Goal: Task Accomplishment & Management: Use online tool/utility

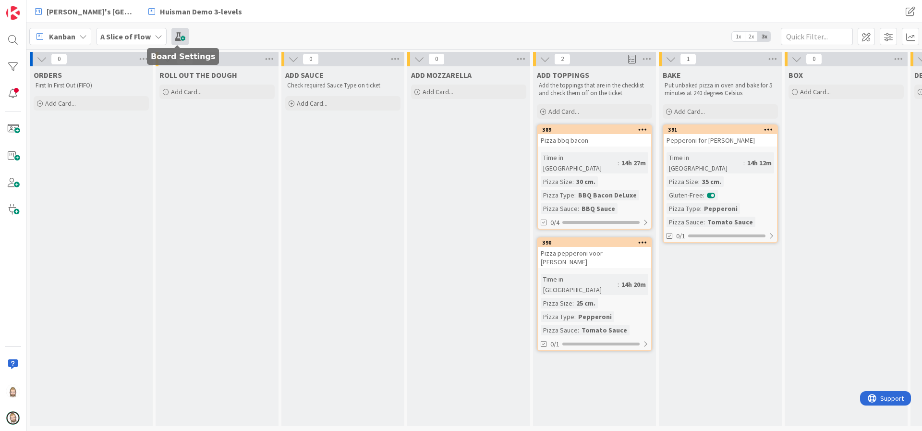
click at [181, 37] on span at bounding box center [179, 36] width 17 height 17
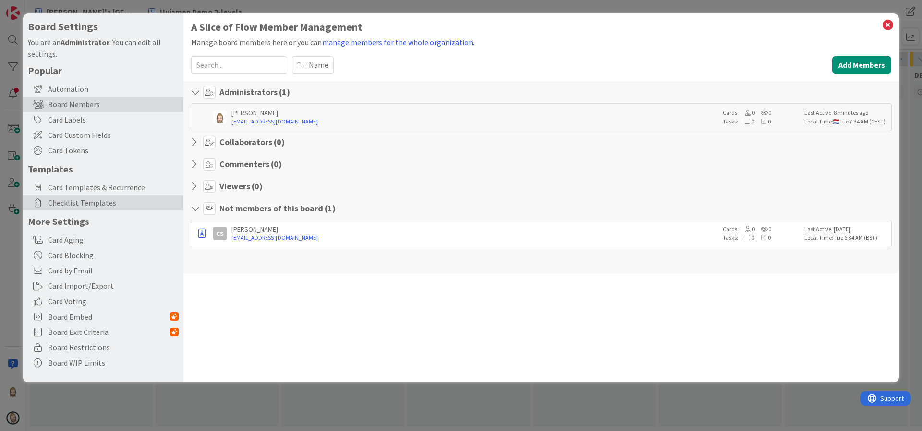
click at [91, 197] on span "Checklist Templates" at bounding box center [113, 203] width 131 height 12
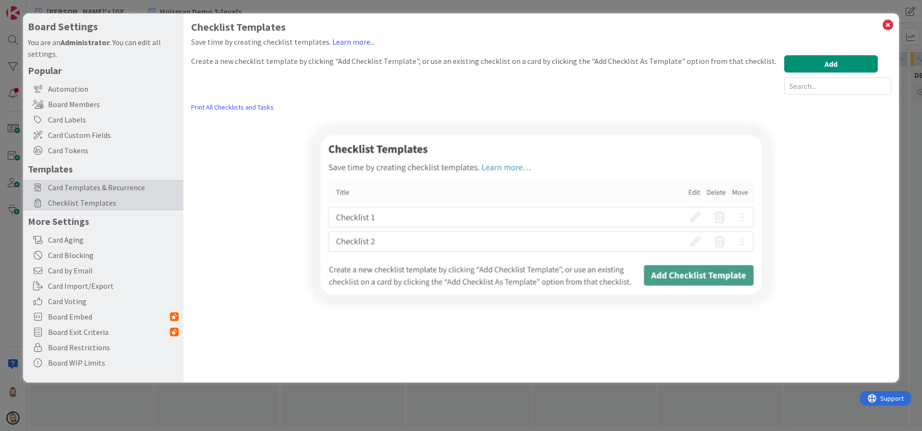
click at [142, 182] on span "Card Templates & Recurrence" at bounding box center [113, 188] width 131 height 12
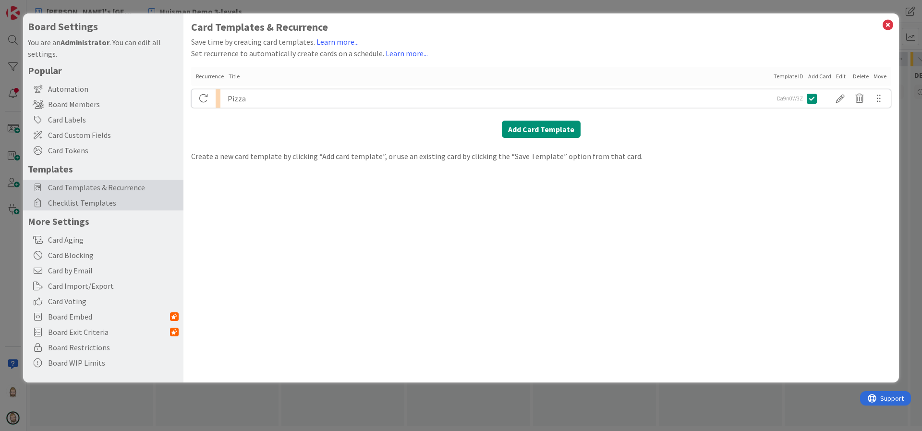
click at [137, 198] on span "Checklist Templates" at bounding box center [113, 203] width 131 height 12
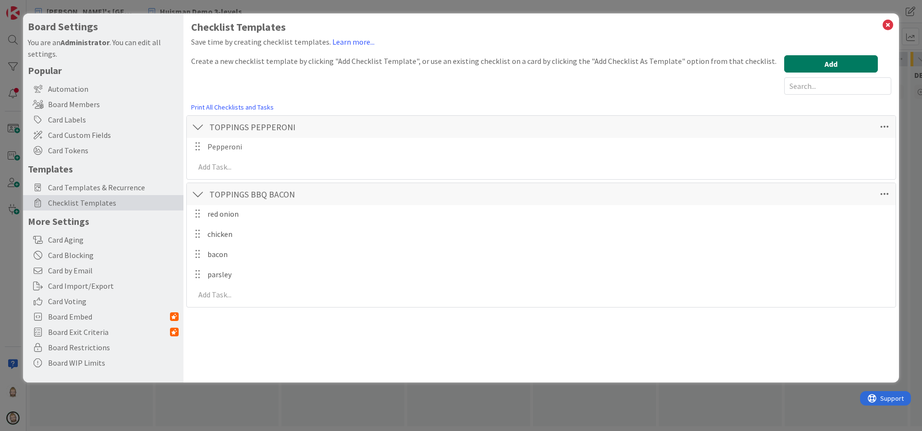
click at [846, 60] on button "Add" at bounding box center [831, 63] width 94 height 17
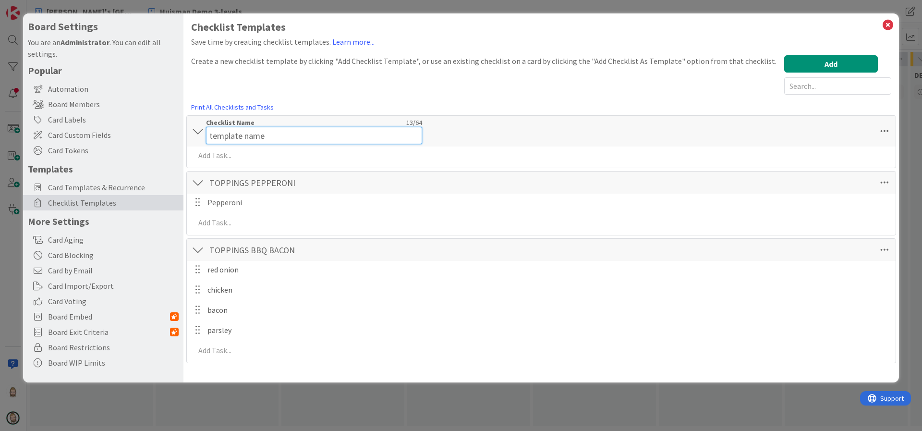
click at [252, 126] on div "Checklist Name 13 / 64 template name" at bounding box center [314, 131] width 216 height 26
type input "TOPPINGS 4 CHEESES"
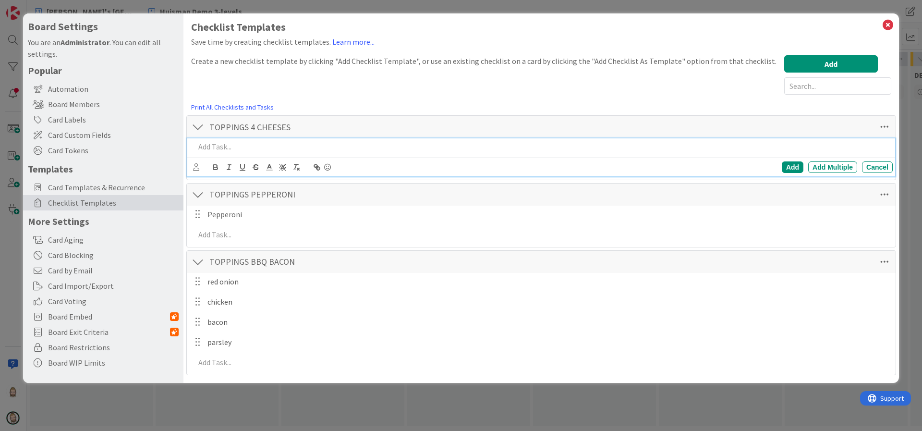
click at [256, 152] on div at bounding box center [542, 146] width 702 height 17
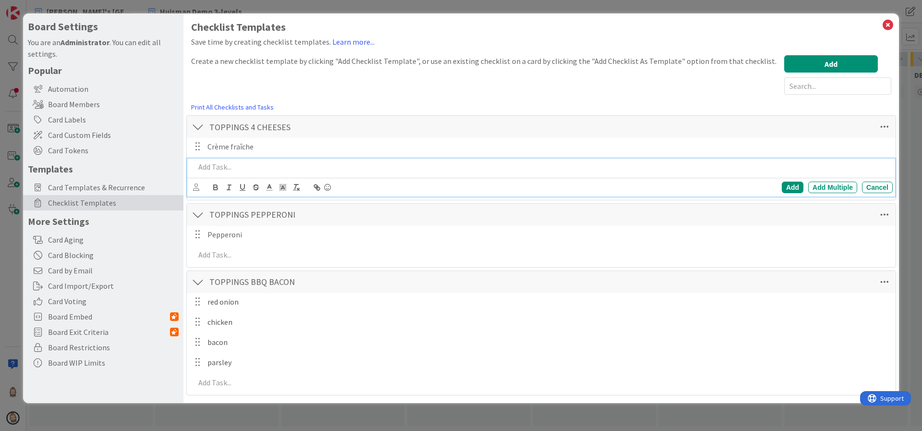
paste div
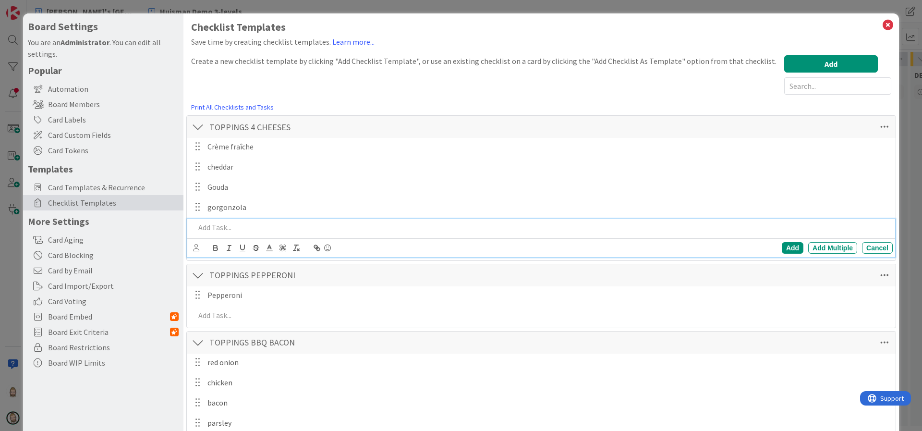
click at [199, 126] on div at bounding box center [198, 126] width 12 height 17
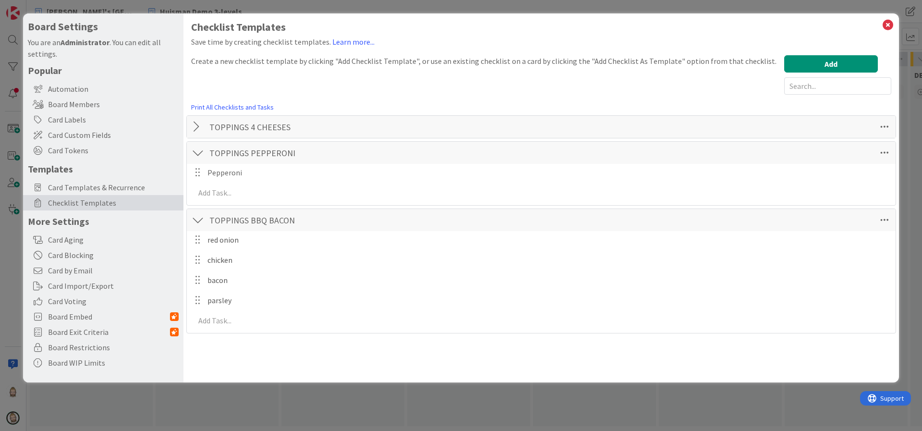
click at [197, 148] on div at bounding box center [198, 152] width 12 height 17
click at [193, 174] on div at bounding box center [198, 178] width 12 height 17
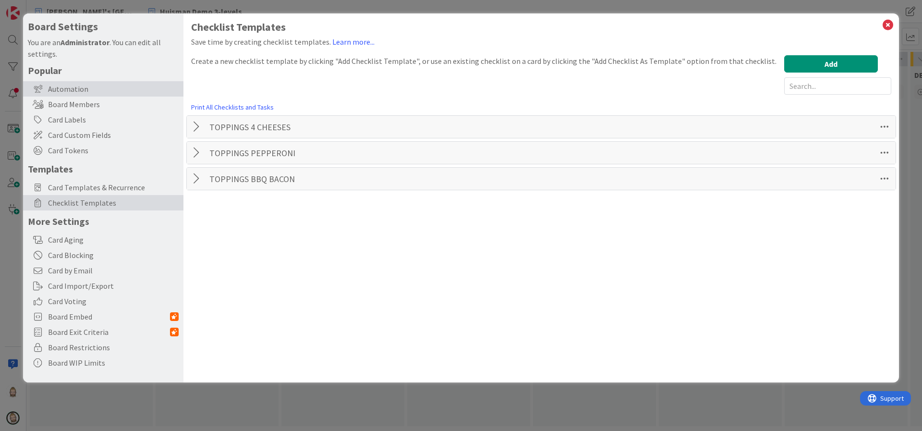
click at [108, 90] on div "Automation" at bounding box center [103, 88] width 160 height 15
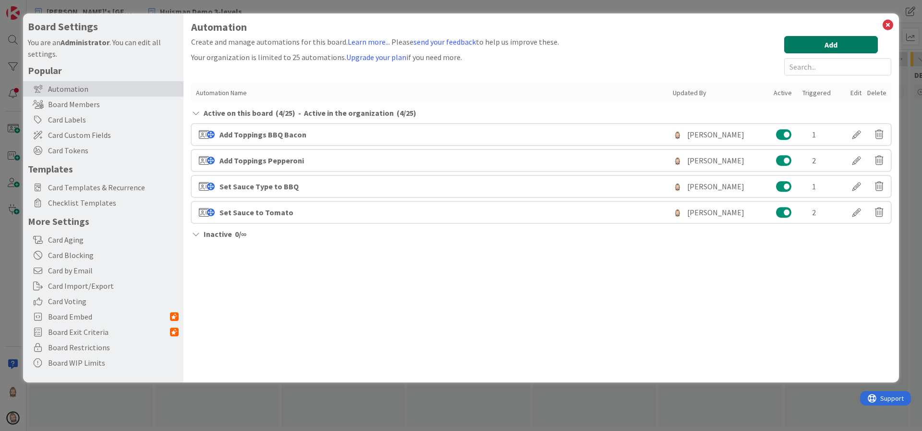
click at [855, 41] on button "Add" at bounding box center [831, 44] width 94 height 17
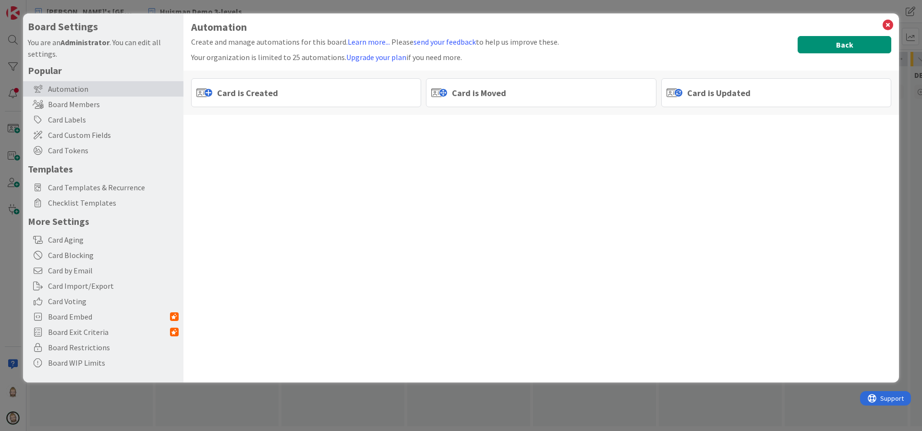
click at [865, 37] on button "Back" at bounding box center [845, 44] width 94 height 17
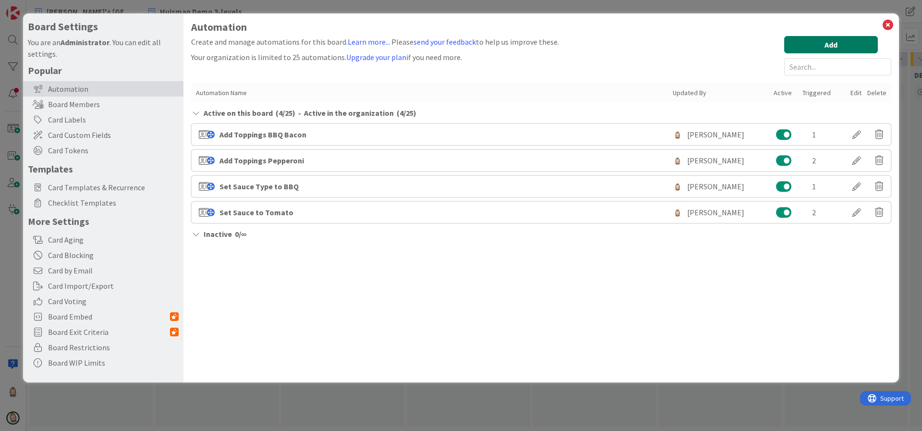
click at [865, 37] on button "Add" at bounding box center [831, 44] width 94 height 17
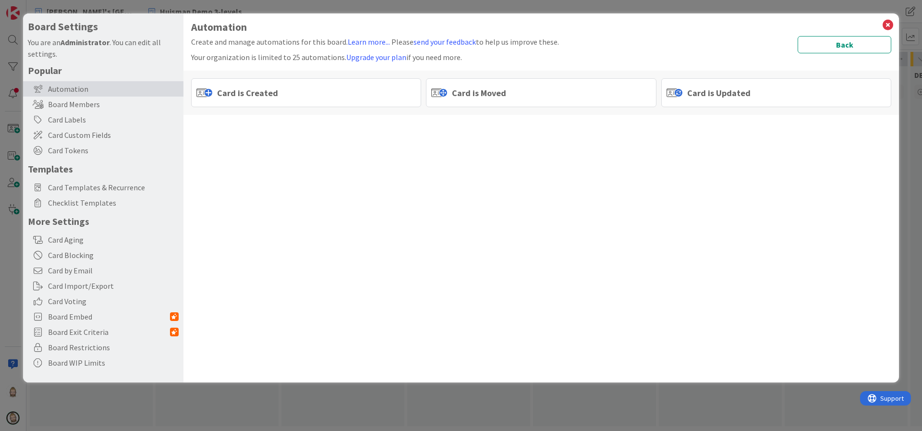
click at [606, 86] on div "Card is Moved" at bounding box center [541, 92] width 230 height 29
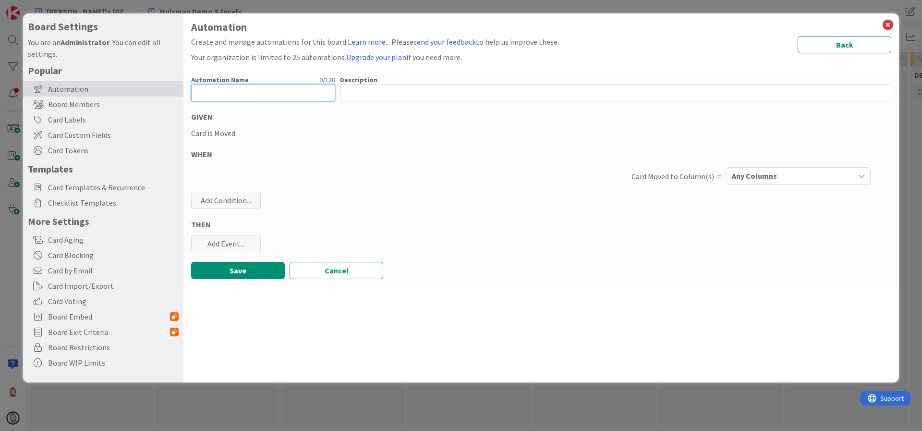
click at [265, 95] on input "text" at bounding box center [263, 92] width 144 height 17
type input "Add Toppings 4 Cheese"
click at [758, 180] on span "Any Columns" at bounding box center [754, 176] width 45 height 12
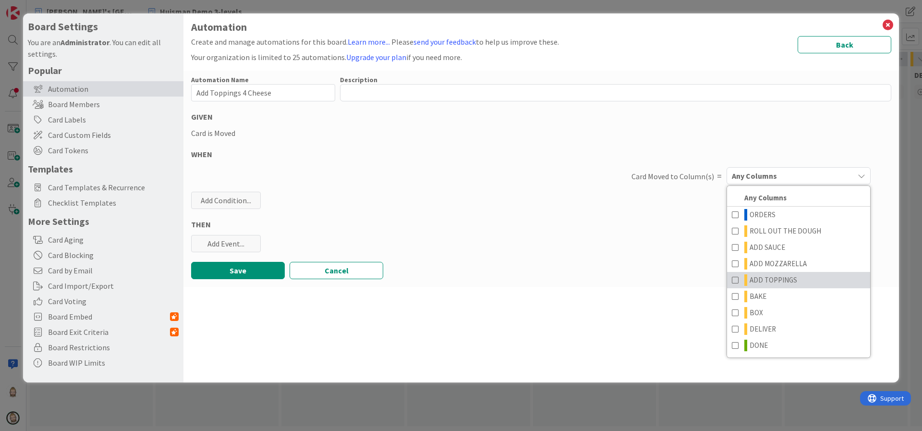
click at [739, 281] on span at bounding box center [736, 280] width 8 height 12
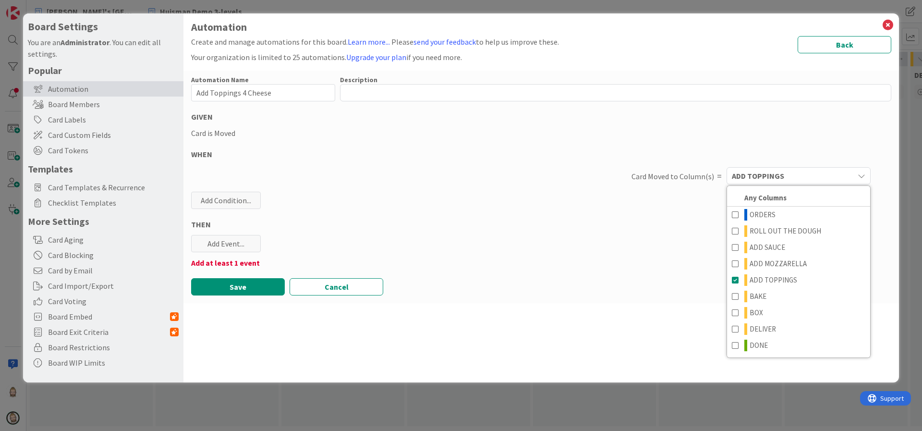
click at [671, 223] on div "THEN" at bounding box center [541, 225] width 700 height 12
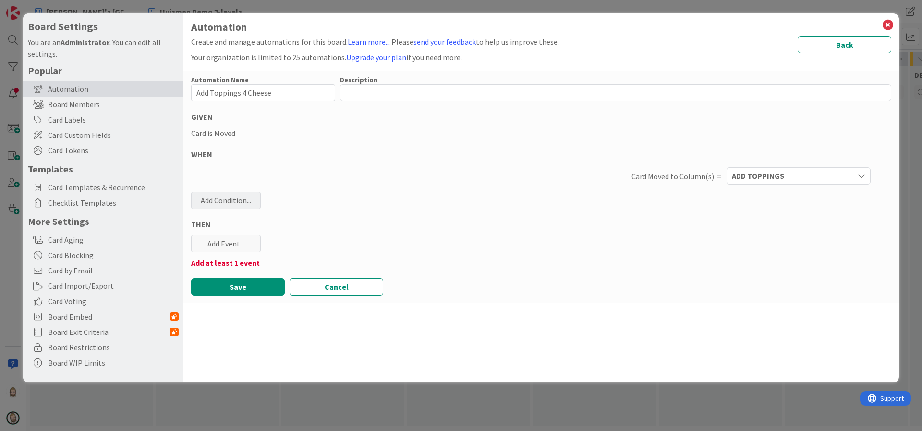
click at [239, 197] on div "Add Condition..." at bounding box center [226, 200] width 70 height 17
click at [266, 293] on icon at bounding box center [288, 293] width 84 height 8
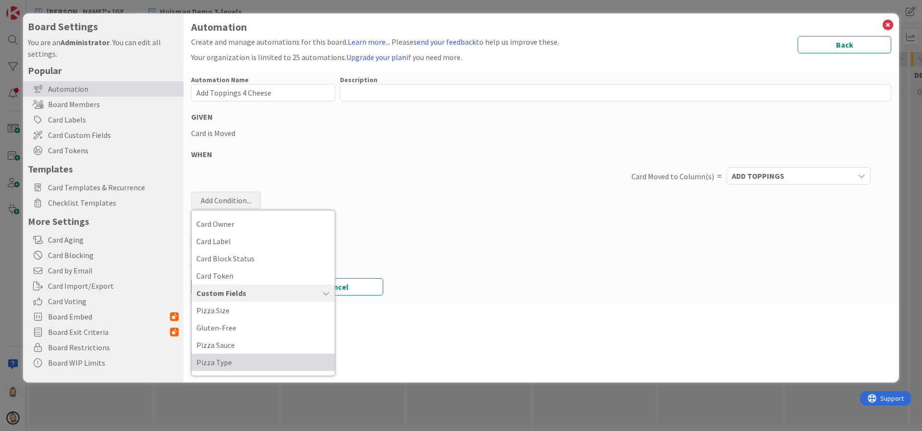
click at [295, 357] on span "Pizza Type" at bounding box center [263, 362] width 134 height 14
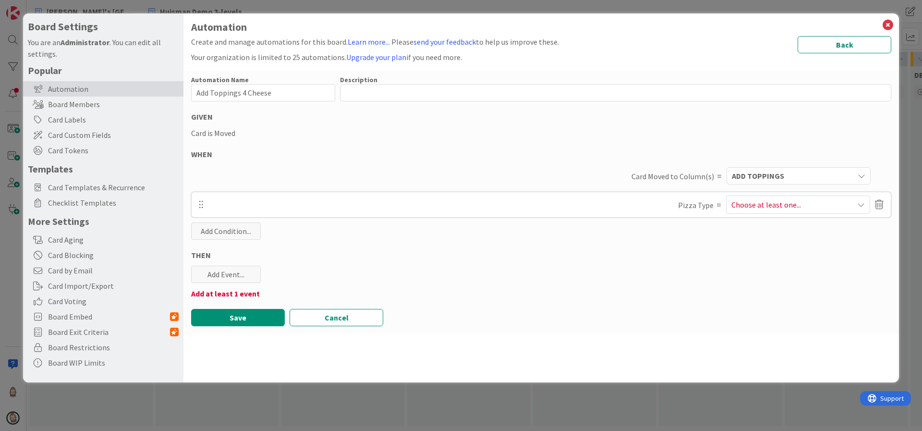
click at [773, 199] on span "Choose at least one..." at bounding box center [767, 205] width 70 height 12
click at [658, 257] on div "THEN" at bounding box center [541, 255] width 700 height 12
click at [354, 313] on button "Cancel" at bounding box center [337, 317] width 94 height 17
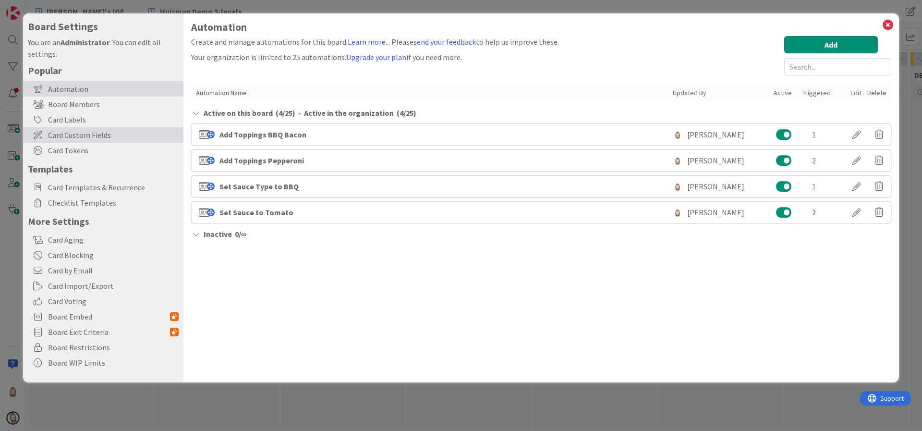
click at [103, 130] on span "Card Custom Fields" at bounding box center [113, 135] width 131 height 12
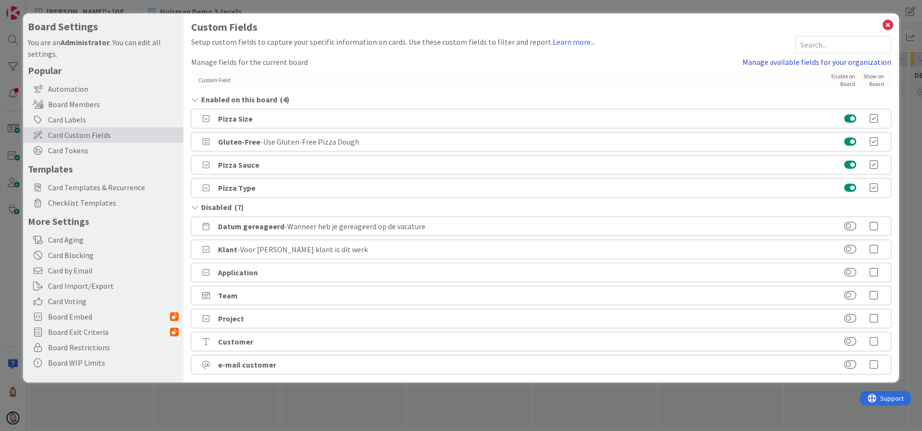
click at [807, 64] on link "Manage available fields for your organization" at bounding box center [817, 62] width 149 height 12
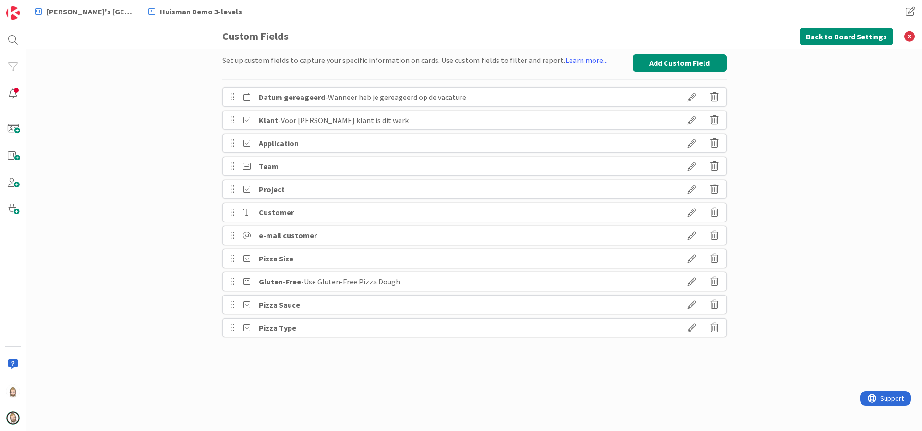
click at [692, 323] on icon at bounding box center [692, 327] width 27 height 16
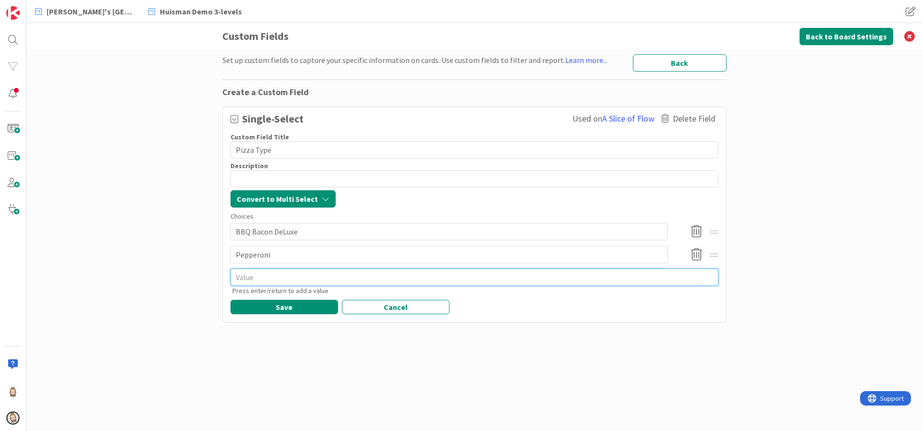
click at [332, 275] on textarea at bounding box center [475, 277] width 488 height 17
type textarea "x"
type textarea "4"
type textarea "x"
type textarea "4"
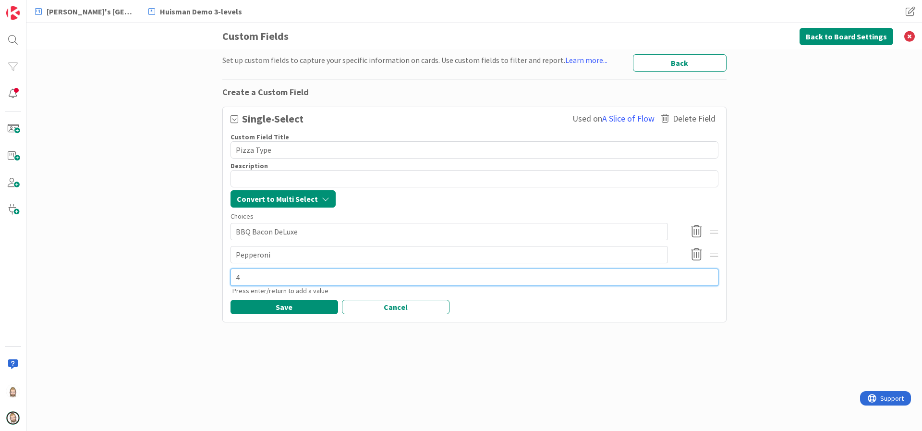
type textarea "x"
type textarea "4 C"
type textarea "x"
type textarea "4 Ch"
type textarea "x"
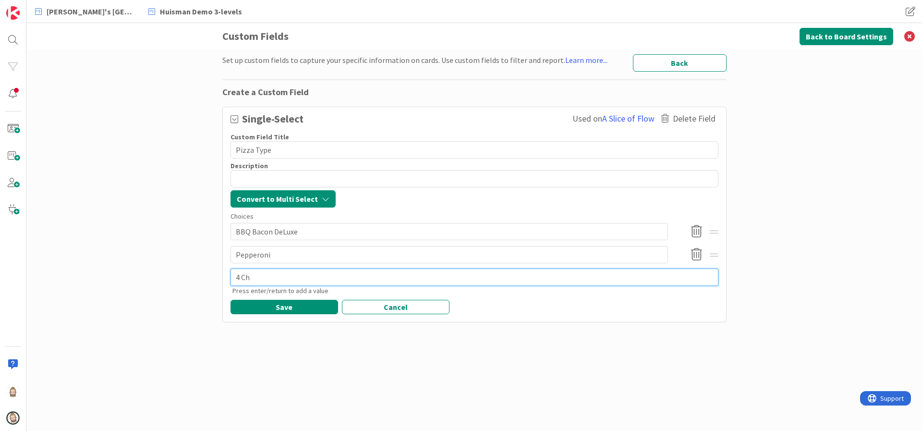
type textarea "4 Che"
type textarea "x"
type textarea "4 Chee"
type textarea "x"
type textarea "4 Chees"
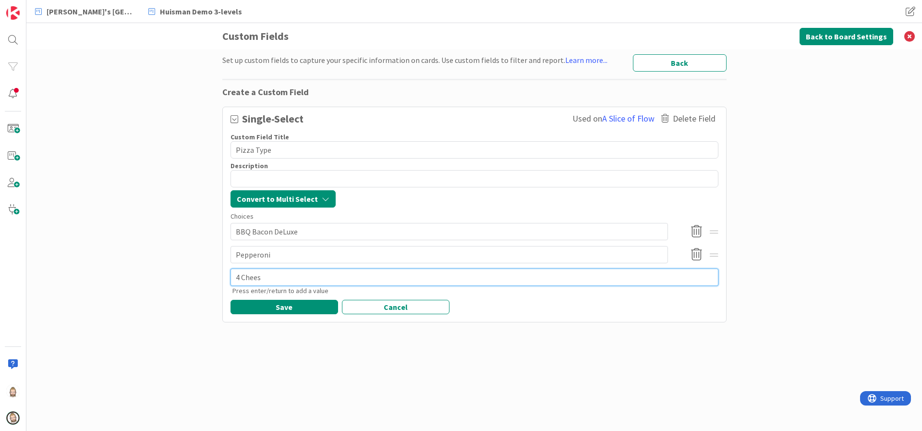
type textarea "x"
type textarea "4 Cheese"
type textarea "x"
type textarea "4 Cheeses"
type textarea "x"
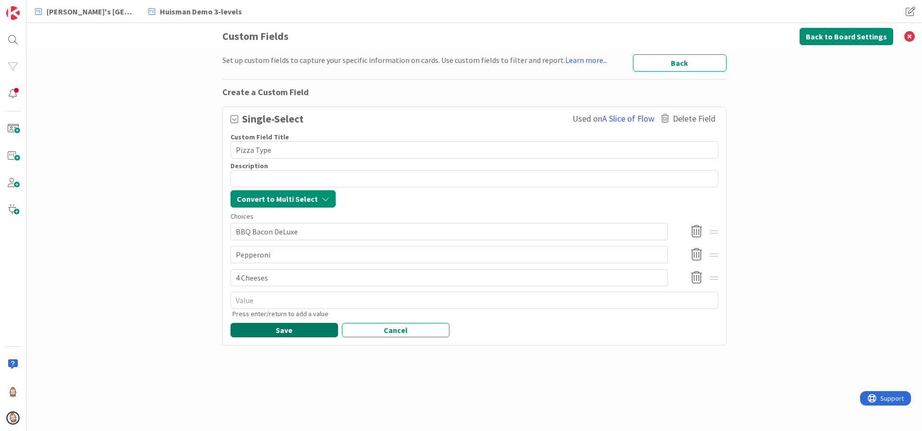
click at [307, 331] on button "Save" at bounding box center [285, 330] width 108 height 14
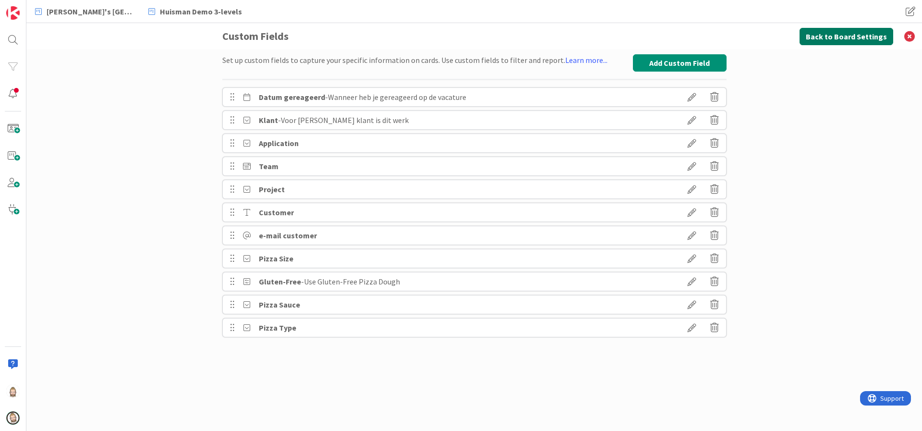
click at [837, 40] on button "Back to Board Settings" at bounding box center [847, 36] width 94 height 17
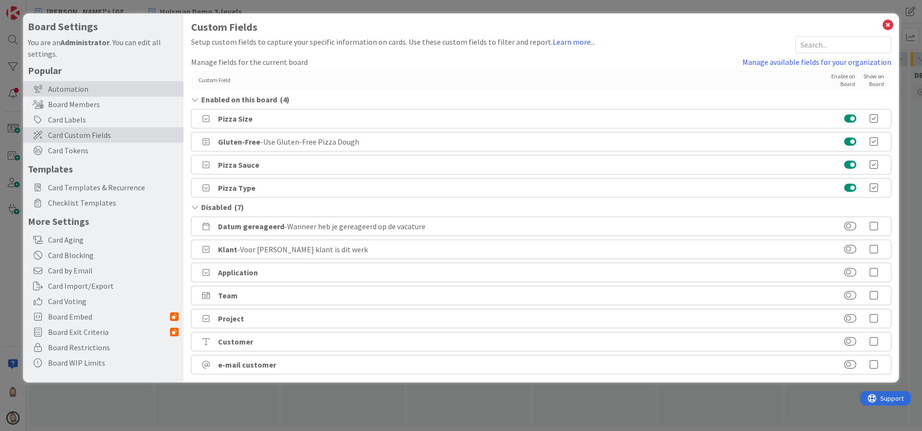
click at [104, 90] on div "Automation" at bounding box center [103, 88] width 160 height 15
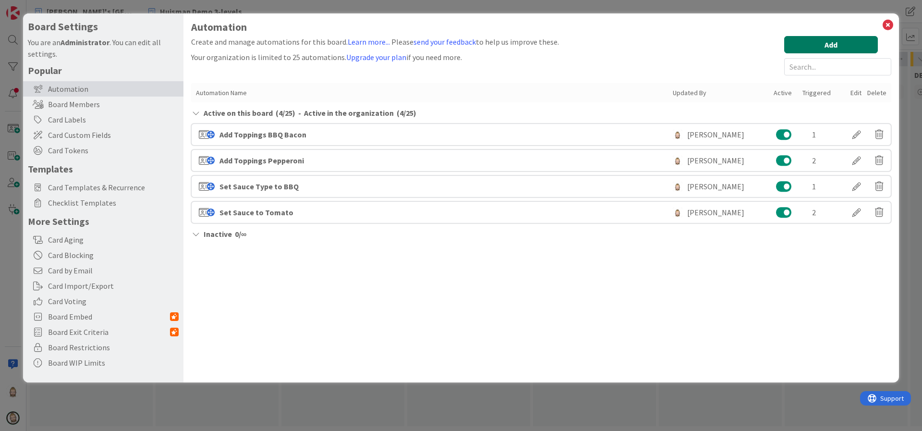
click at [837, 46] on button "Add" at bounding box center [831, 44] width 94 height 17
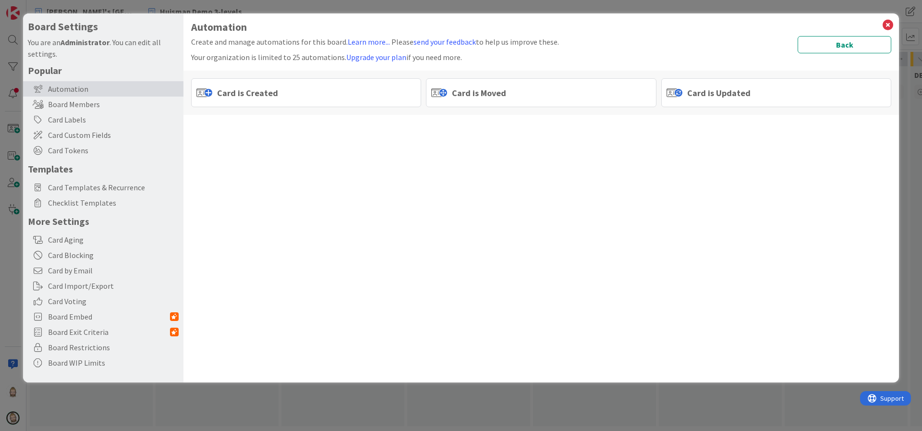
click at [607, 83] on div "Card is Moved" at bounding box center [541, 92] width 230 height 29
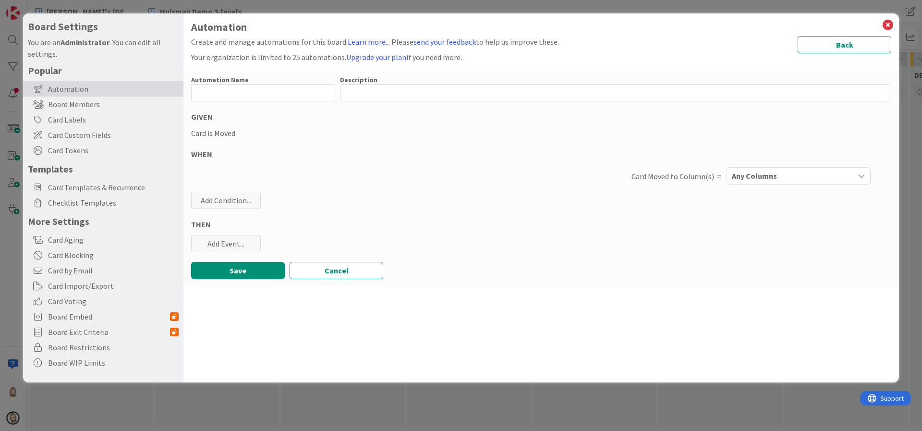
click at [781, 170] on div "Any Columns" at bounding box center [792, 175] width 124 height 15
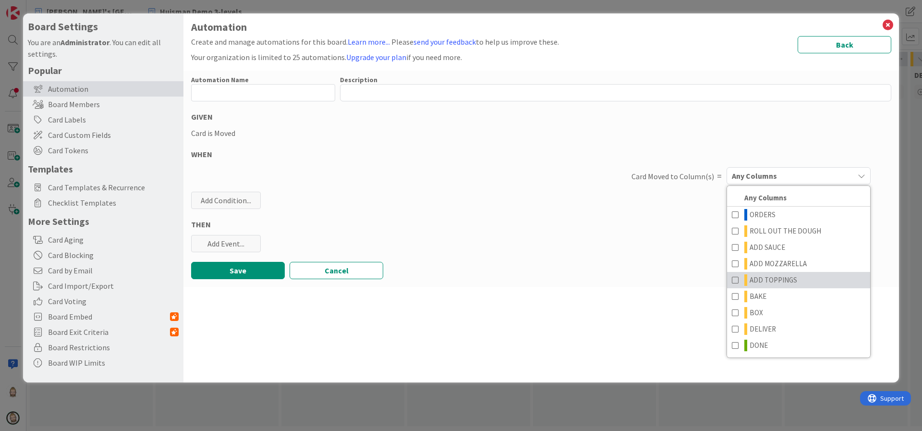
click at [754, 275] on span "ADD TOPPINGS" at bounding box center [774, 280] width 48 height 12
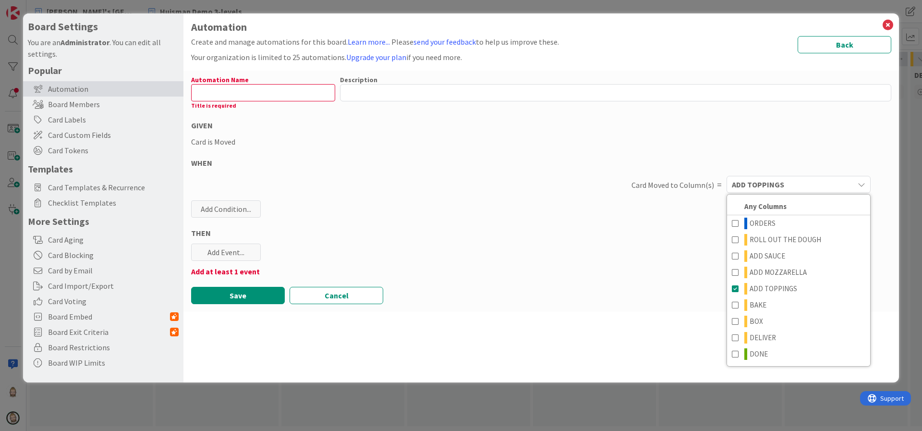
click at [683, 269] on div "Add at least 1 event" at bounding box center [541, 272] width 700 height 12
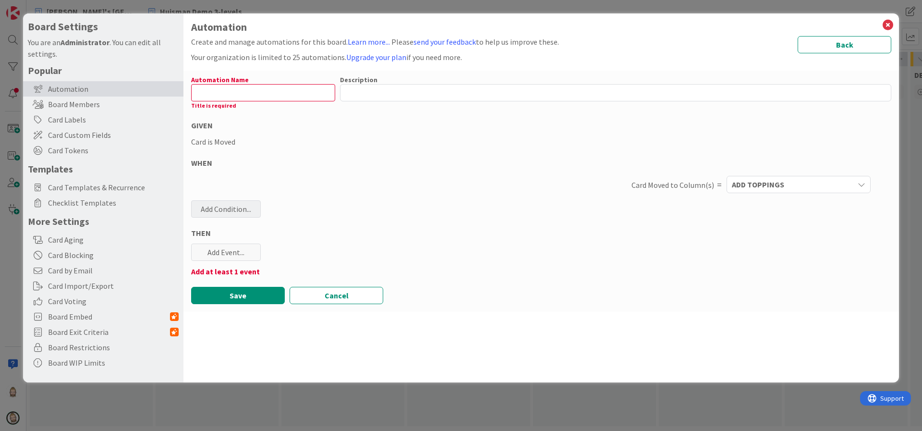
click at [247, 201] on div "Add Condition..." at bounding box center [226, 208] width 70 height 17
click at [264, 302] on icon at bounding box center [288, 302] width 84 height 8
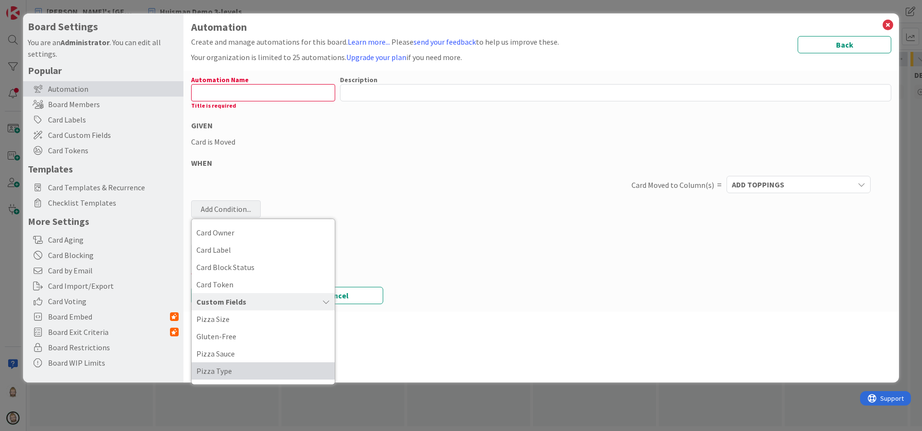
click at [263, 369] on span "Pizza Type" at bounding box center [263, 371] width 134 height 14
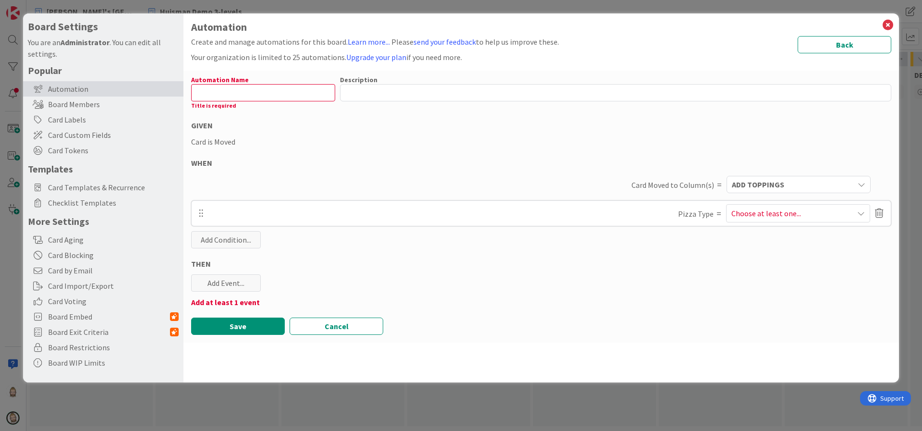
click at [760, 211] on span "Choose at least one..." at bounding box center [767, 214] width 70 height 12
click at [752, 289] on span "4 Cheeses" at bounding box center [752, 294] width 32 height 14
click at [671, 264] on div "THEN" at bounding box center [541, 264] width 700 height 12
click at [249, 284] on div "Add Event..." at bounding box center [226, 282] width 70 height 17
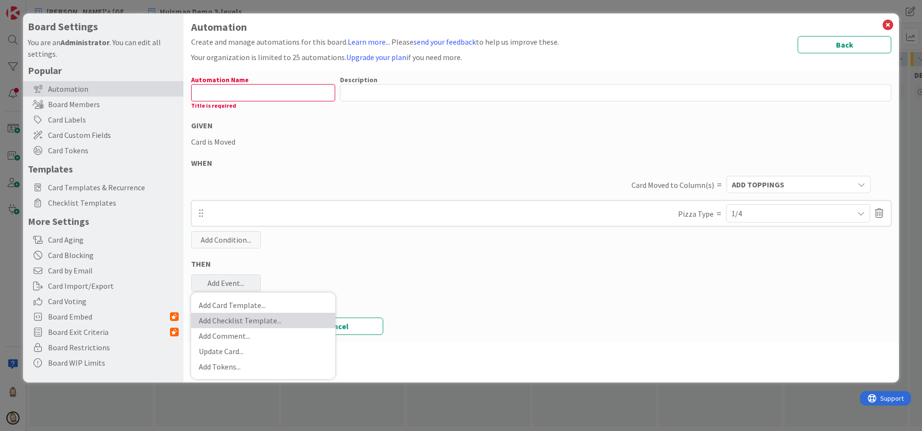
click at [253, 313] on link "Add Checklist Template ..." at bounding box center [263, 320] width 144 height 15
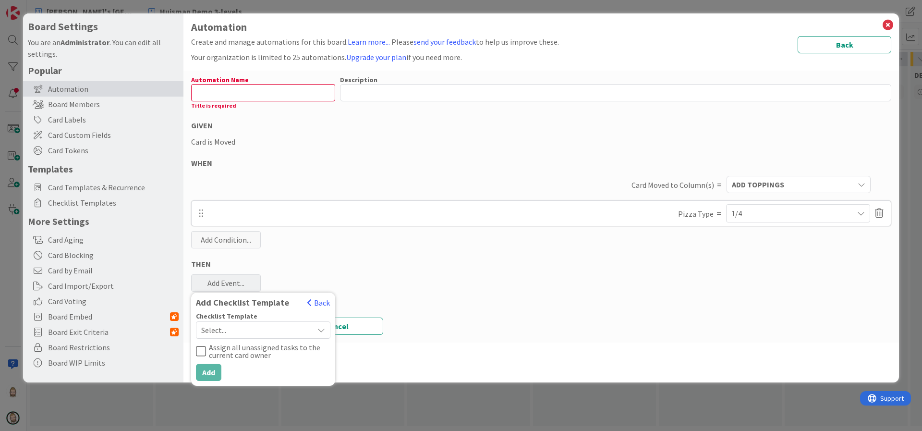
click at [317, 332] on div "Select..." at bounding box center [263, 329] width 134 height 17
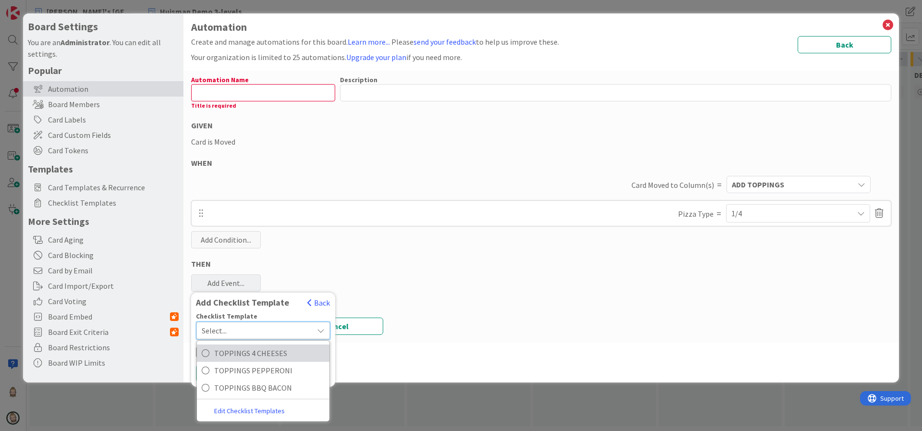
click at [297, 349] on span "TOPPINGS 4 CHEESES" at bounding box center [269, 353] width 110 height 14
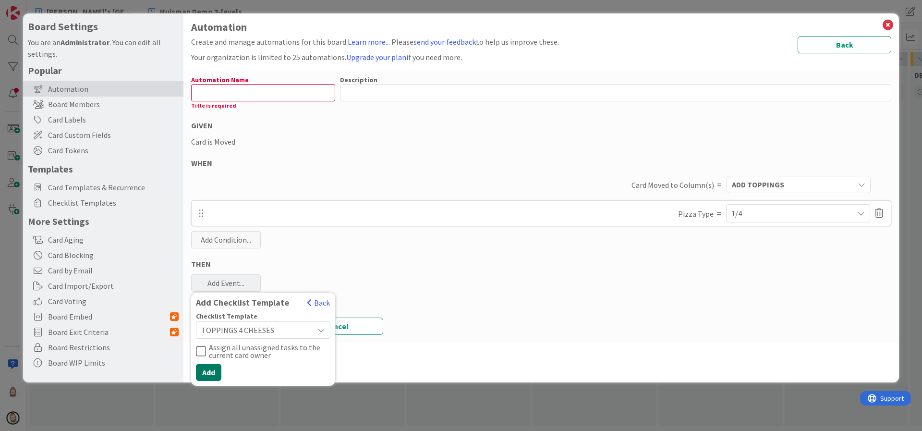
click at [207, 371] on button "Add" at bounding box center [208, 372] width 25 height 17
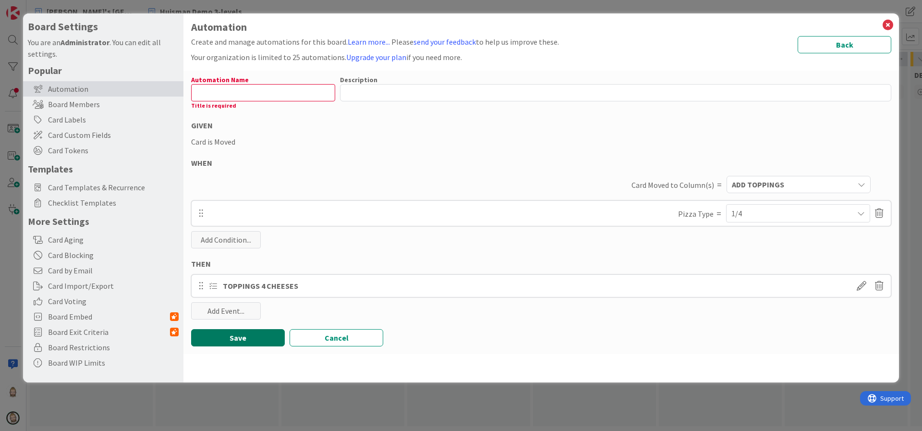
click at [251, 337] on button "Save" at bounding box center [238, 337] width 94 height 17
click at [221, 333] on button "Save" at bounding box center [238, 337] width 94 height 17
click at [243, 334] on button "Save" at bounding box center [238, 337] width 94 height 17
click at [269, 94] on input "text" at bounding box center [263, 92] width 144 height 17
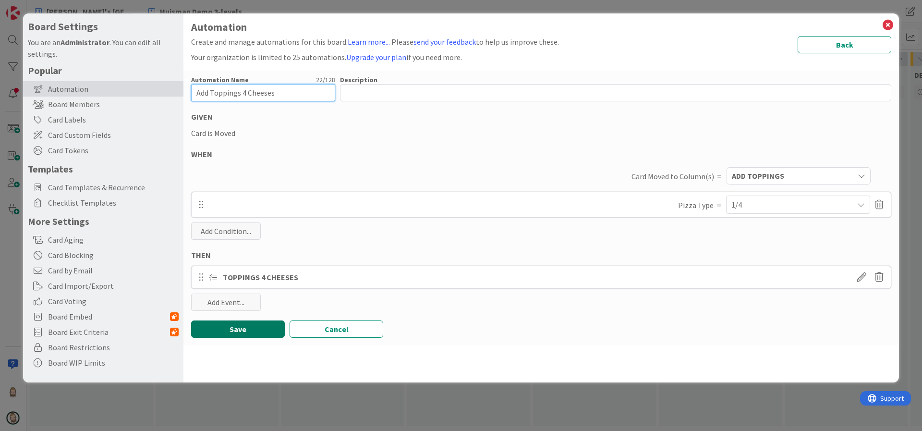
type input "Add Toppings 4 Cheeses"
click at [248, 324] on button "Save" at bounding box center [238, 328] width 94 height 17
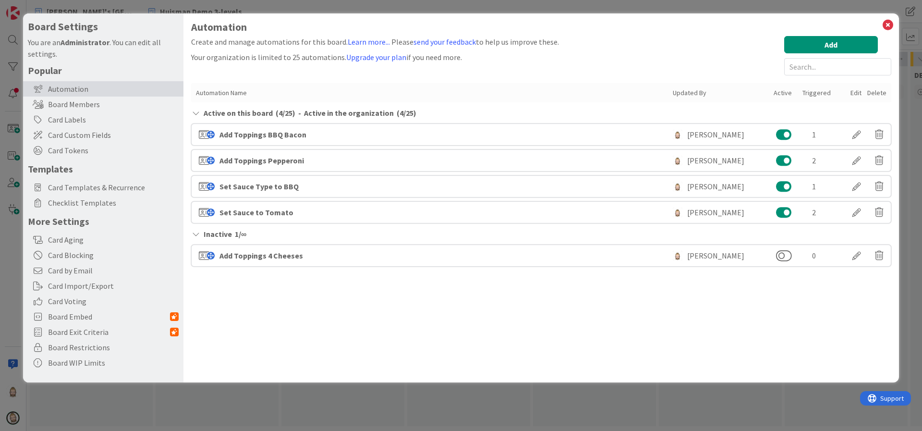
click at [792, 256] on label at bounding box center [791, 255] width 31 height 12
click at [792, 256] on button at bounding box center [784, 255] width 16 height 12
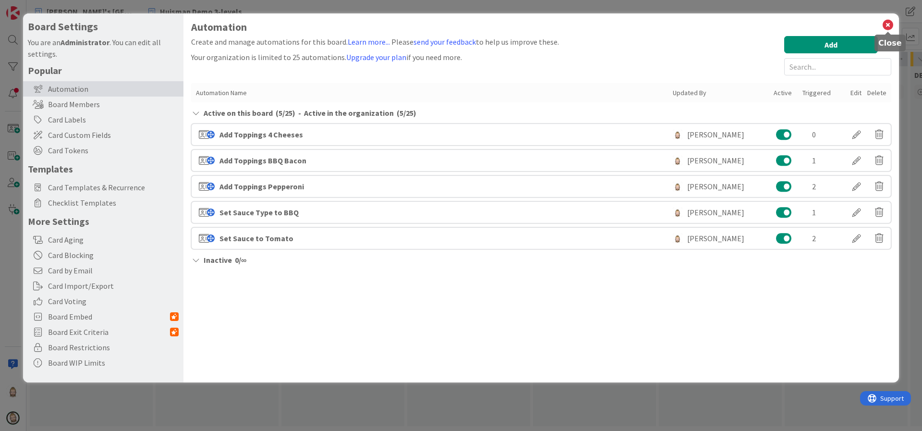
click at [888, 23] on icon at bounding box center [888, 24] width 12 height 13
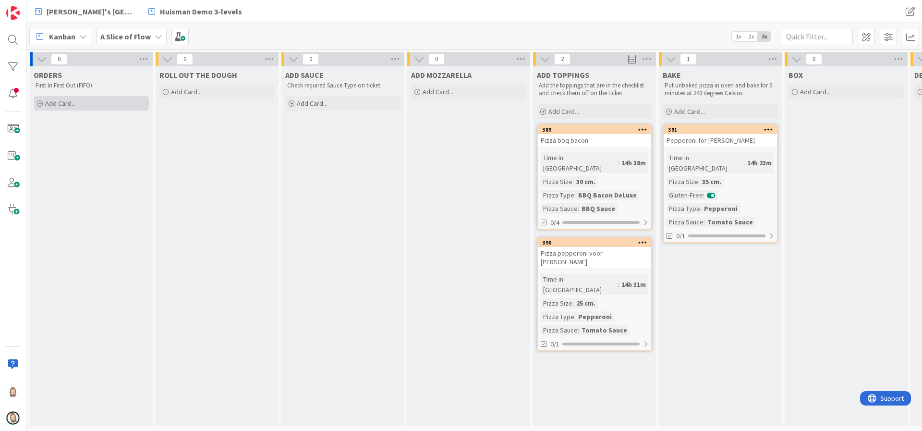
click at [92, 107] on div "Add Card..." at bounding box center [91, 103] width 115 height 14
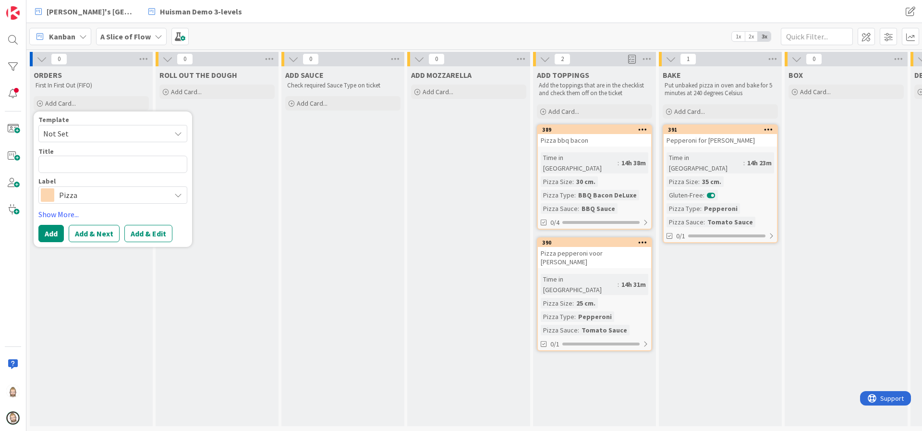
click at [93, 129] on span "Not Set" at bounding box center [103, 133] width 120 height 12
click at [90, 167] on link "Pizza" at bounding box center [118, 175] width 158 height 18
type textarea "x"
type textarea "Pizza"
click at [93, 191] on span "Pizza" at bounding box center [112, 194] width 107 height 13
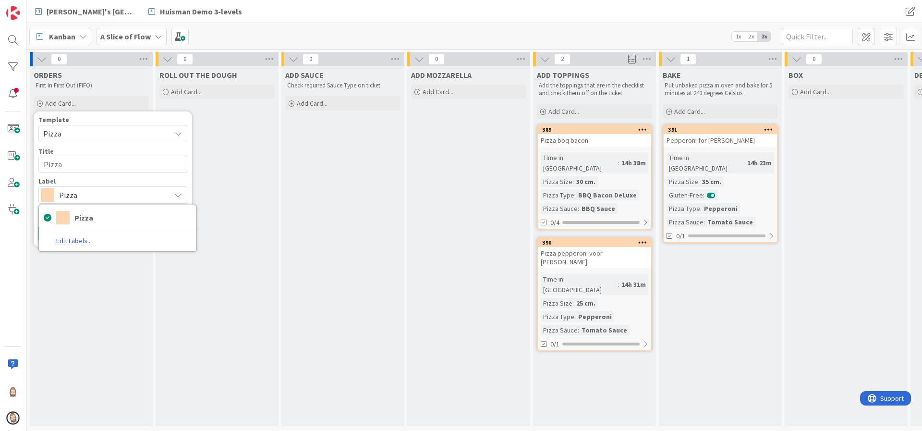
click at [93, 191] on span "Pizza" at bounding box center [112, 194] width 107 height 13
click at [99, 164] on textarea "Pizza" at bounding box center [112, 164] width 149 height 17
type textarea "x"
type textarea "Pizza"
type textarea "x"
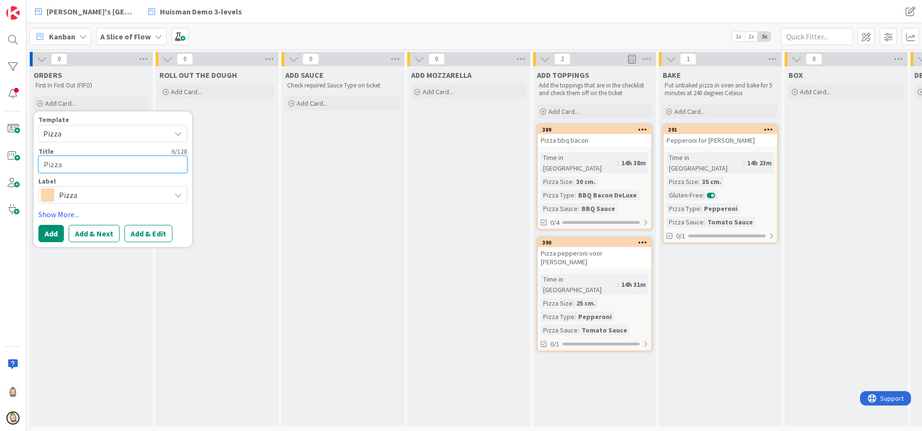
type textarea "Pizza 4"
type textarea "x"
type textarea "Pizza 4"
type textarea "x"
type textarea "Pizza 4 c"
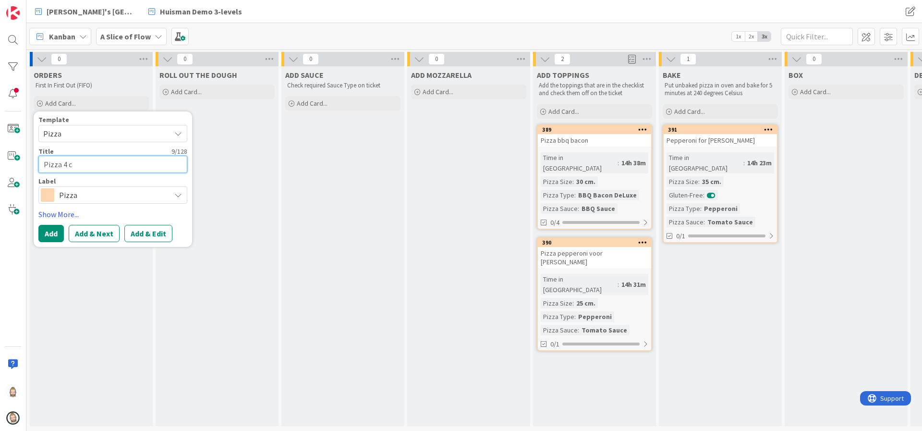
type textarea "x"
type textarea "Pizza 4 ch"
type textarea "x"
type textarea "Pizza 4 ch"
type textarea "x"
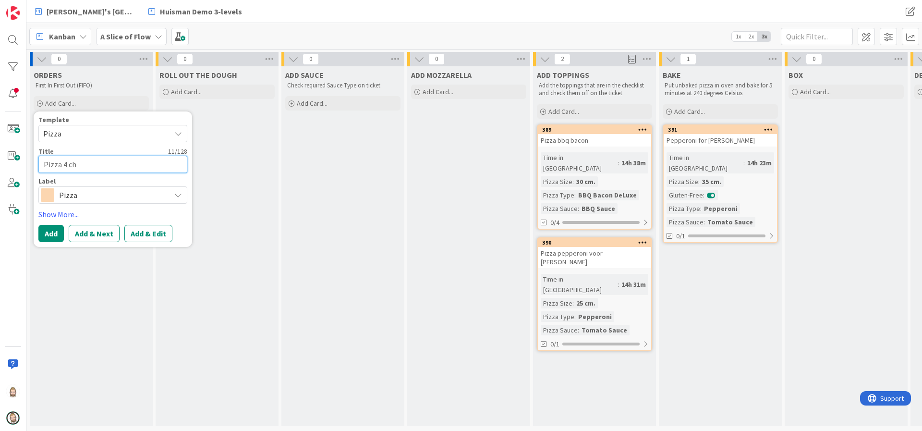
type textarea "Pizza 4 ch -"
type textarea "x"
type textarea "Pizza 4 ch -"
type textarea "x"
type textarea "Pizza 4 ch - A"
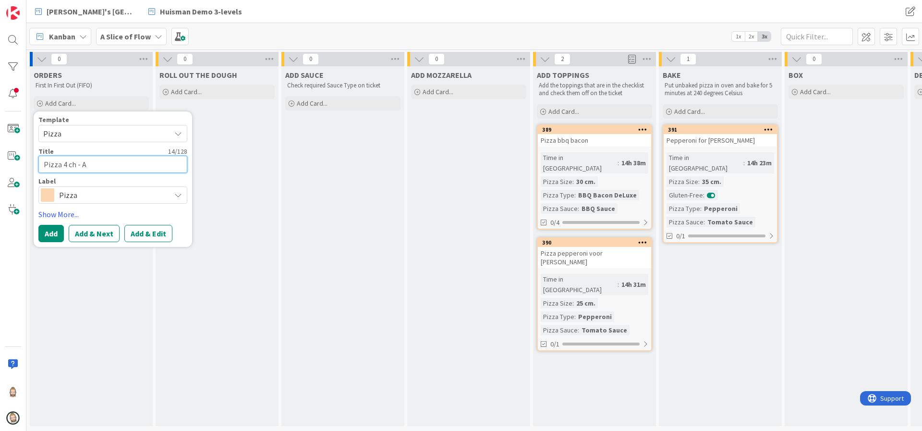
type textarea "x"
type textarea "Pizza 4 ch - Ak"
type textarea "x"
type textarea "Pizza 4 ch - Aki"
type textarea "x"
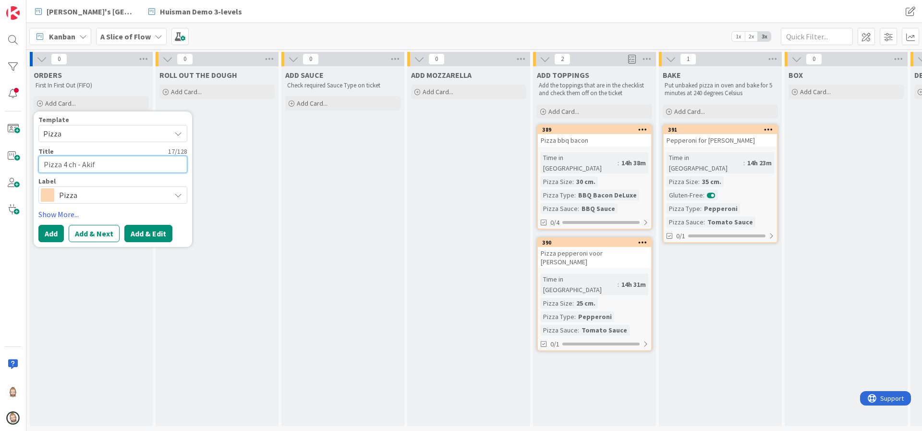
type textarea "Pizza 4 ch - Akif"
click at [160, 232] on button "Add & Edit" at bounding box center [148, 233] width 48 height 17
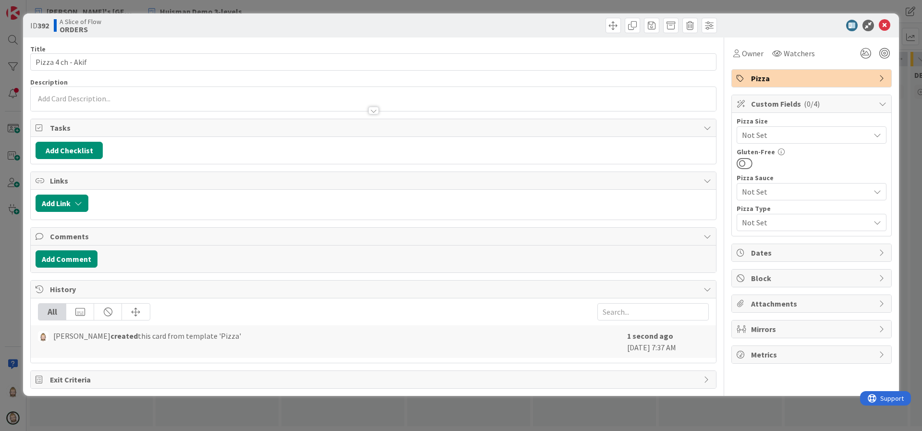
click at [762, 139] on span "Not Set" at bounding box center [803, 134] width 123 height 13
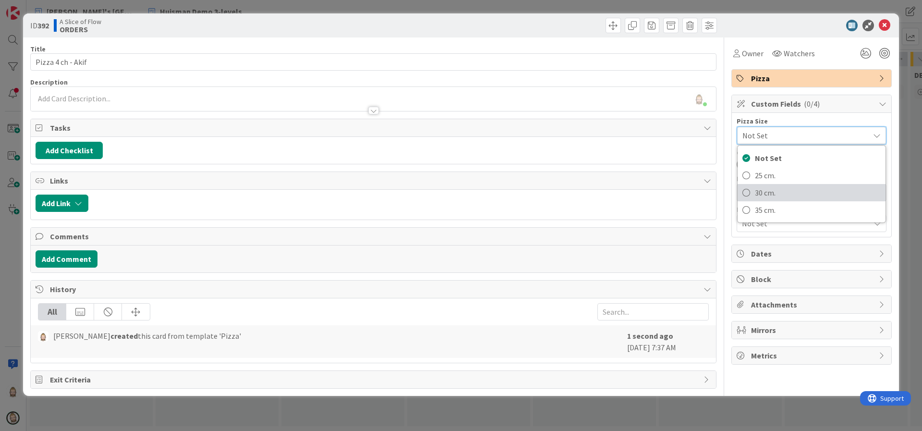
click at [773, 186] on span "30 cm." at bounding box center [818, 192] width 126 height 14
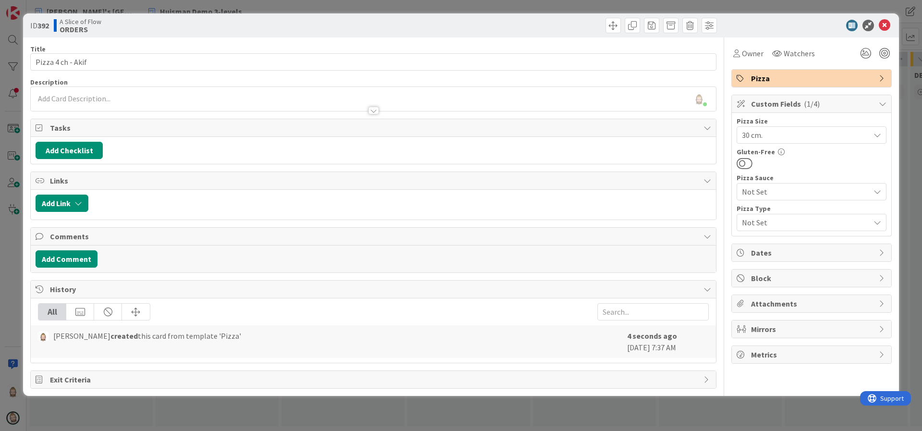
click at [773, 187] on span "Not Set" at bounding box center [803, 191] width 123 height 13
click at [773, 187] on span "Not Set" at bounding box center [804, 191] width 122 height 13
click at [769, 223] on span "Not Set" at bounding box center [803, 222] width 123 height 13
click at [782, 293] on span "4 Cheeses" at bounding box center [818, 297] width 126 height 14
click at [883, 27] on icon at bounding box center [885, 26] width 12 height 12
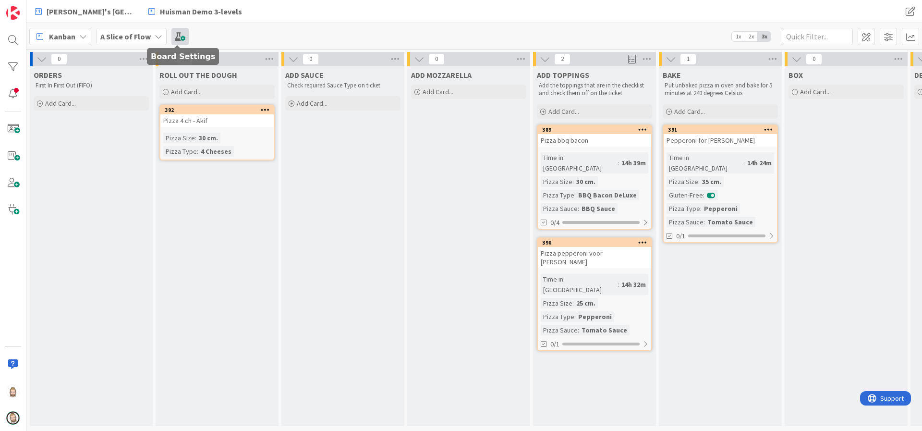
click at [172, 37] on span at bounding box center [179, 36] width 17 height 17
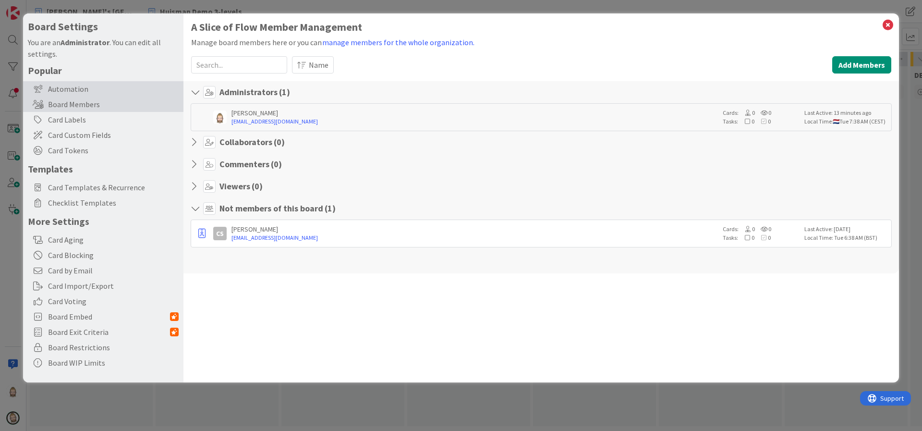
click at [108, 81] on div "Automation" at bounding box center [103, 88] width 160 height 15
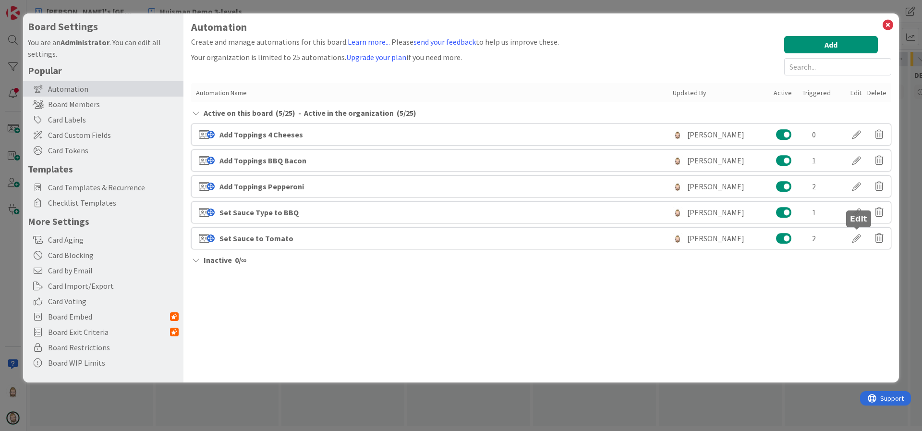
click at [857, 242] on div at bounding box center [856, 238] width 27 height 16
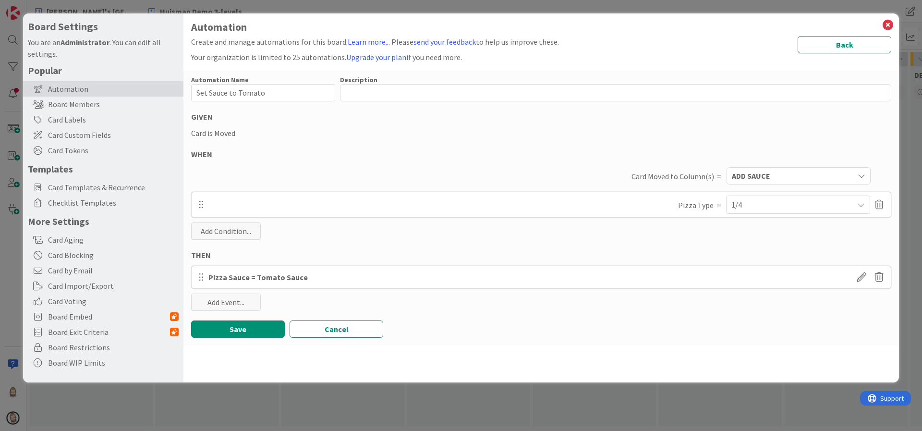
click at [766, 206] on div "1/4" at bounding box center [799, 204] width 134 height 17
click at [752, 282] on span "4 Cheeses" at bounding box center [752, 285] width 32 height 14
click at [667, 235] on div "Automation Name 19 / 128 Set Sauce to Tomato Description 0 / 256 GIVEN Card is …" at bounding box center [541, 208] width 716 height 275
click at [250, 323] on button "Save" at bounding box center [238, 328] width 94 height 17
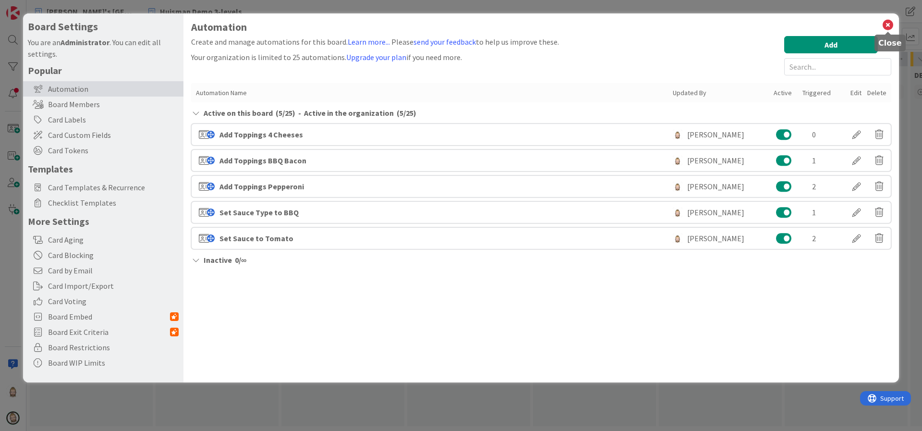
click at [891, 23] on icon at bounding box center [888, 24] width 12 height 13
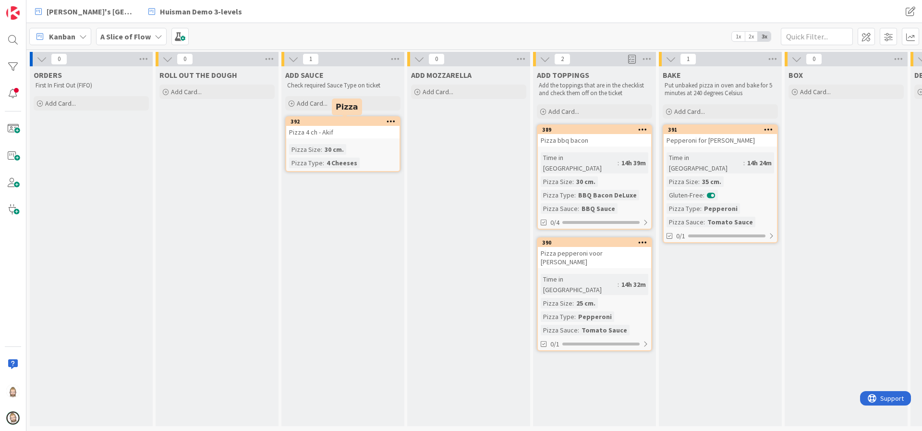
click at [347, 122] on div "392" at bounding box center [345, 121] width 109 height 7
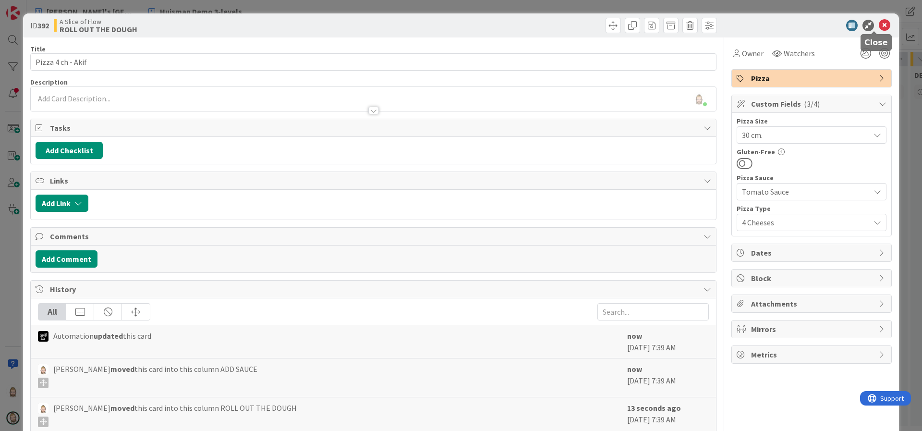
click at [879, 25] on icon at bounding box center [885, 26] width 12 height 12
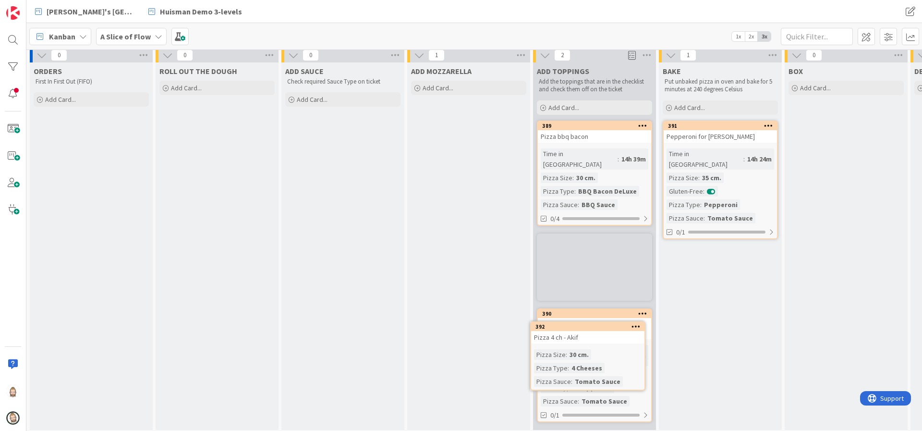
scroll to position [7, 0]
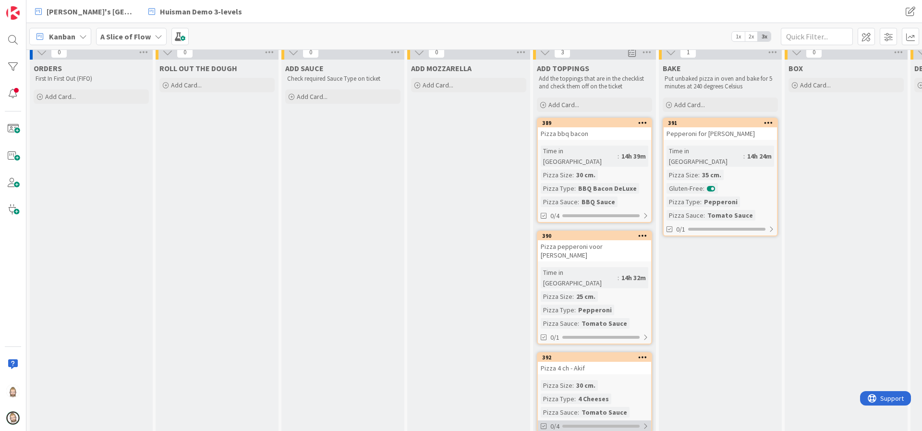
click at [626, 420] on div "0/4" at bounding box center [594, 426] width 113 height 12
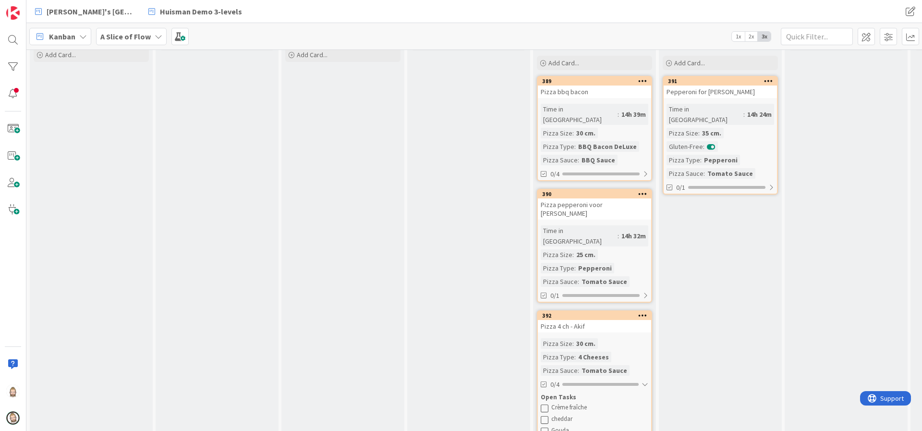
scroll to position [70, 0]
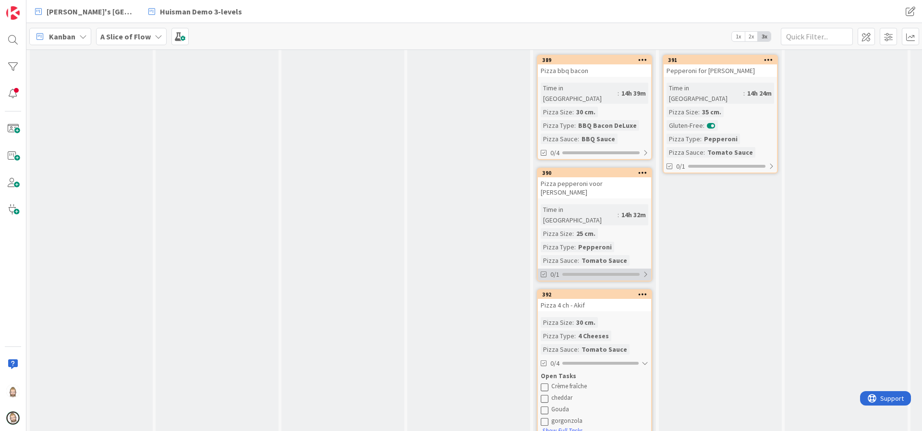
click at [630, 273] on div at bounding box center [600, 274] width 77 height 3
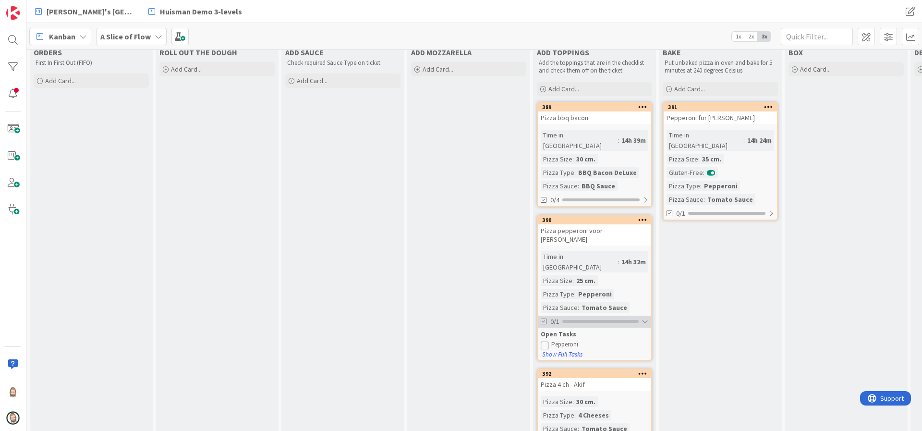
scroll to position [0, 0]
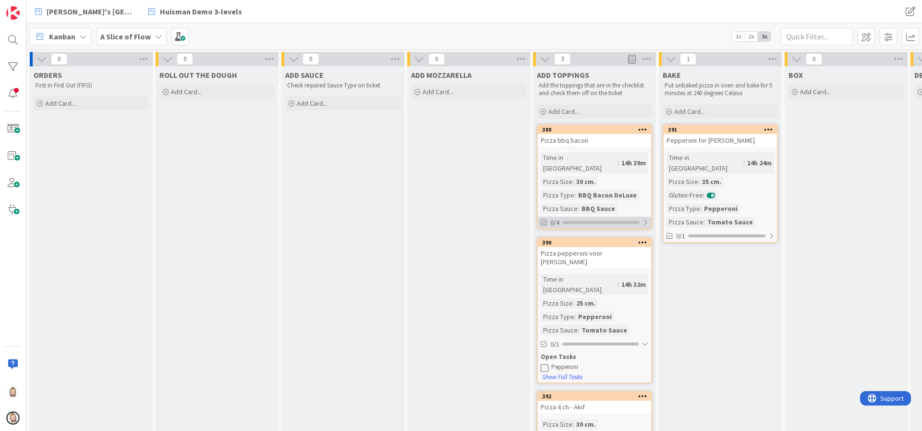
click at [628, 221] on div at bounding box center [600, 222] width 77 height 3
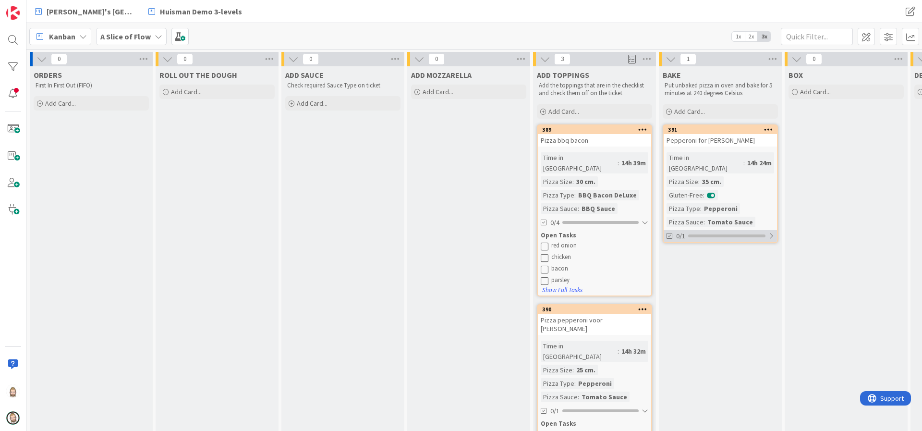
click at [730, 230] on div "0/1" at bounding box center [720, 236] width 113 height 12
click at [633, 59] on span at bounding box center [632, 59] width 8 height 14
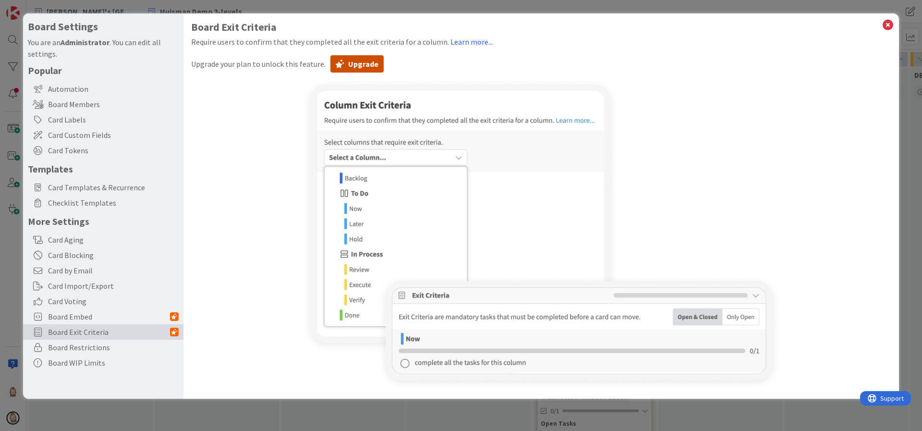
click at [359, 63] on button "Upgrade" at bounding box center [356, 63] width 53 height 17
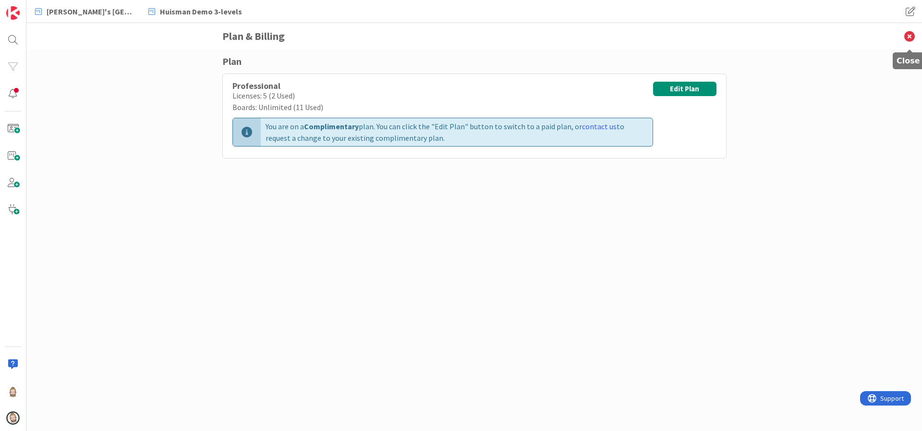
click at [911, 37] on icon at bounding box center [909, 36] width 25 height 26
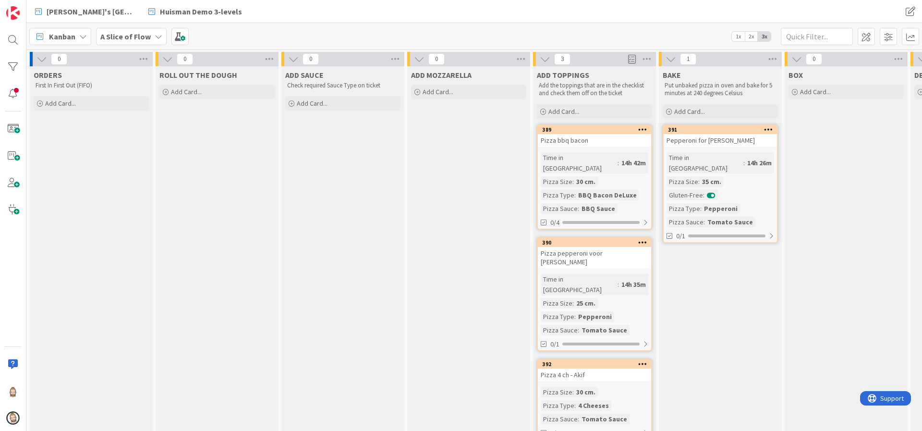
click at [749, 37] on span "2x" at bounding box center [751, 37] width 13 height 10
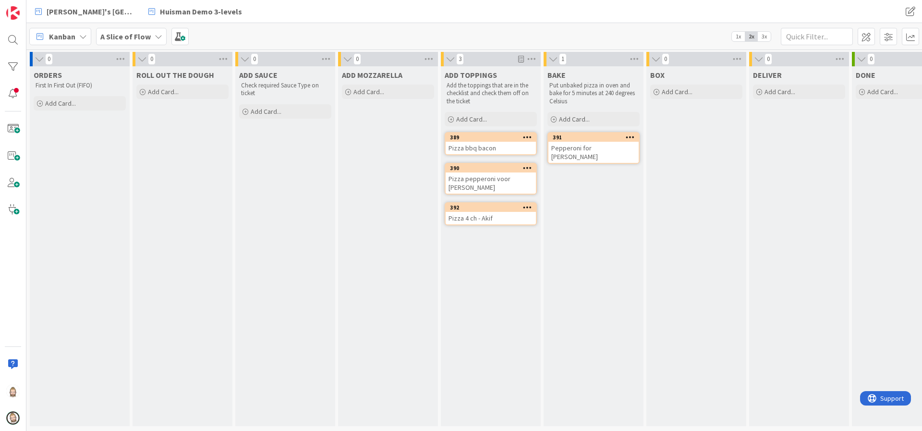
click at [762, 34] on span "3x" at bounding box center [764, 37] width 13 height 10
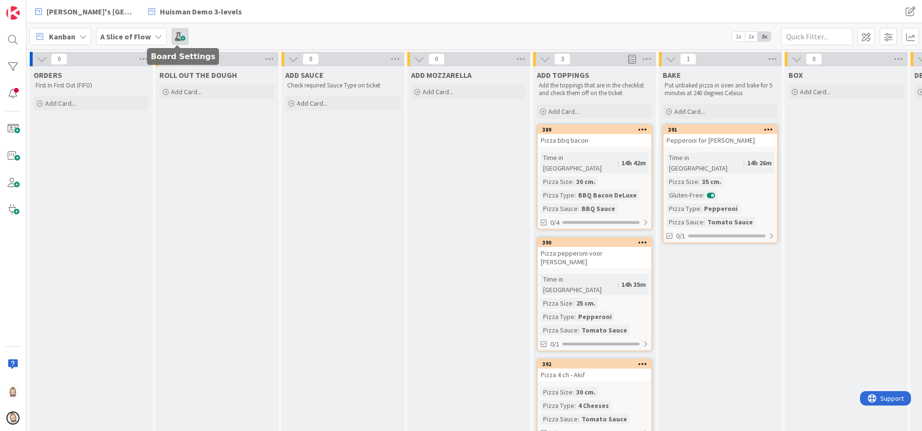
click at [182, 37] on span at bounding box center [179, 36] width 17 height 17
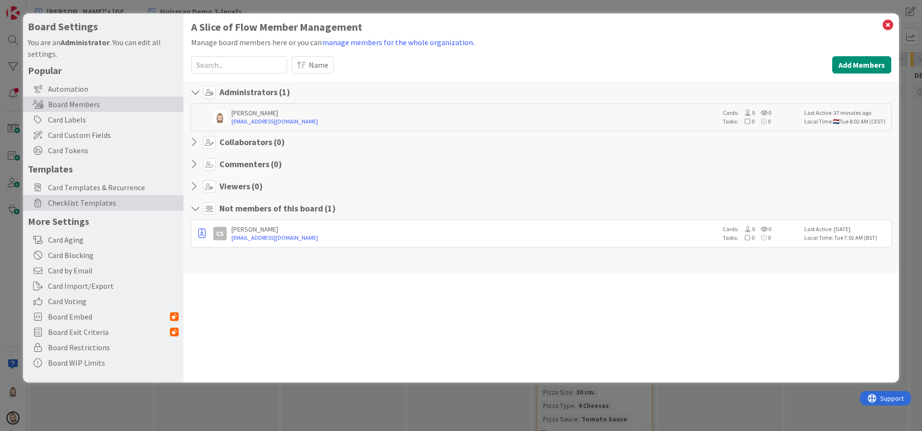
click at [98, 197] on span "Checklist Templates" at bounding box center [113, 203] width 131 height 12
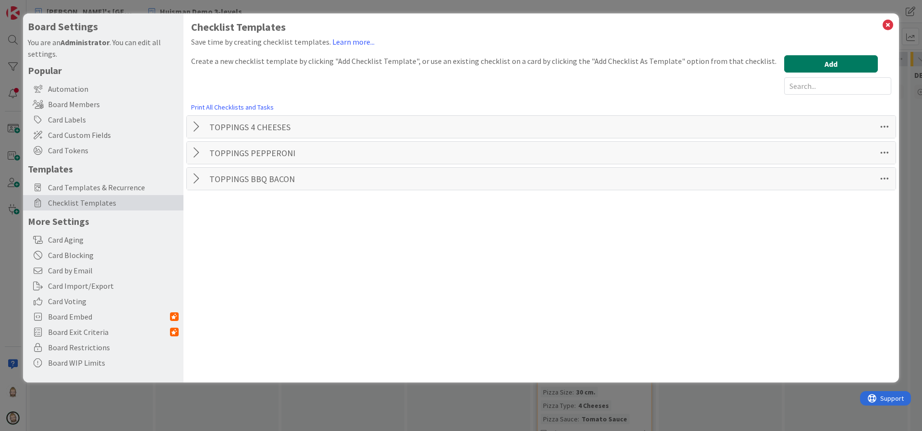
click at [813, 59] on button "Add" at bounding box center [831, 63] width 94 height 17
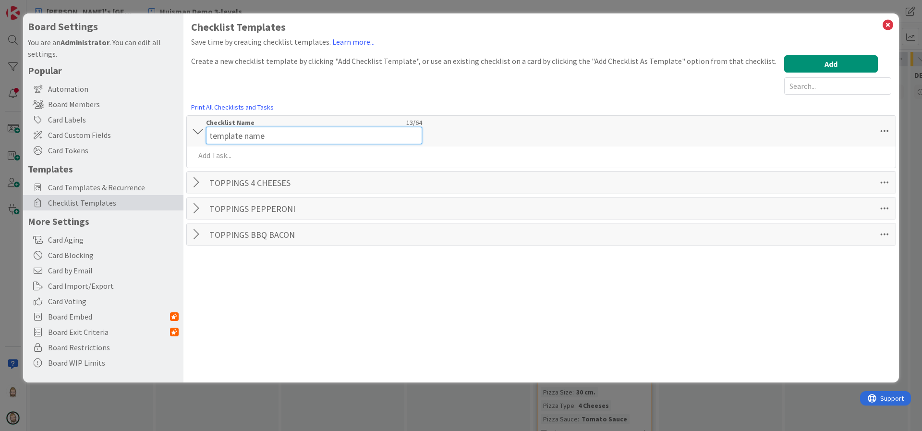
click at [291, 127] on input "template name" at bounding box center [314, 135] width 216 height 17
type input "TOPPINGS VEGGIE"
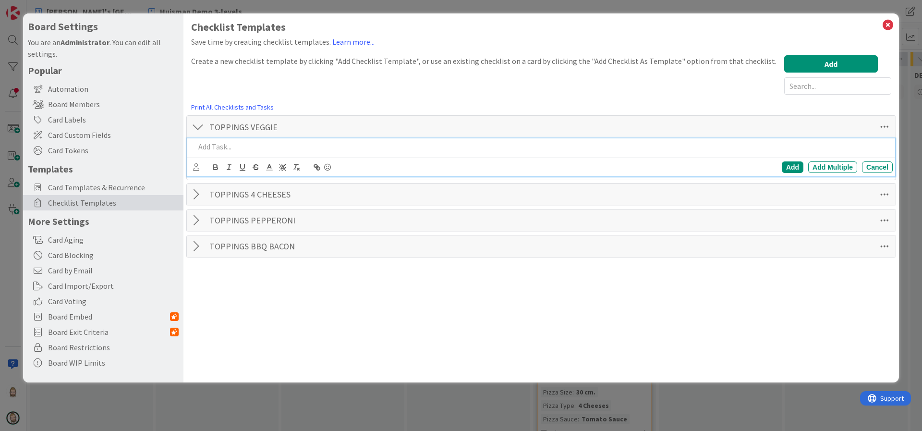
click at [284, 160] on body "Rob's Kanban Zone Huisman Demo 3-levels Rob's Kanban Zone Huisman Demo 3-levels…" at bounding box center [461, 215] width 922 height 431
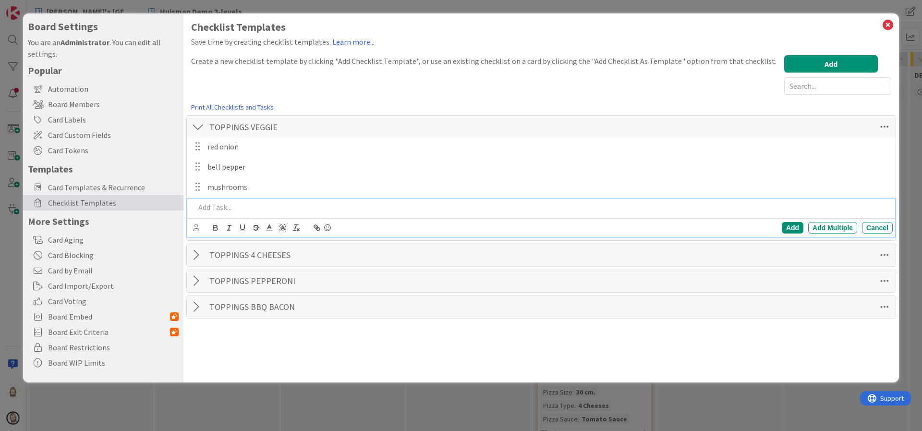
paste div
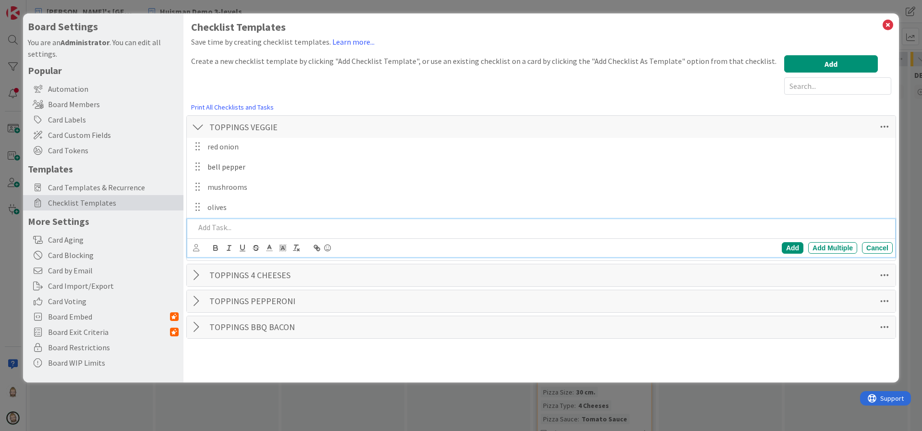
click at [200, 128] on div at bounding box center [198, 126] width 12 height 17
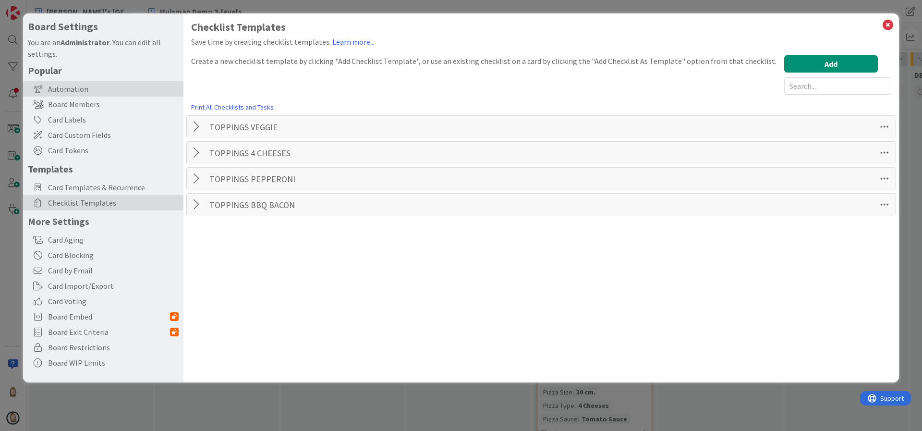
click at [102, 86] on div "Automation" at bounding box center [103, 88] width 160 height 15
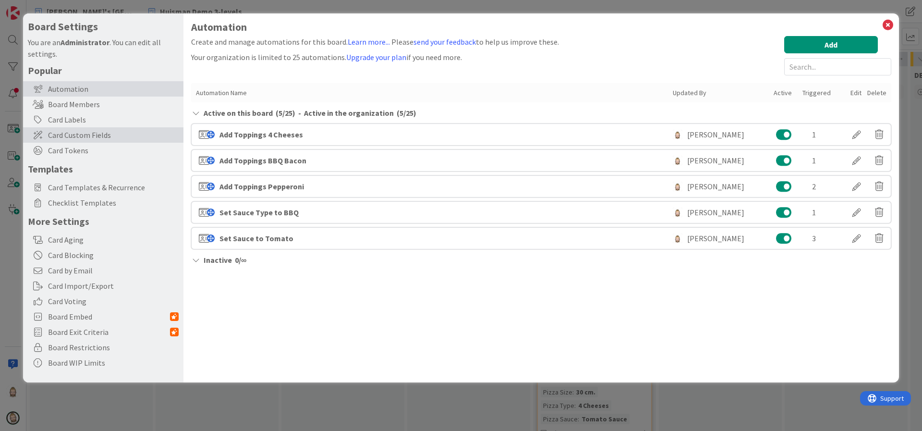
click at [83, 136] on span "Card Custom Fields" at bounding box center [113, 135] width 131 height 12
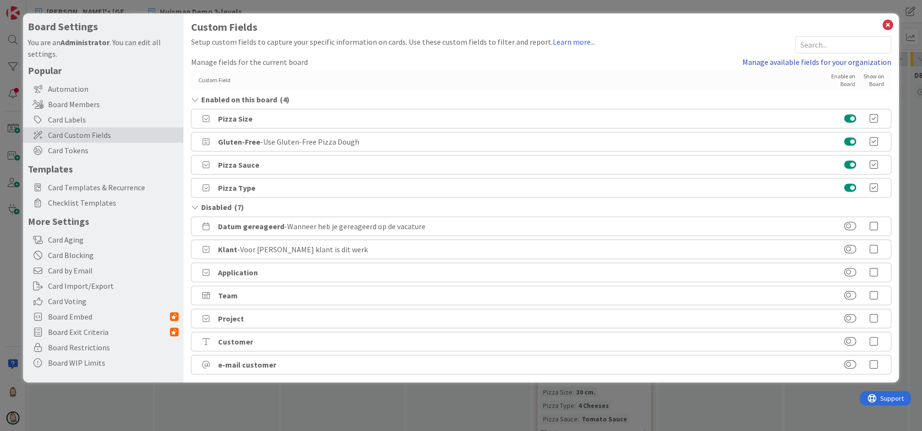
click at [771, 62] on link "Manage available fields for your organization" at bounding box center [817, 62] width 149 height 12
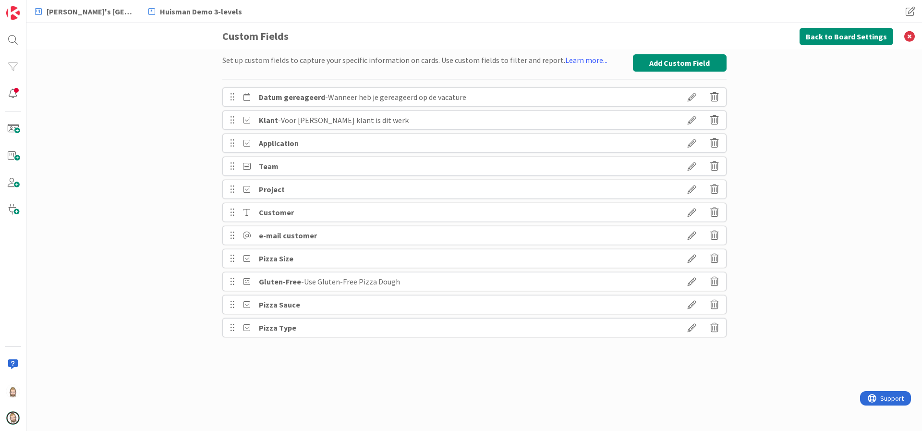
click at [694, 325] on icon at bounding box center [692, 327] width 27 height 16
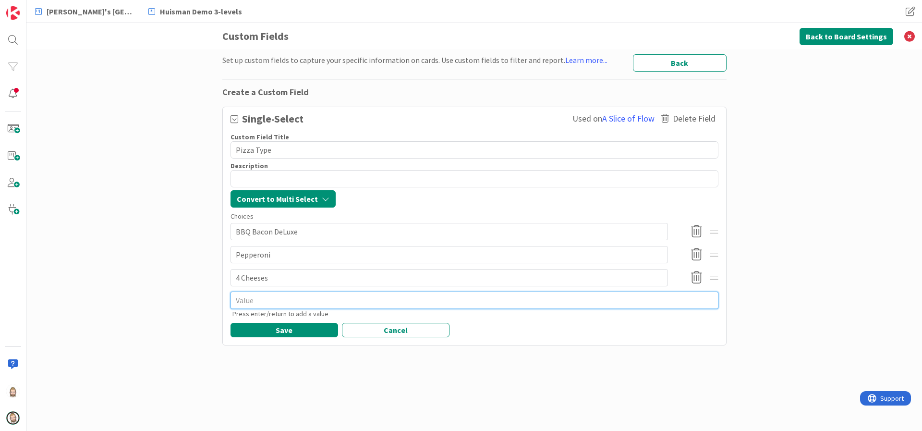
click at [311, 298] on textarea at bounding box center [475, 300] width 488 height 17
type textarea "x"
type textarea "C"
type textarea "x"
type textarea "Ca"
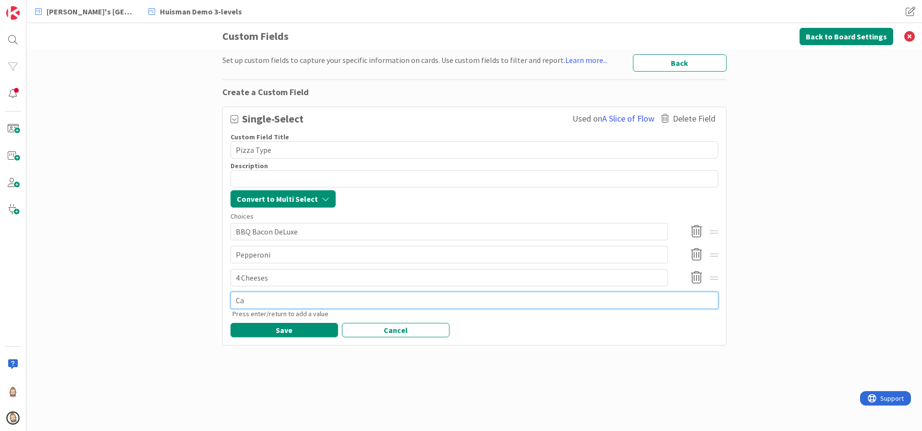
type textarea "x"
type textarea "Cal"
type textarea "x"
type textarea "Cali"
type textarea "x"
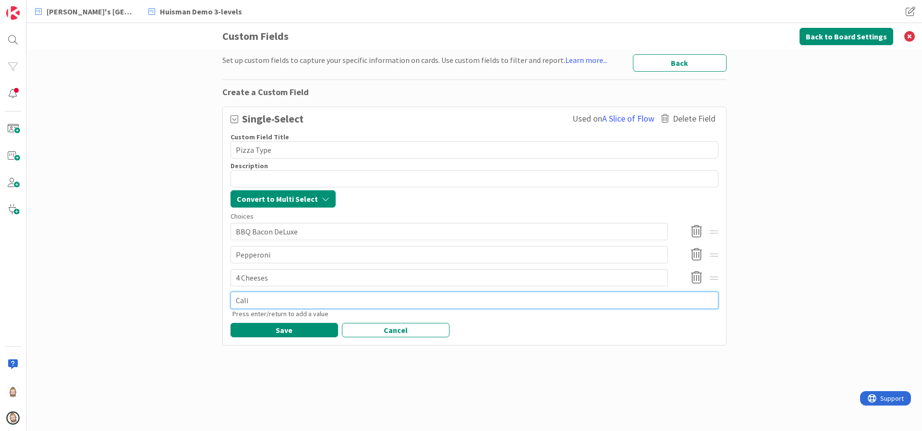
type textarea "Calif"
type textarea "x"
type textarea "Califo"
type textarea "x"
type textarea "Califor"
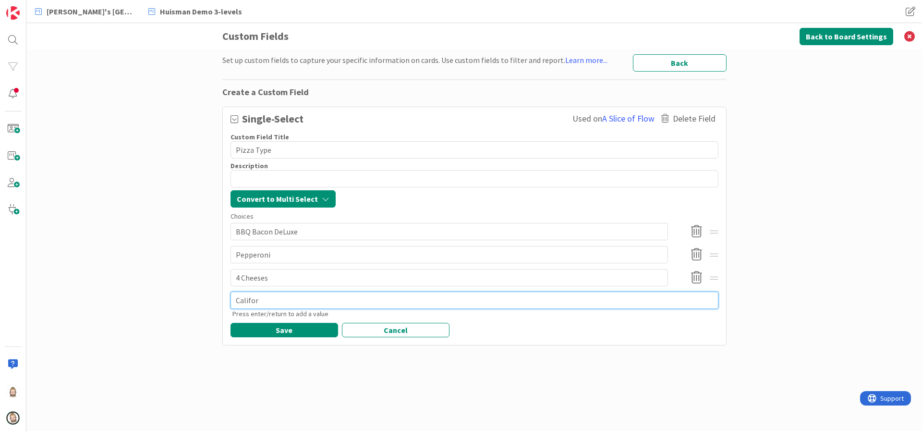
type textarea "x"
type textarea "Californ"
type textarea "x"
type textarea "Californi"
type textarea "x"
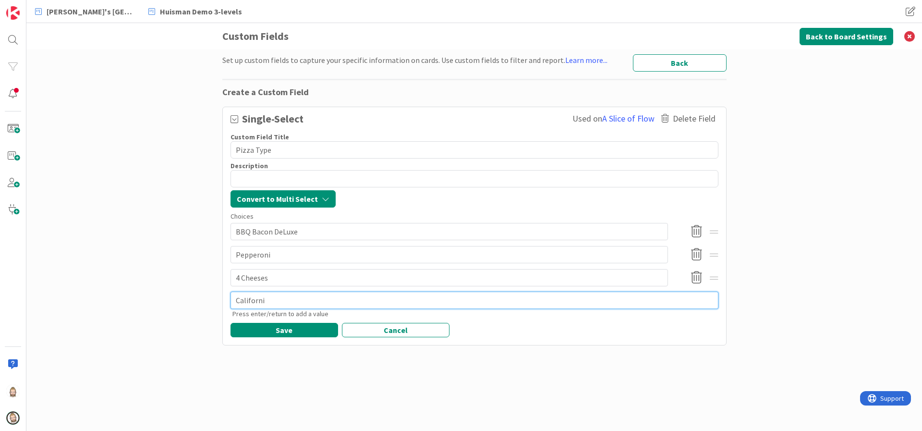
type textarea "California"
type textarea "x"
type textarea "Californian"
type textarea "x"
type textarea "Californian"
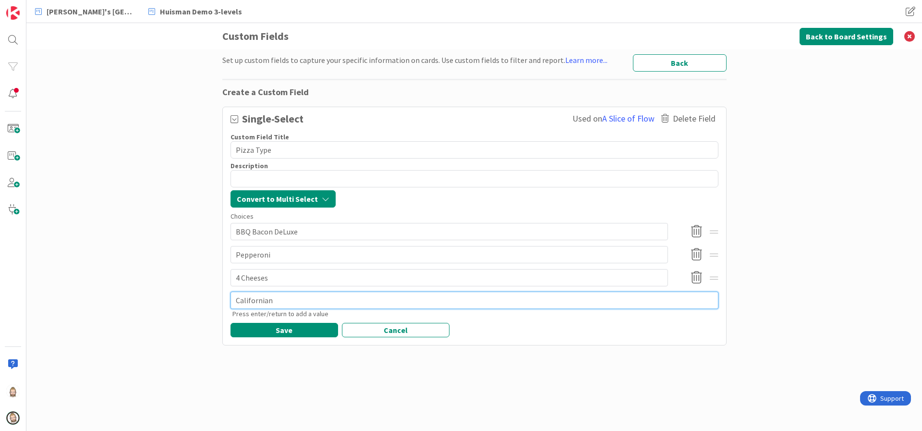
type textarea "x"
type textarea "Californian V"
type textarea "x"
type textarea "Californian Ve"
type textarea "x"
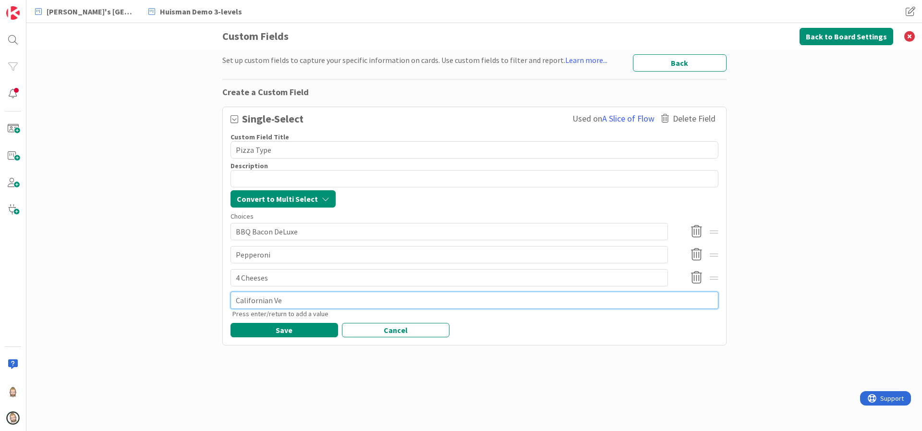
type textarea "Californian Veg"
type textarea "x"
type textarea "Californian Vegg"
type textarea "x"
type textarea "Californian Veggi"
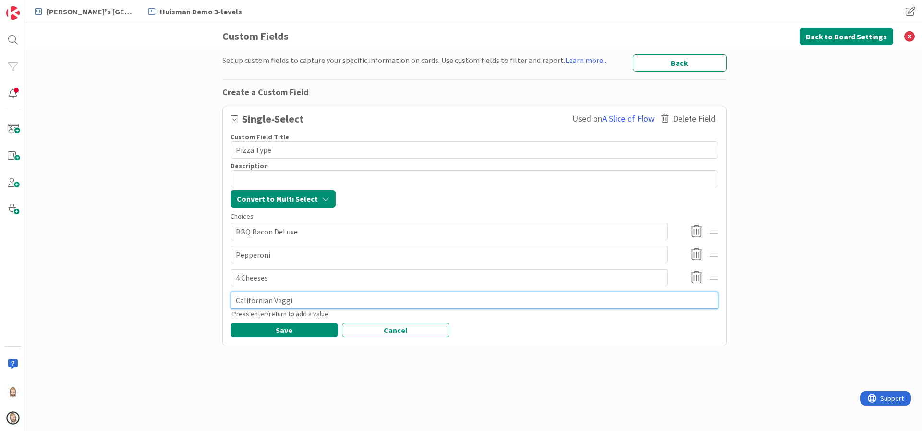
type textarea "x"
type textarea "Californian Veggie"
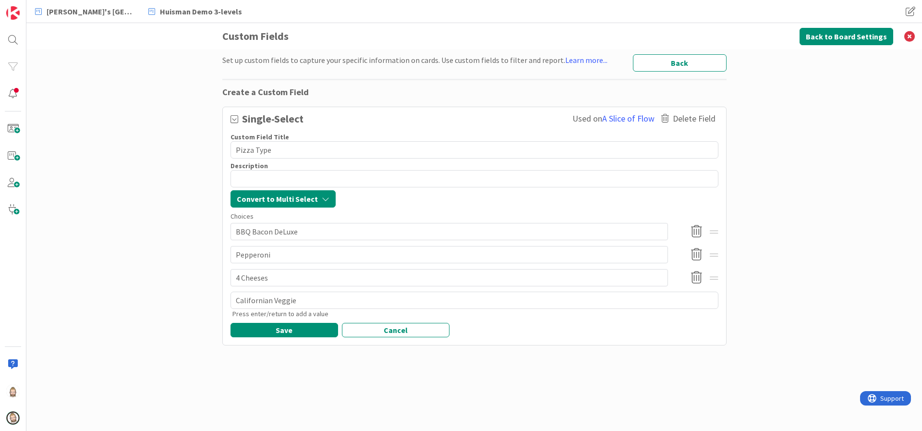
type textarea "x"
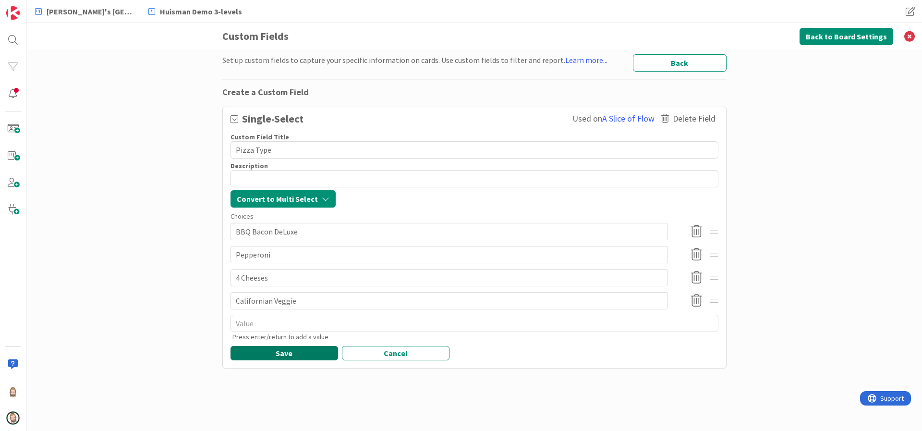
click at [324, 350] on button "Save" at bounding box center [285, 353] width 108 height 14
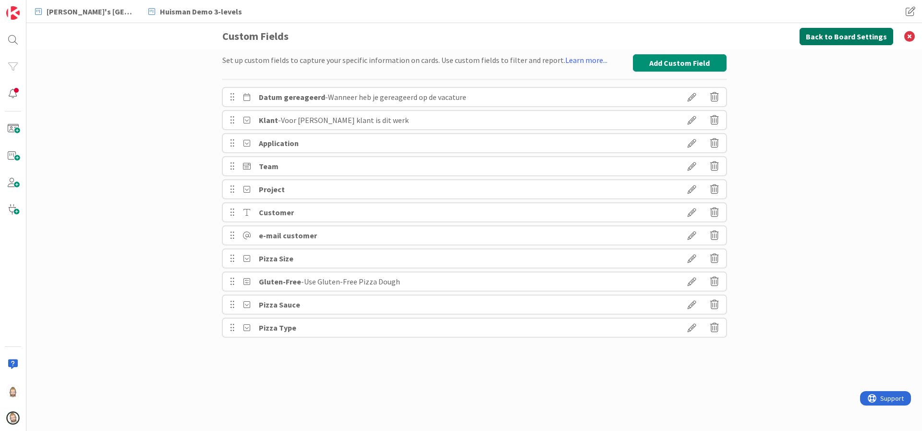
click at [828, 37] on button "Back to Board Settings" at bounding box center [847, 36] width 94 height 17
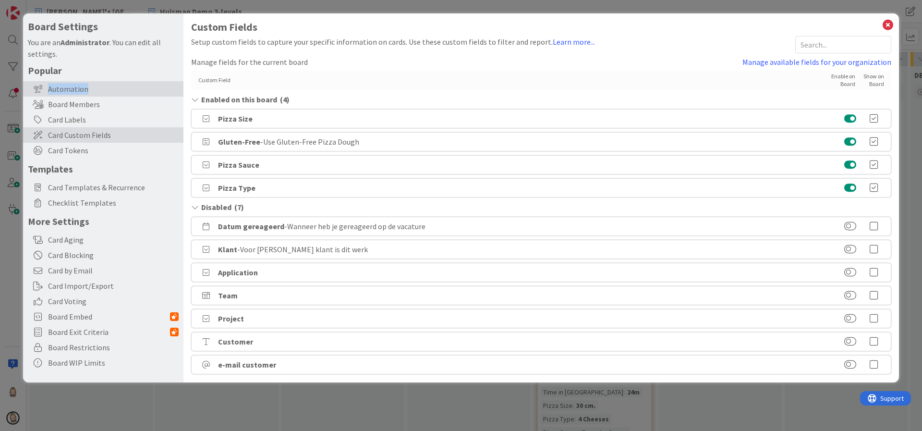
click at [88, 93] on div "Automation" at bounding box center [103, 88] width 160 height 15
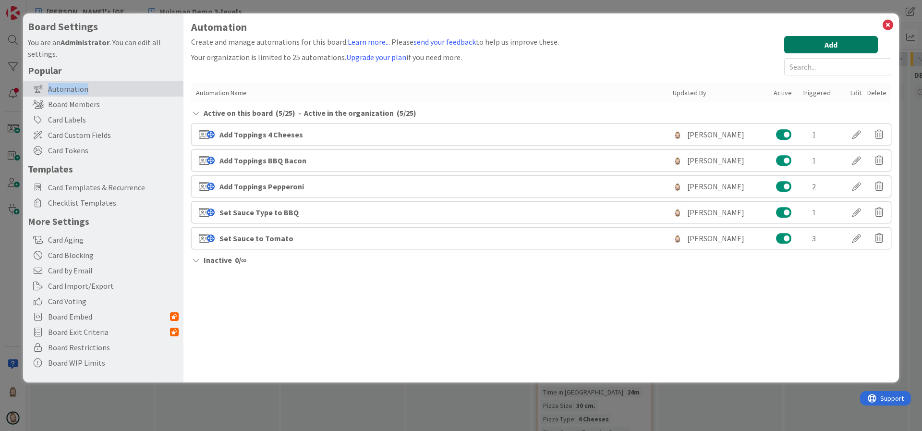
click at [837, 48] on button "Add" at bounding box center [831, 44] width 94 height 17
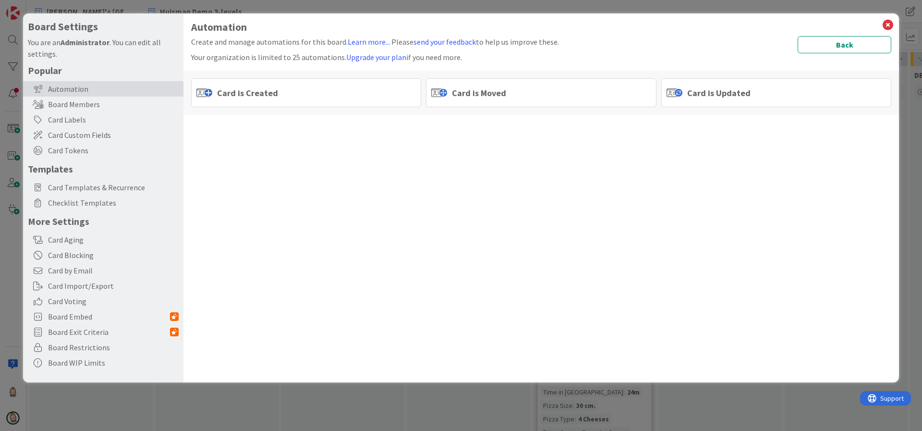
click at [500, 97] on span "Card is Moved" at bounding box center [479, 92] width 54 height 13
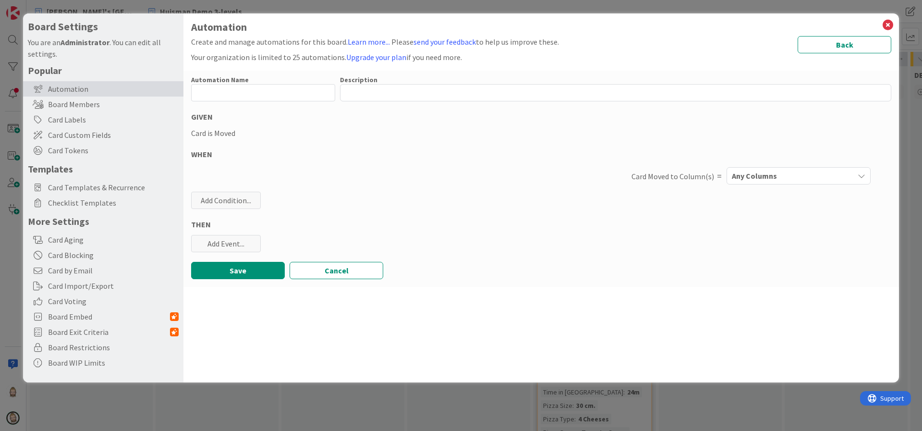
click at [757, 174] on span "Any Columns" at bounding box center [754, 176] width 45 height 12
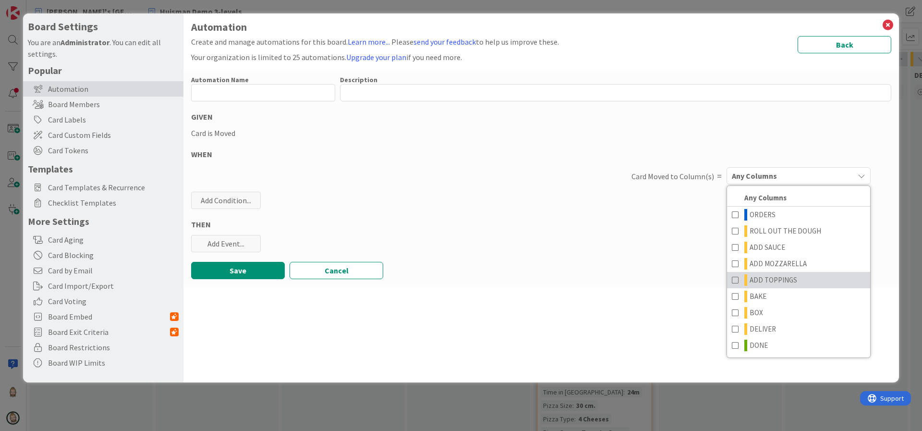
click at [733, 278] on span at bounding box center [736, 280] width 8 height 12
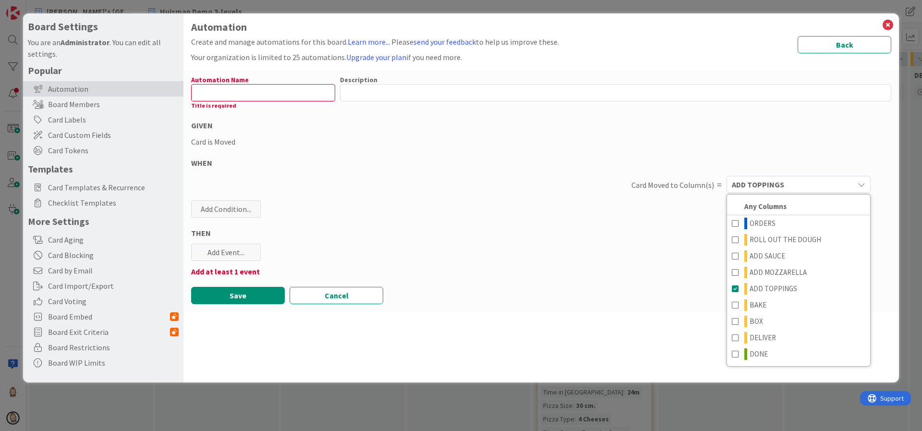
click at [583, 220] on div "Automation Name 0 / 128 Title is required Description 0 / 256 GIVEN Card is Mov…" at bounding box center [541, 191] width 716 height 241
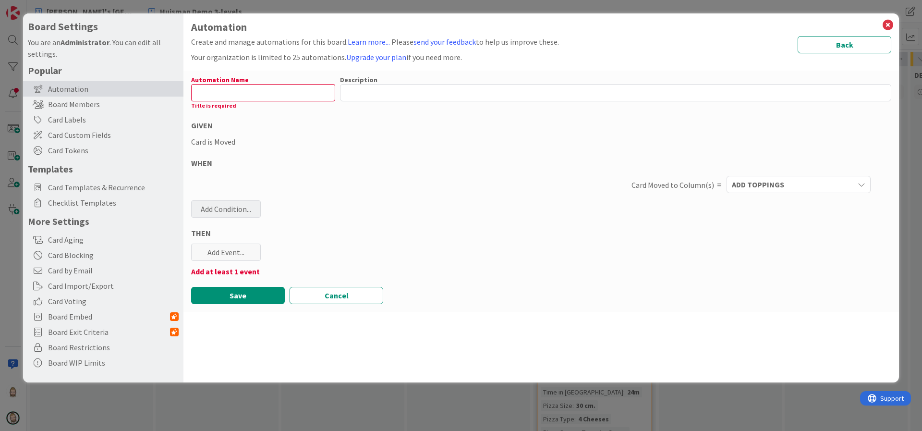
click at [246, 208] on div "Add Condition..." at bounding box center [226, 208] width 70 height 17
click at [261, 300] on icon at bounding box center [288, 302] width 84 height 8
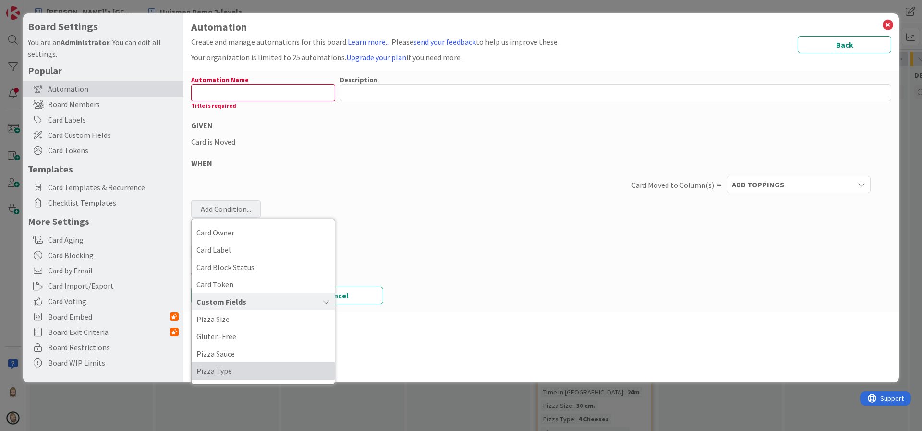
click at [259, 367] on span "Pizza Type" at bounding box center [263, 371] width 134 height 14
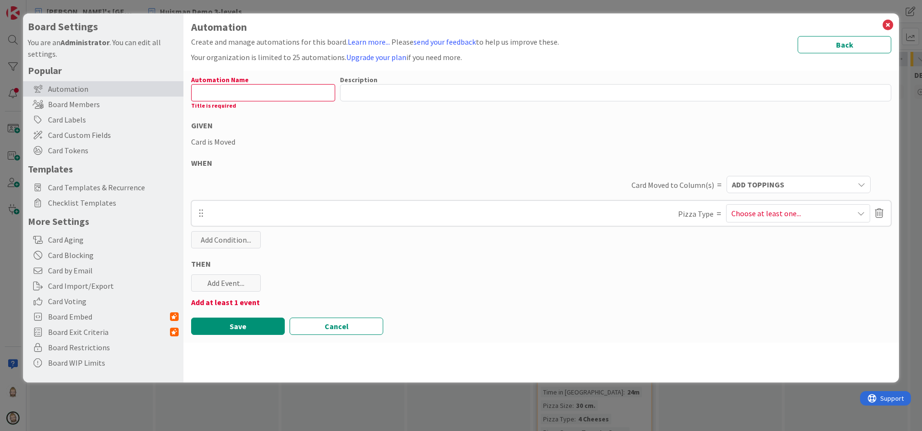
click at [757, 208] on span "Choose at least one..." at bounding box center [767, 214] width 70 height 12
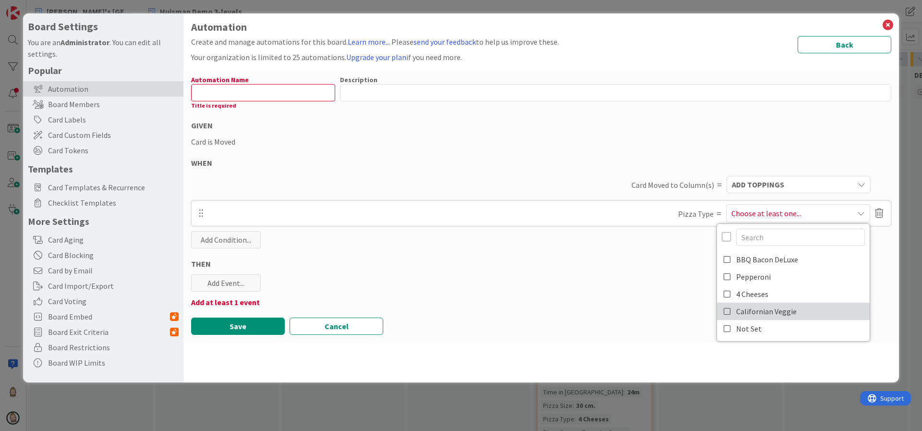
click at [767, 316] on span "Californian Veggie" at bounding box center [766, 311] width 61 height 14
click at [674, 275] on div "Automation Name 0 / 128 Title is required Description 0 / 256 GIVEN Card is Mov…" at bounding box center [541, 207] width 716 height 272
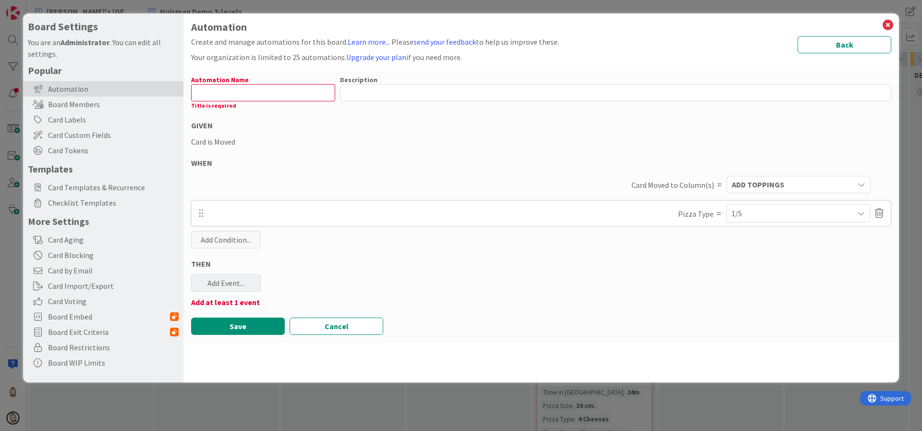
click at [238, 290] on div "Add Event..." at bounding box center [226, 282] width 70 height 17
click at [244, 313] on link "Add Checklist Template ..." at bounding box center [263, 320] width 144 height 15
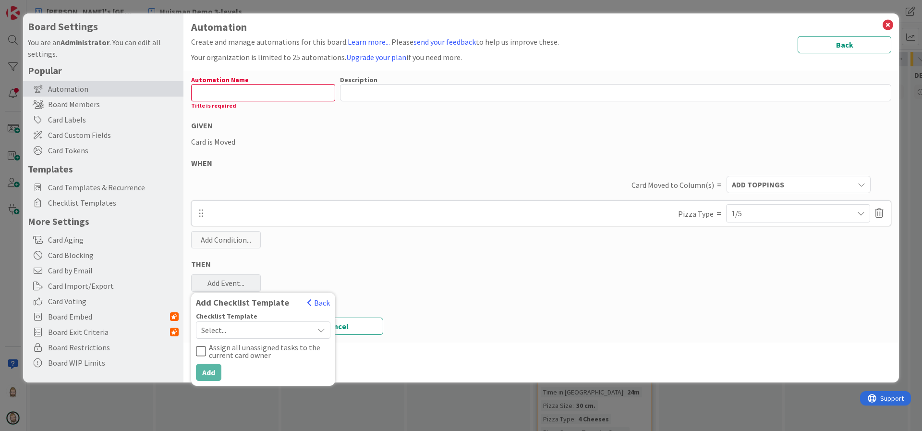
click at [257, 334] on span "Select..." at bounding box center [255, 329] width 108 height 13
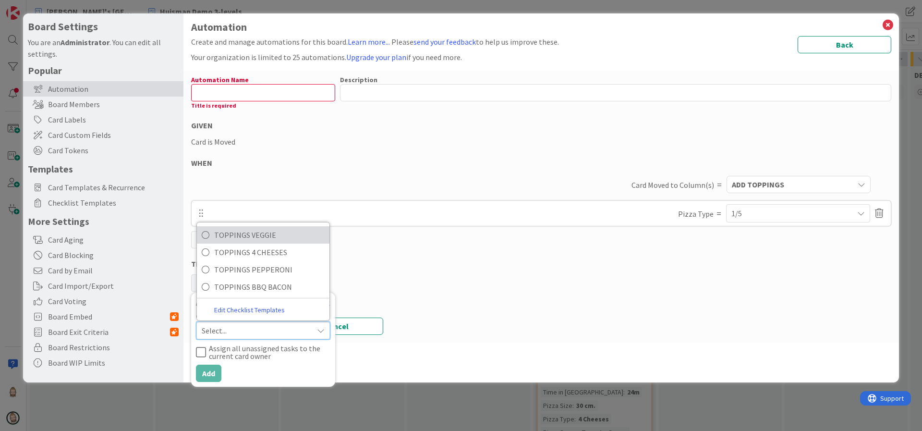
click at [263, 237] on span "TOPPINGS VEGGIE" at bounding box center [269, 235] width 110 height 14
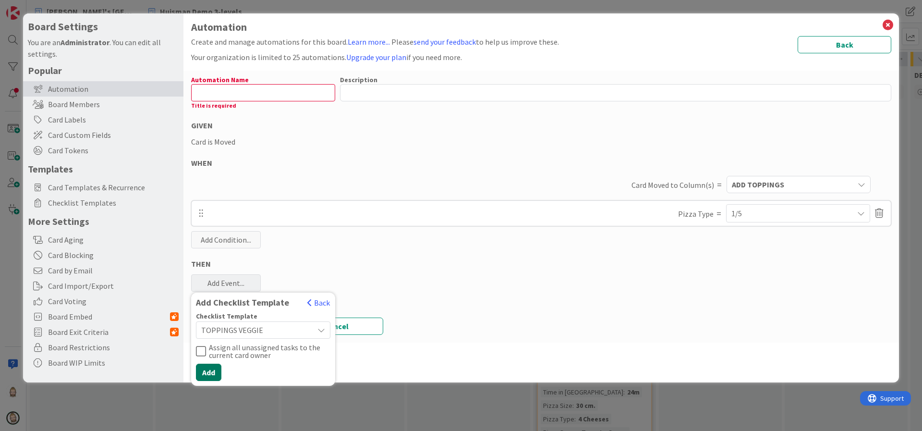
click at [209, 370] on button "Add" at bounding box center [208, 372] width 25 height 17
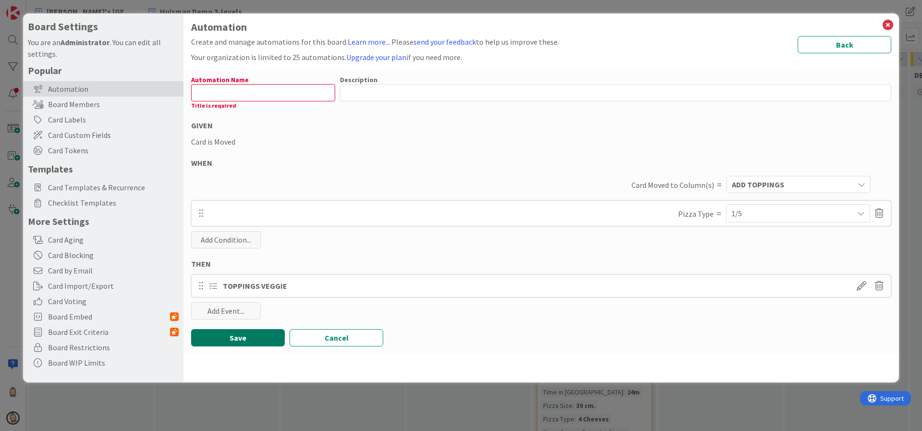
click at [243, 334] on button "Save" at bounding box center [238, 337] width 94 height 17
click at [271, 98] on input "text" at bounding box center [263, 92] width 144 height 17
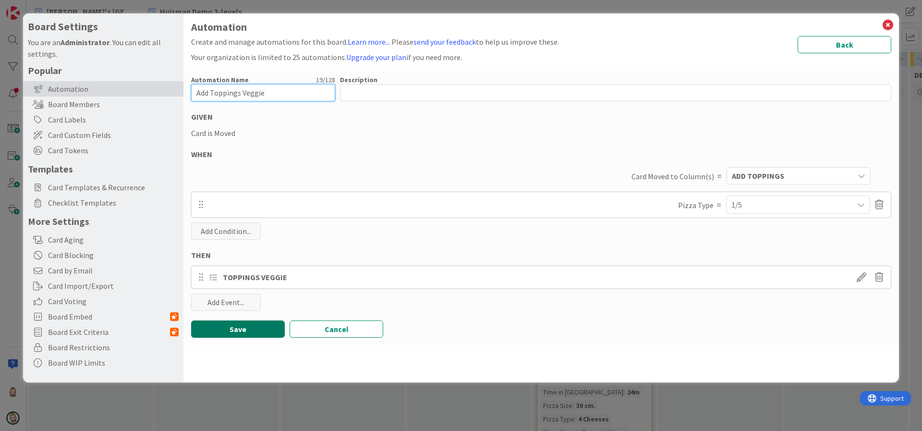
type input "Add Toppings Veggie"
click at [246, 332] on button "Save" at bounding box center [238, 328] width 94 height 17
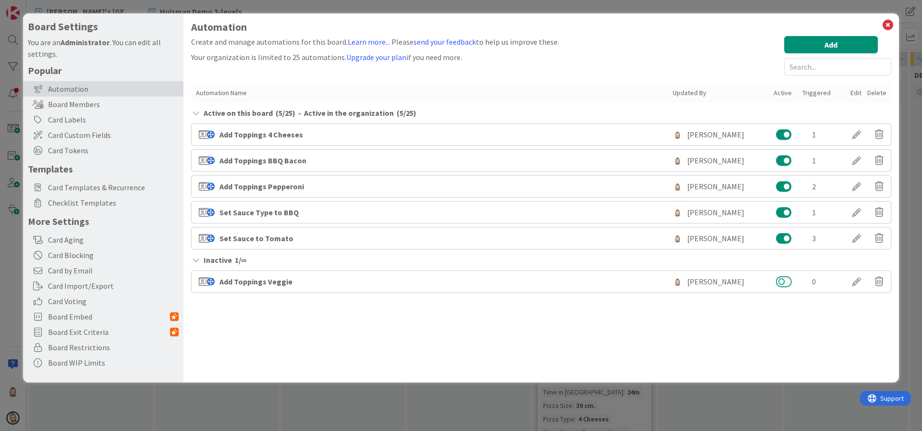
click at [789, 281] on button at bounding box center [784, 281] width 16 height 12
click at [783, 281] on button at bounding box center [784, 281] width 16 height 12
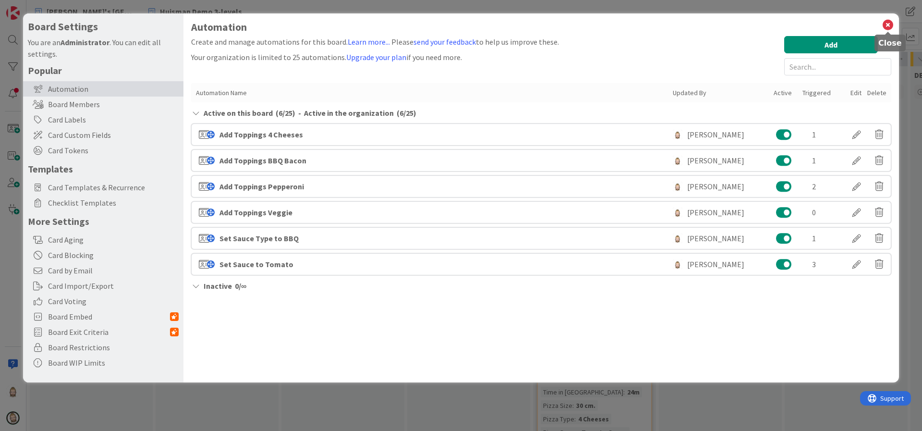
click at [888, 23] on icon at bounding box center [888, 24] width 12 height 13
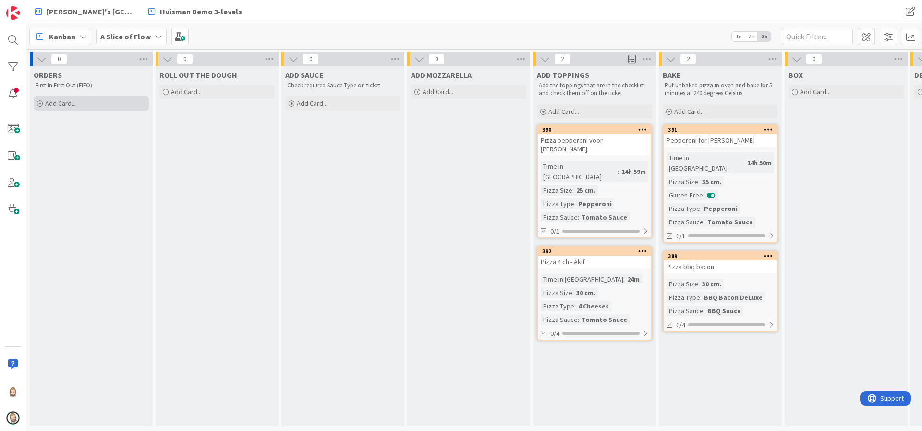
click at [93, 102] on div "Add Card..." at bounding box center [91, 103] width 115 height 14
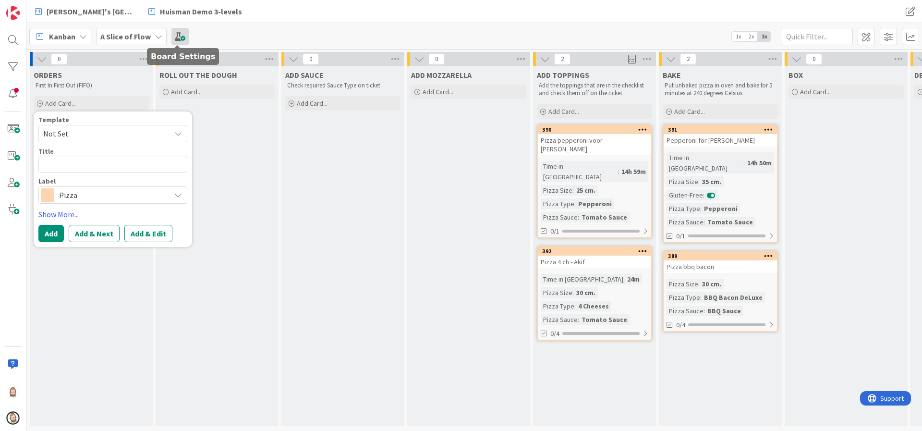
click at [178, 34] on span at bounding box center [179, 36] width 17 height 17
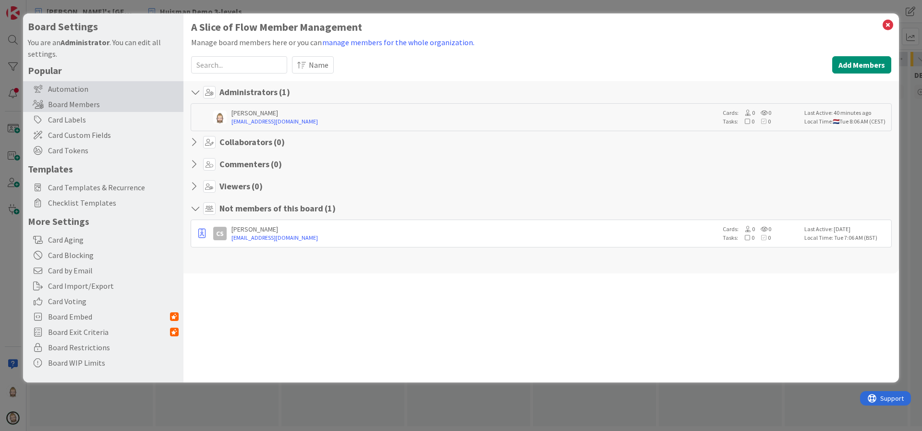
click at [104, 83] on div "Automation" at bounding box center [103, 88] width 160 height 15
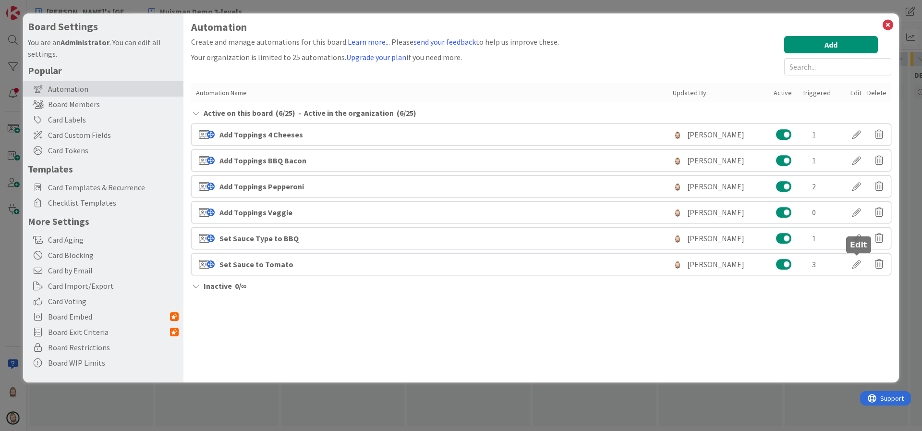
click at [853, 266] on div at bounding box center [856, 264] width 27 height 16
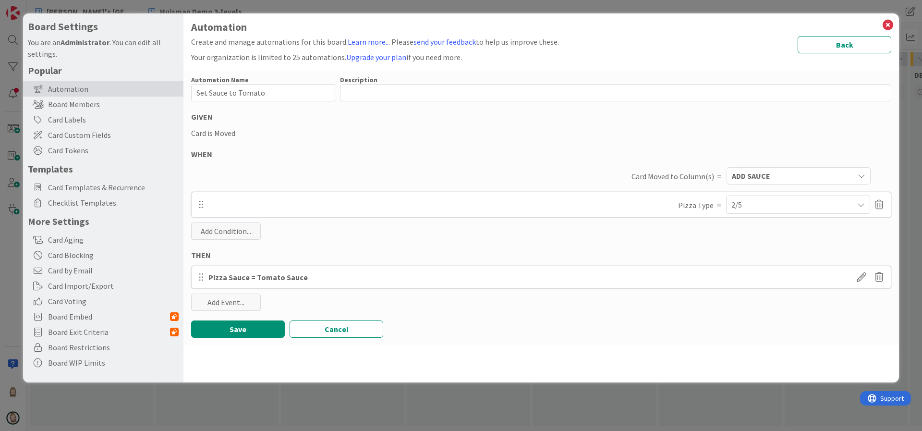
click at [808, 208] on div "2/5" at bounding box center [799, 204] width 134 height 17
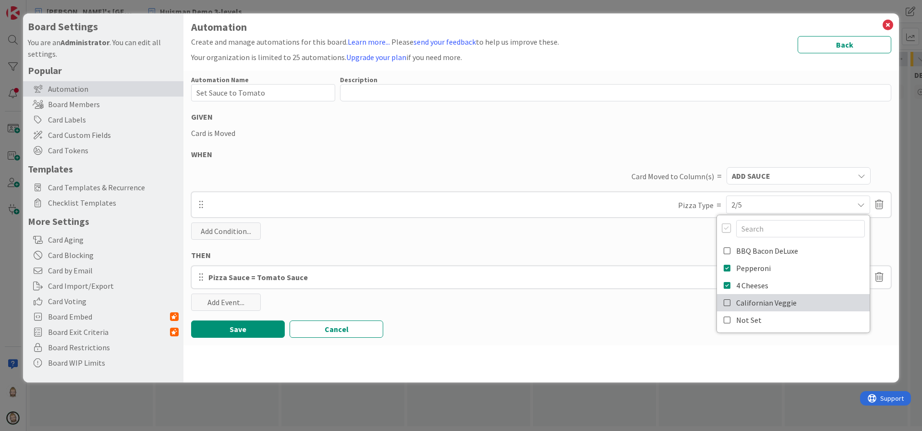
click at [729, 301] on icon at bounding box center [728, 302] width 8 height 14
click at [681, 329] on div "Save Cancel" at bounding box center [541, 328] width 700 height 17
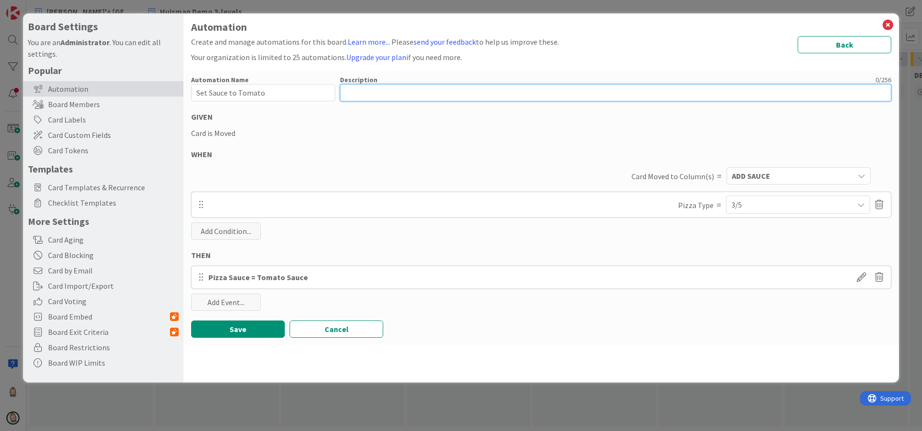
click at [353, 95] on textarea at bounding box center [615, 92] width 551 height 17
type textarea "x"
type textarea "T"
type textarea "x"
type textarea "Th"
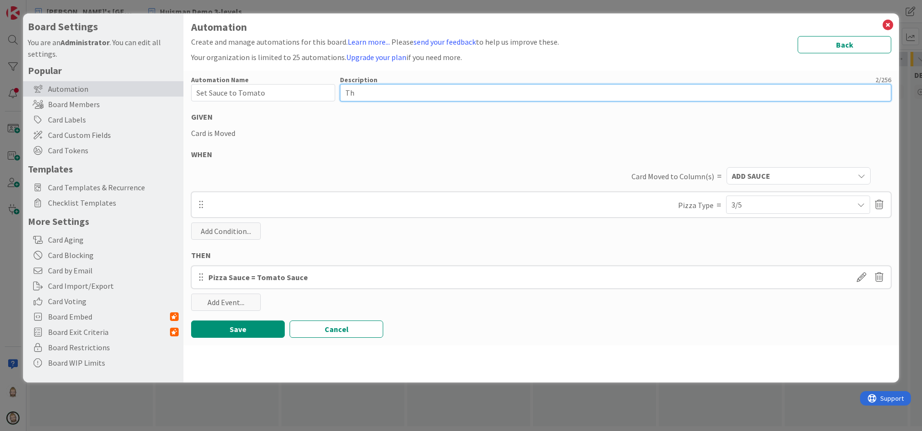
type textarea "x"
type textarea "Thi"
type textarea "x"
type textarea "This"
type textarea "x"
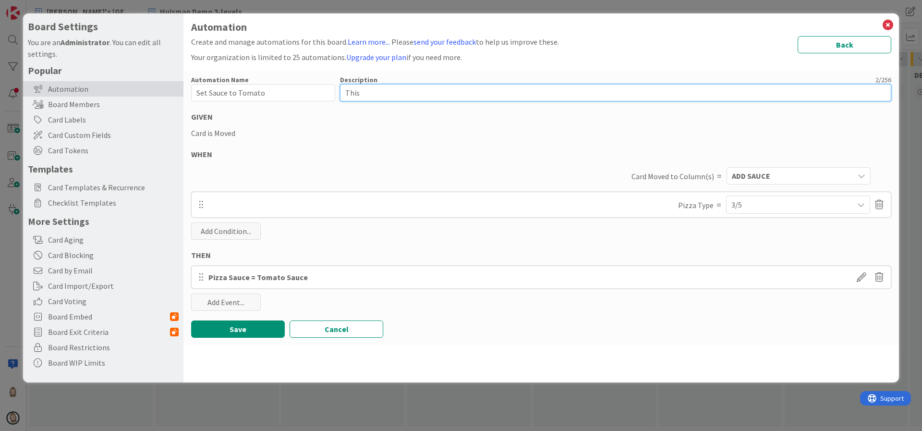
type textarea "This"
type textarea "x"
type textarea "This i"
type textarea "x"
type textarea "This is"
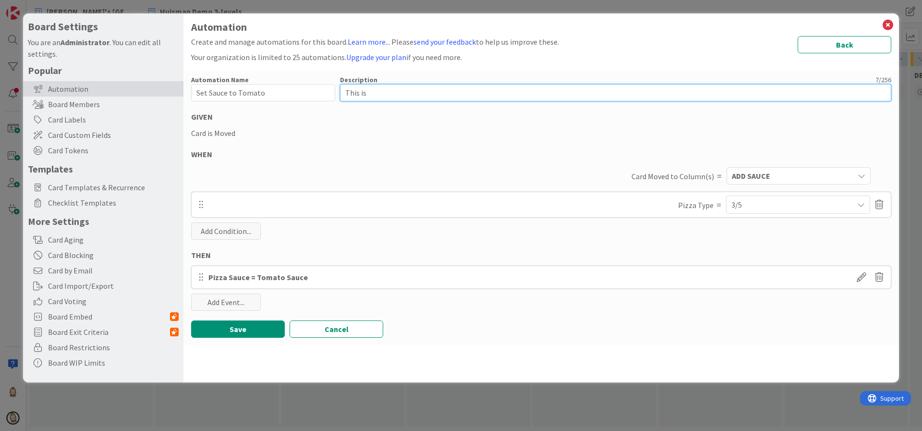
type textarea "x"
type textarea "This is"
type textarea "x"
type textarea "This is t"
type textarea "x"
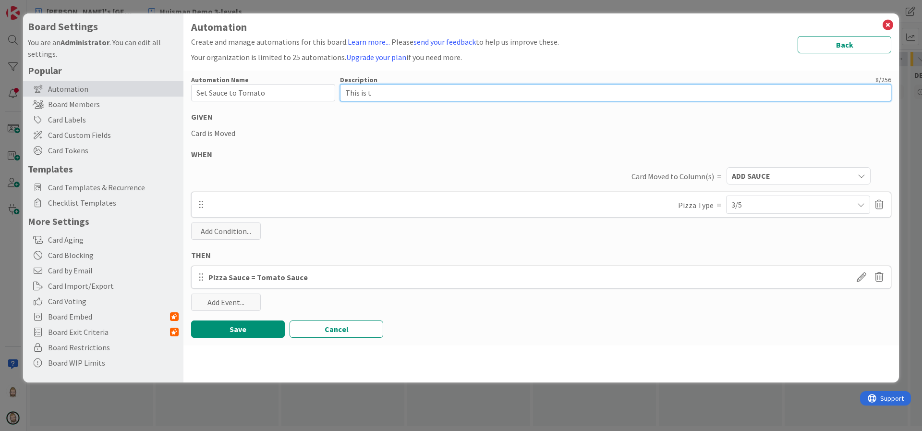
type textarea "This is th"
type textarea "x"
type textarea "This is the"
type textarea "x"
type textarea "This is the"
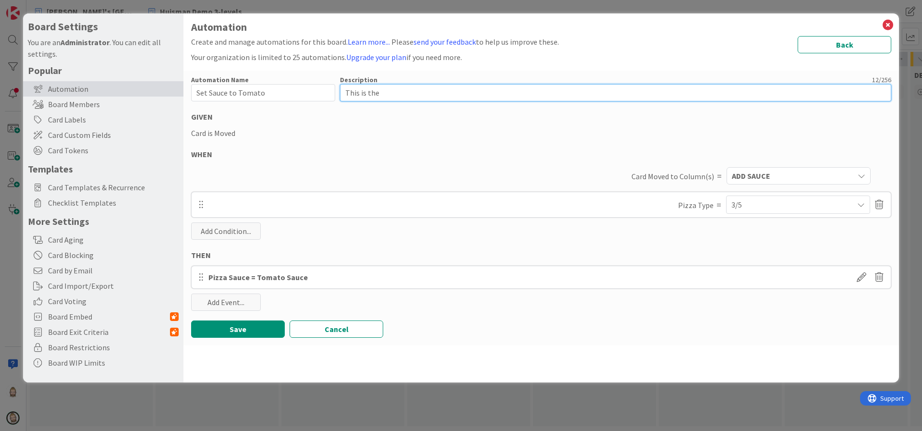
type textarea "x"
type textarea "This is the s"
type textarea "x"
type textarea "This is the st"
type textarea "x"
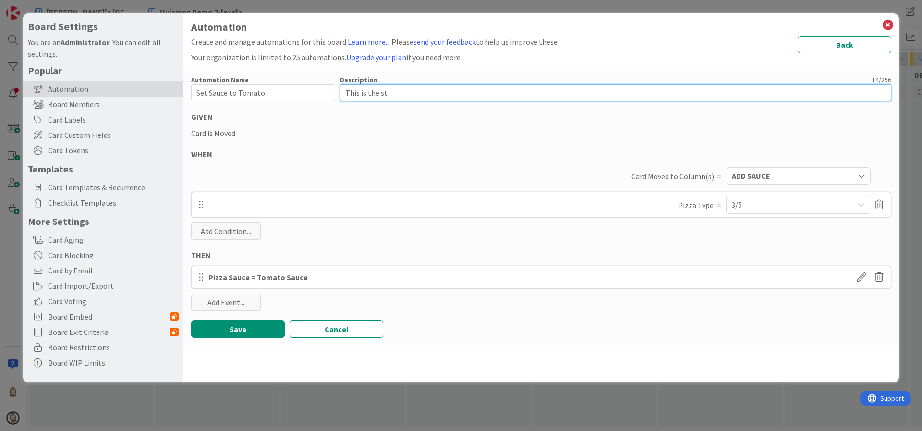
type textarea "This is the sta"
type textarea "x"
type textarea "This is the stan"
type textarea "x"
type textarea "This is the stand"
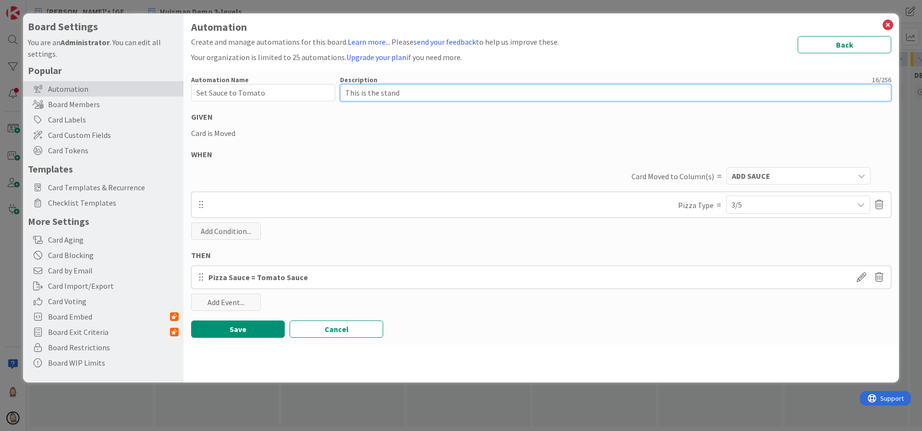
type textarea "x"
type textarea "This is the standa"
type textarea "x"
type textarea "This is the standar"
type textarea "x"
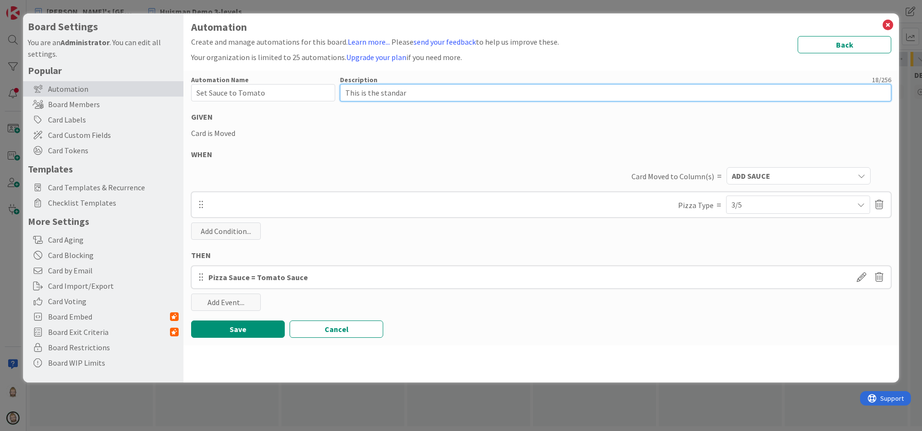
type textarea "This is the standard"
type textarea "x"
type textarea "This is the standard"
type textarea "x"
type textarea "This is the standard s"
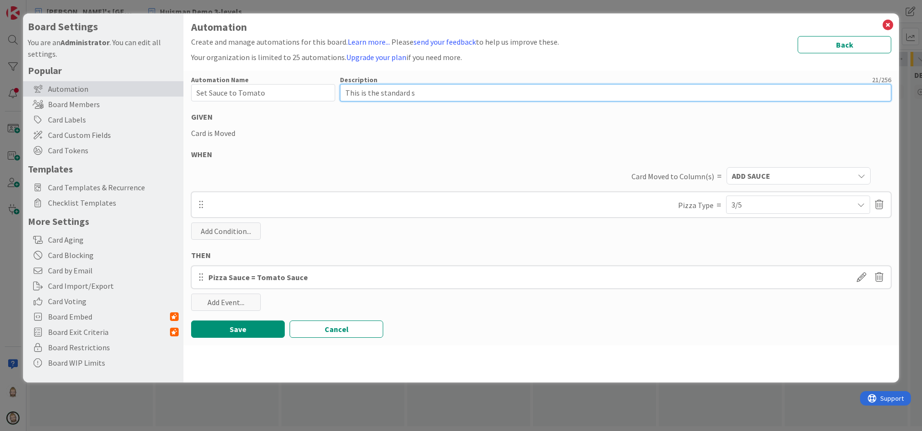
type textarea "x"
type textarea "This is the standard sa"
type textarea "x"
type textarea "This is the standard sau"
type textarea "x"
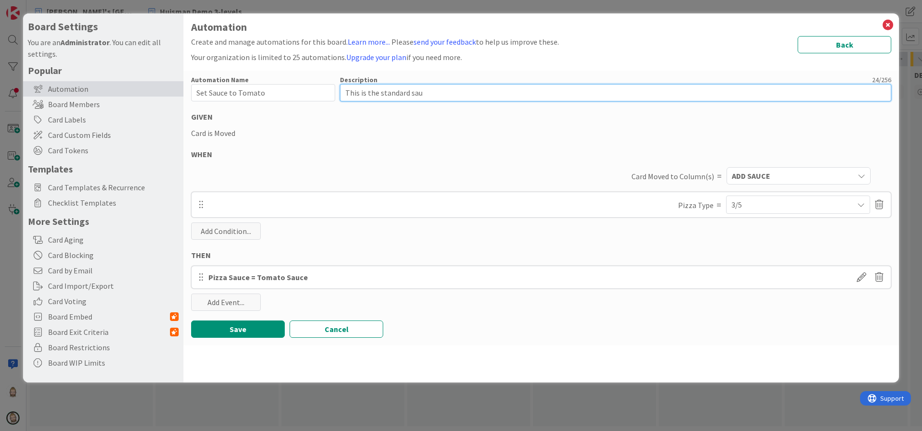
type textarea "This is the standard sauc"
type textarea "x"
type textarea "This is the standard sauce"
type textarea "x"
type textarea "This is the standard sauce"
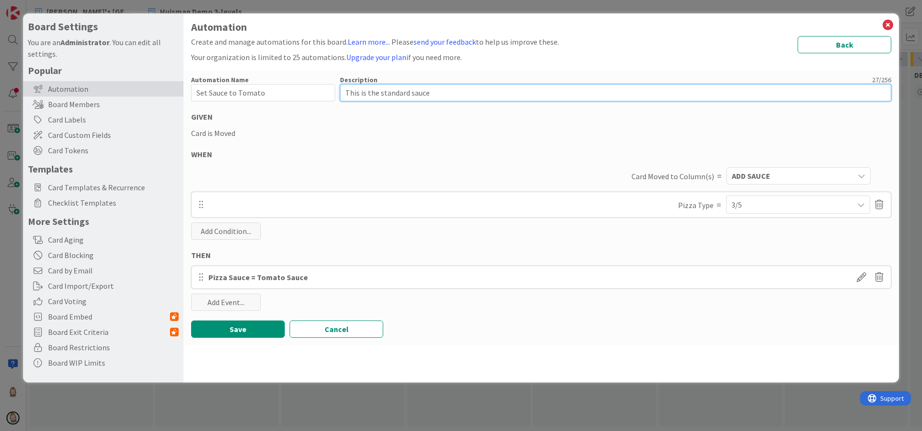
type textarea "x"
type textarea "This is the standard sauce f"
type textarea "x"
type textarea "This is the standard sauce fo"
type textarea "x"
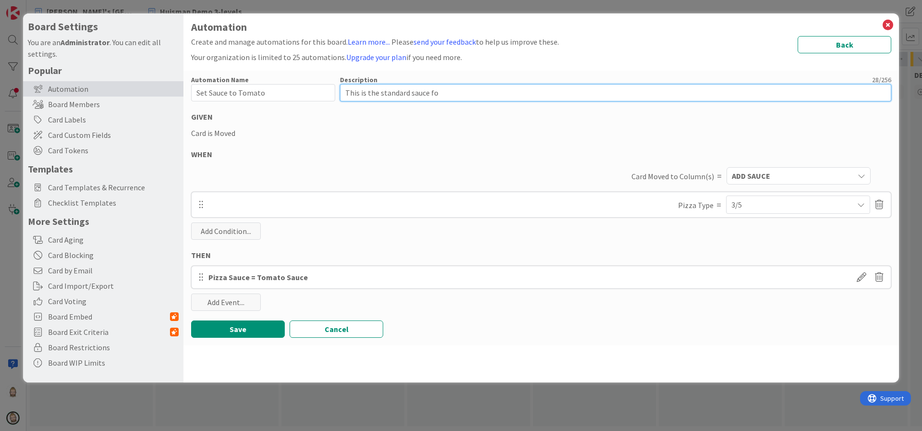
type textarea "This is the standard sauce for"
type textarea "x"
type textarea "This is the standard sauce for"
type textarea "x"
type textarea "This is the standard sauce for m"
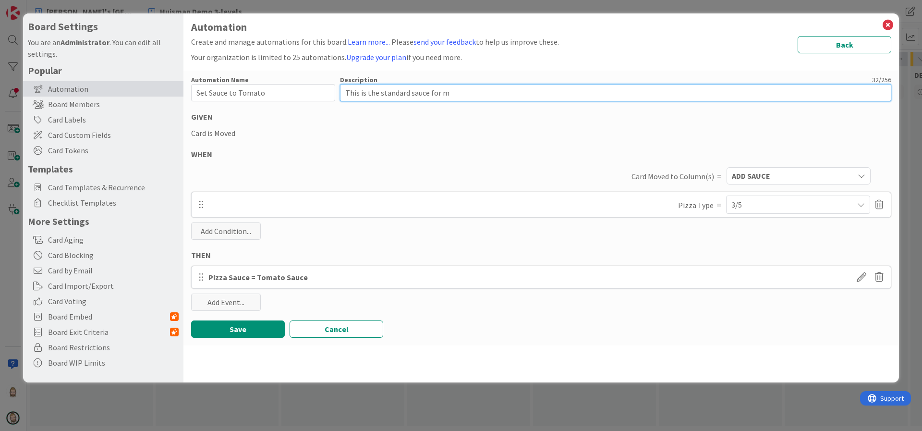
type textarea "x"
type textarea "This is the standard sauce for mo"
type textarea "x"
type textarea "This is the standard sauce for mos"
type textarea "x"
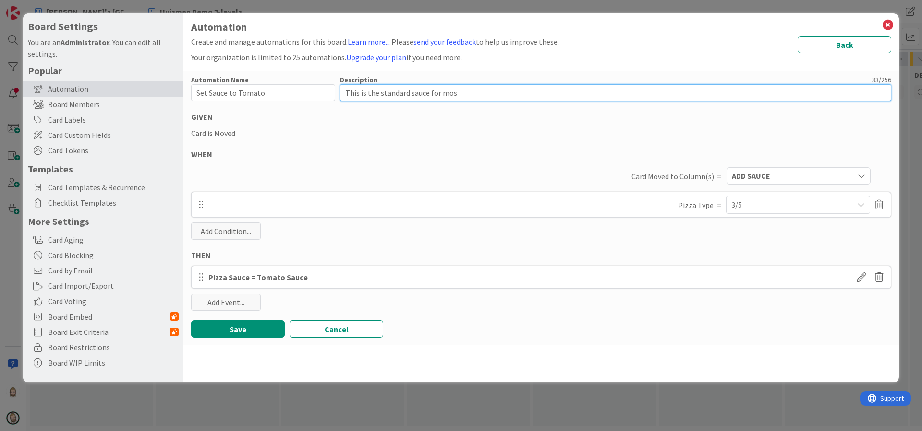
type textarea "This is the standard sauce for most"
type textarea "x"
type textarea "This is the standard sauce for most"
type textarea "x"
type textarea "This is the standard sauce for most p"
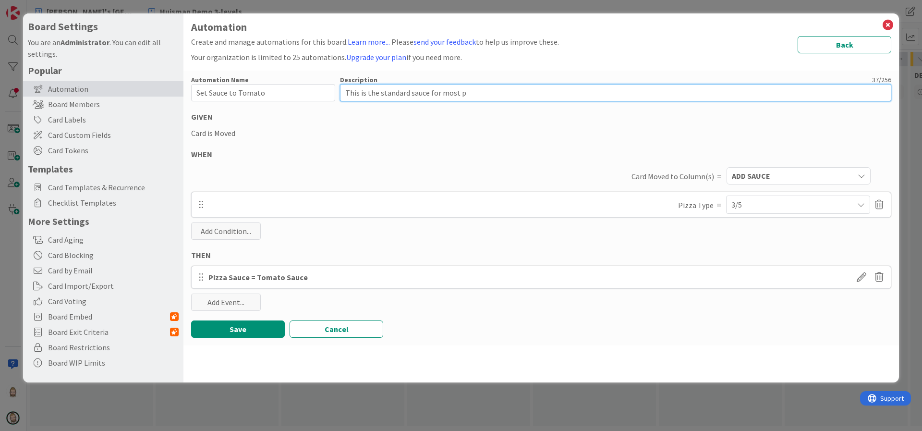
type textarea "x"
type textarea "This is the standard sauce for most pi"
type textarea "x"
type textarea "This is the standard sauce for most piz"
type textarea "x"
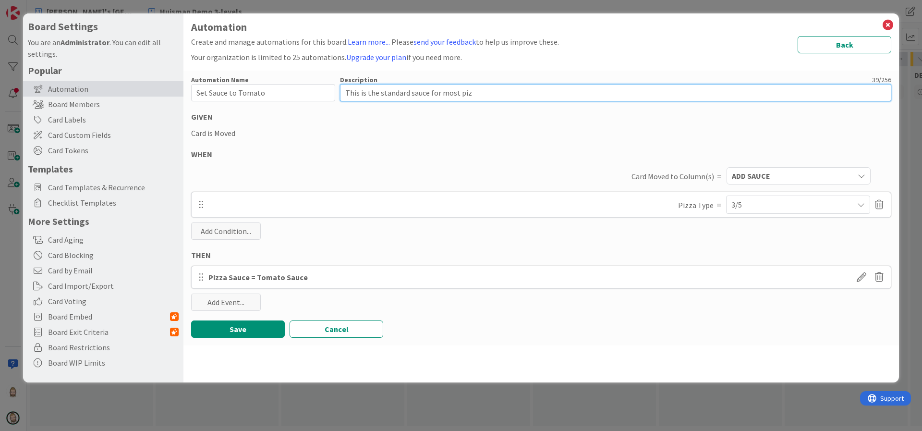
type textarea "This is the standard sauce for most pizz"
type textarea "x"
type textarea "This is the standard sauce for most pizza"
type textarea "x"
type textarea "This is the standard sauce for most pizzas"
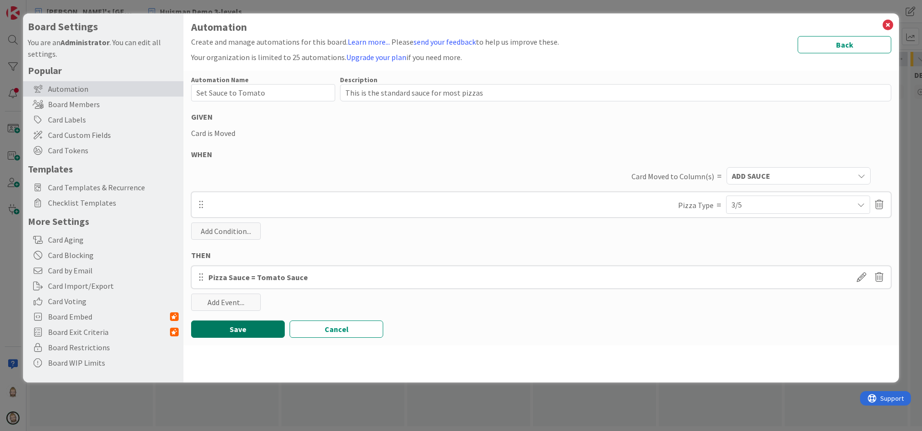
click at [254, 326] on button "Save" at bounding box center [238, 328] width 94 height 17
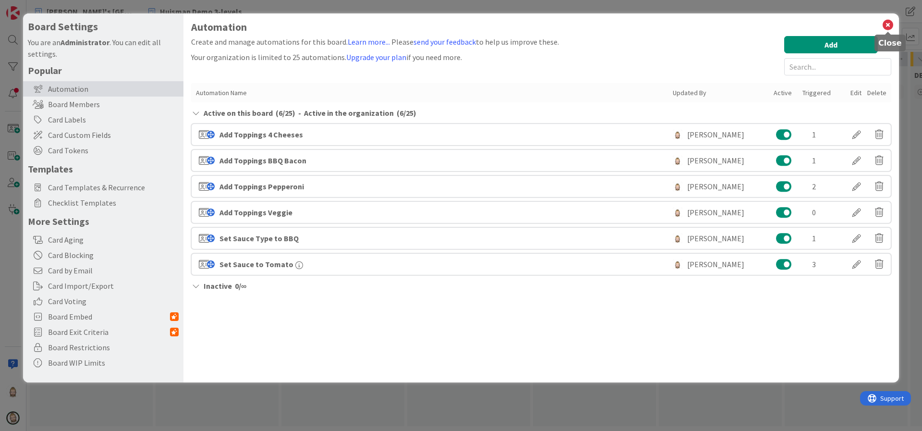
click at [891, 24] on icon at bounding box center [888, 24] width 12 height 13
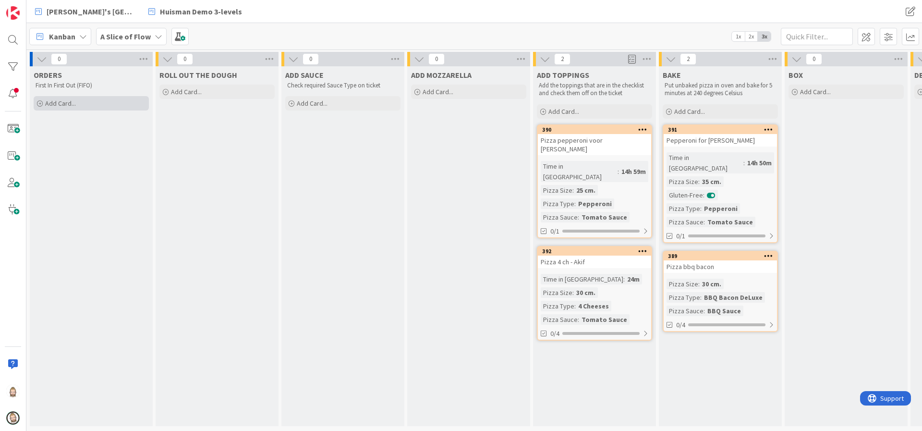
click at [76, 100] on div "Add Card..." at bounding box center [91, 103] width 115 height 14
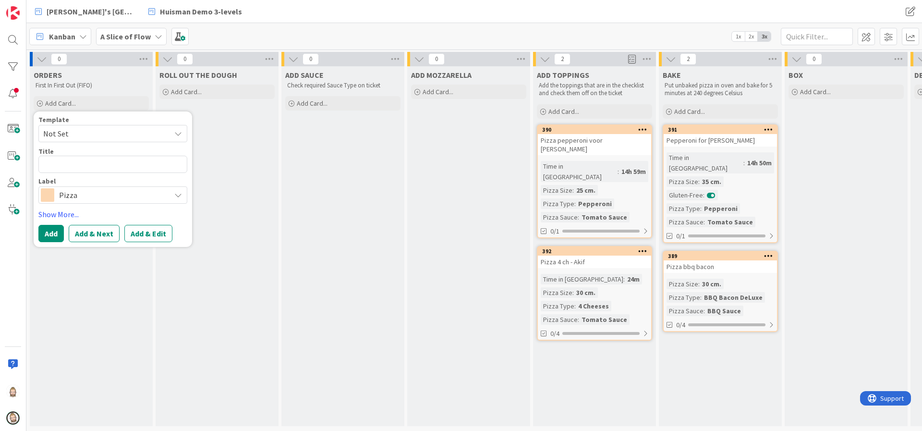
click at [88, 128] on span "Not Set" at bounding box center [103, 133] width 120 height 12
click at [84, 171] on span "Pizza" at bounding box center [120, 175] width 137 height 12
type textarea "x"
type textarea "Pizza"
click at [84, 170] on textarea "Pizza" at bounding box center [112, 164] width 149 height 17
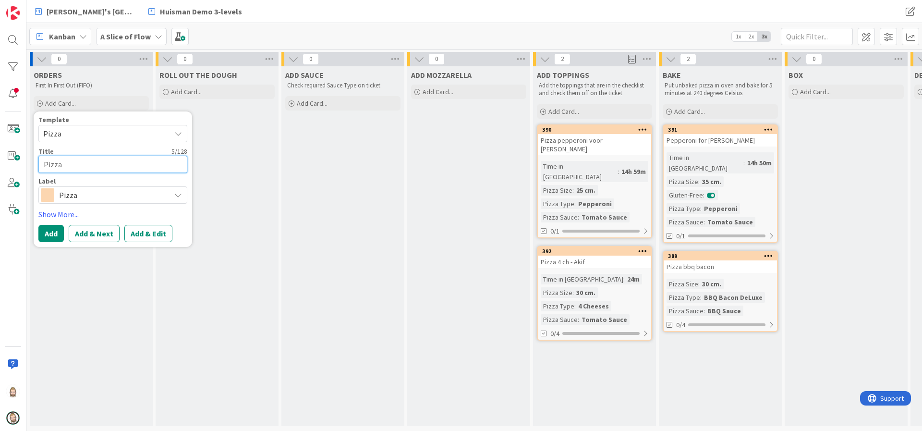
type textarea "x"
type textarea "Pizza"
type textarea "x"
type textarea "Pizza v"
type textarea "x"
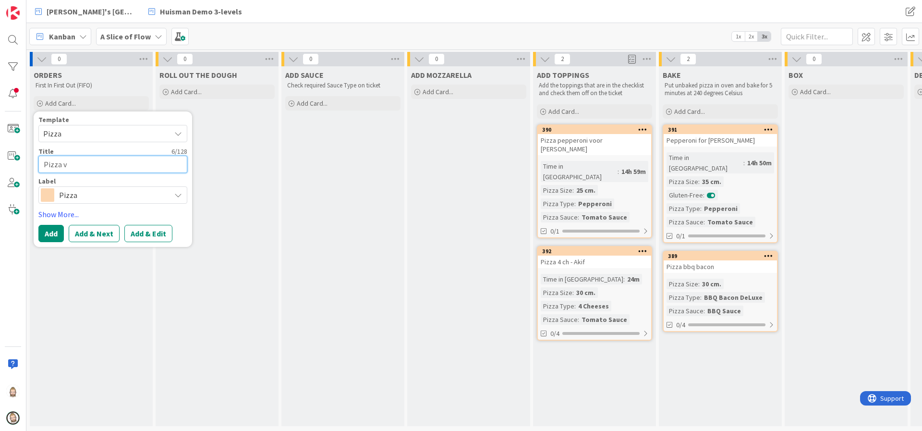
type textarea "Pizza ve"
type textarea "x"
type textarea "Pizza veg"
type textarea "x"
type textarea "Pizza vegg"
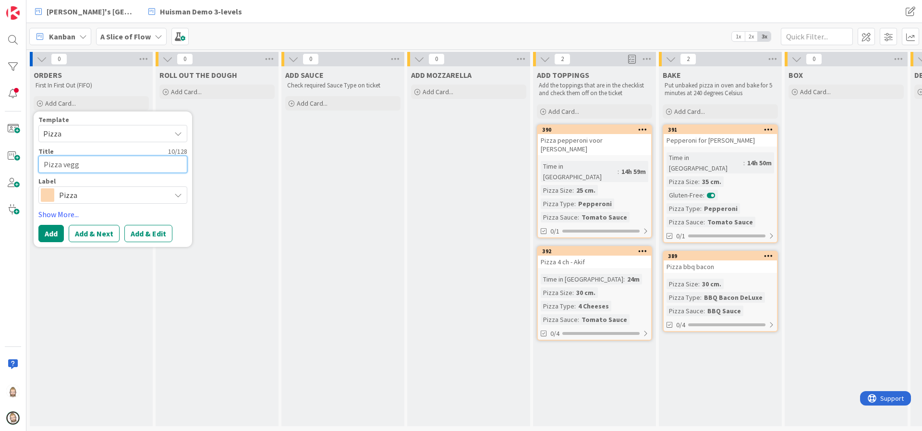
type textarea "x"
type textarea "Pizza veggi"
type textarea "x"
type textarea "Pizza veggie"
type textarea "x"
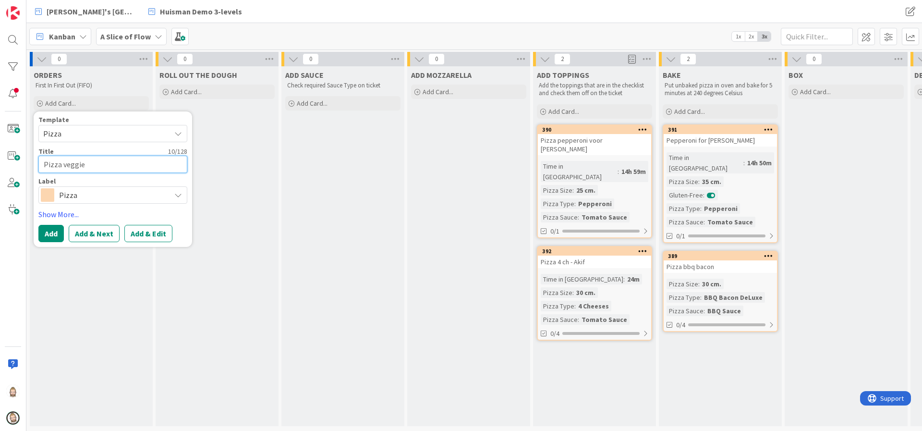
type textarea "Pizza veggie"
type textarea "x"
type textarea "Pizza veggie f"
type textarea "x"
type textarea "Pizza veggie fo"
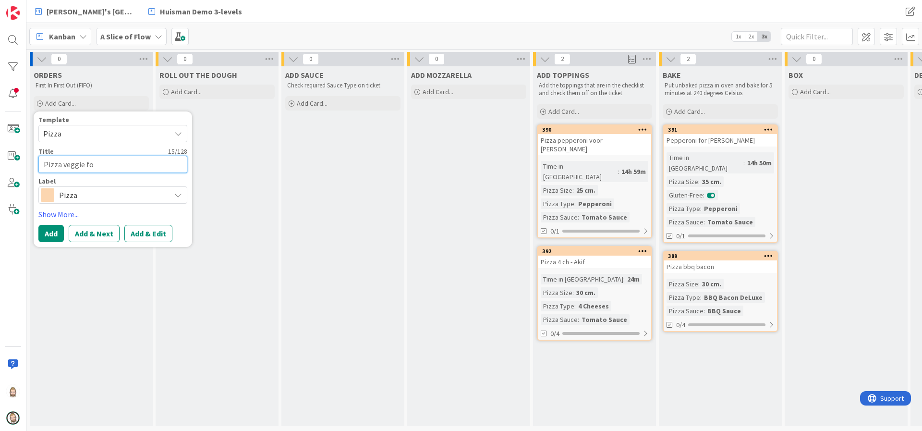
type textarea "x"
type textarea "Pizza veggie for"
type textarea "x"
click at [147, 231] on button "Add & Edit" at bounding box center [148, 233] width 48 height 17
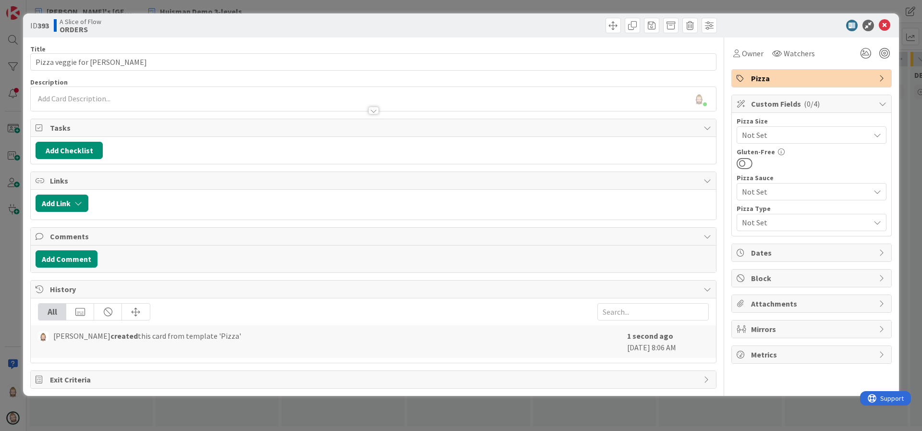
click at [780, 133] on span "Not Set" at bounding box center [803, 134] width 123 height 13
click at [788, 185] on span "30 cm." at bounding box center [818, 192] width 126 height 14
click at [783, 219] on span "Not Set" at bounding box center [803, 222] width 123 height 13
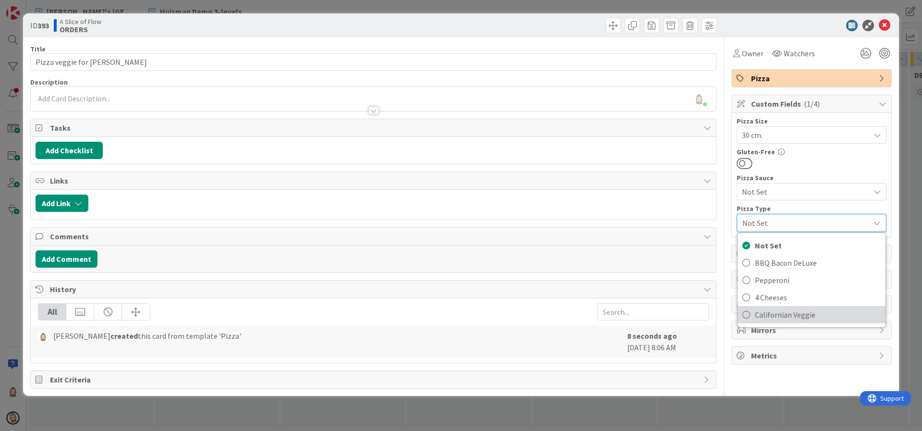
click at [782, 315] on span "Californian Veggie" at bounding box center [818, 314] width 126 height 14
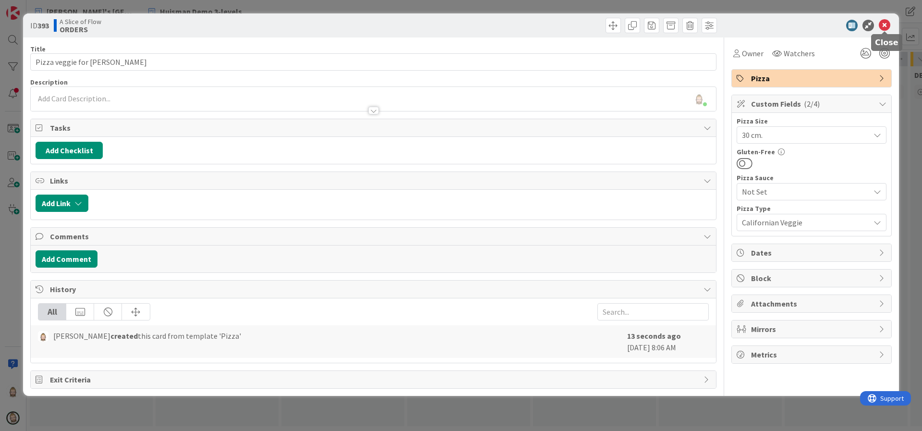
click at [885, 28] on icon at bounding box center [885, 26] width 12 height 12
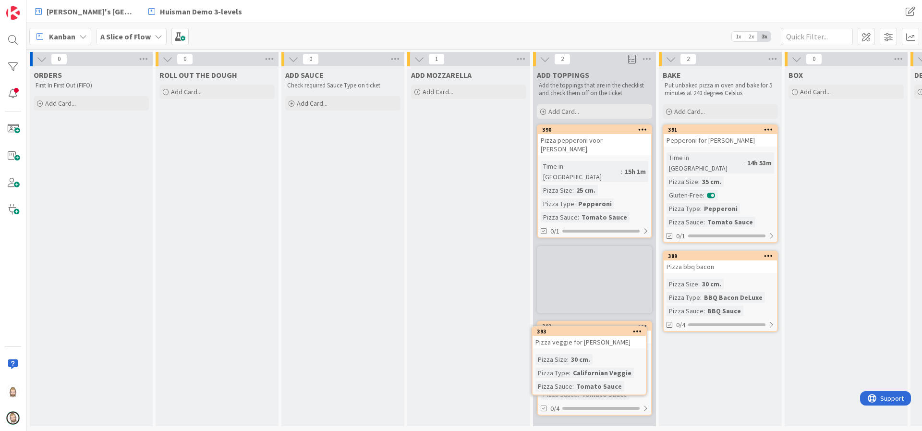
scroll to position [7, 0]
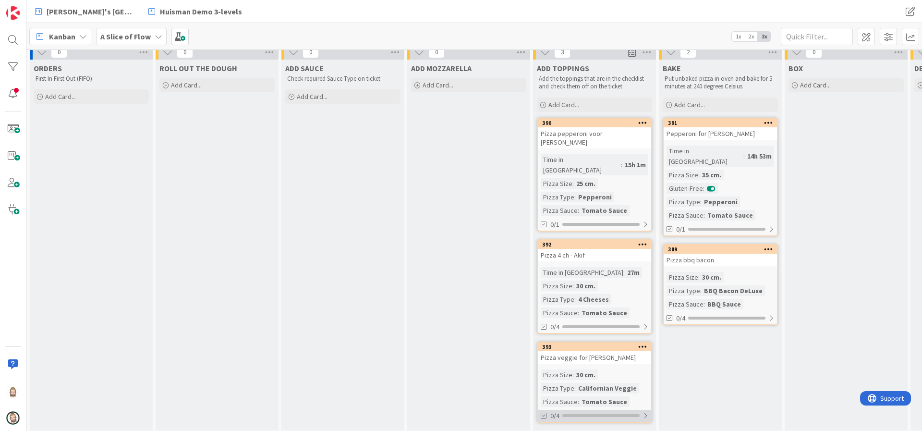
click at [609, 414] on div at bounding box center [600, 415] width 77 height 3
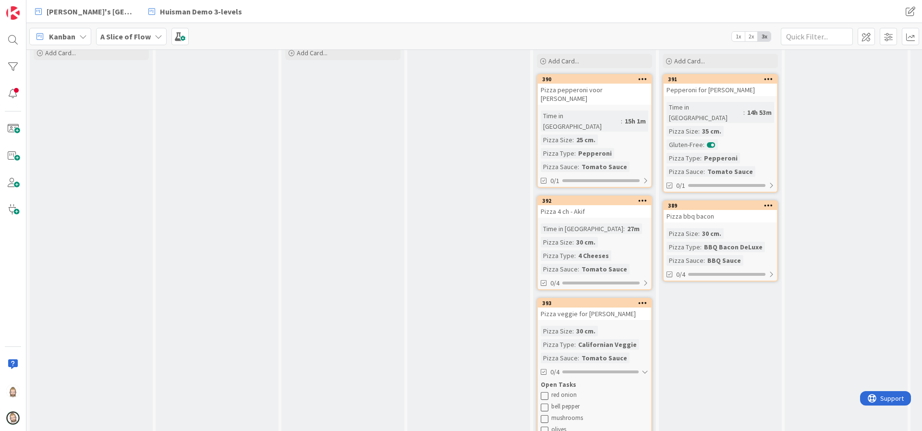
scroll to position [70, 0]
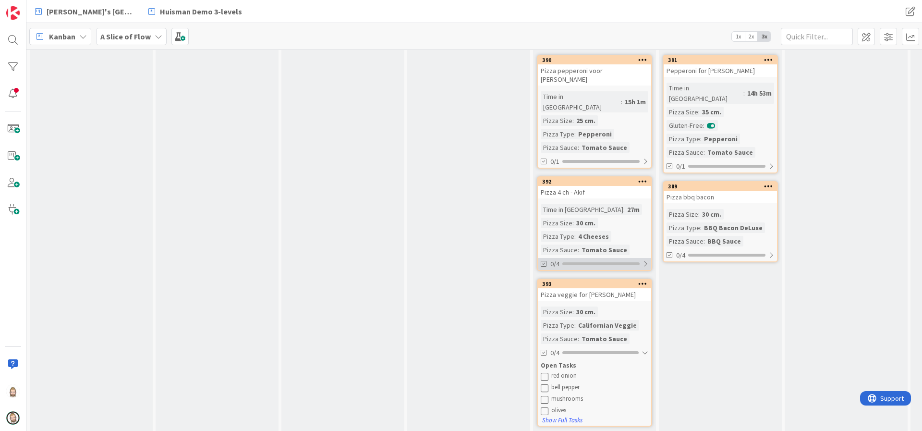
click at [621, 258] on div "0/4" at bounding box center [594, 264] width 113 height 12
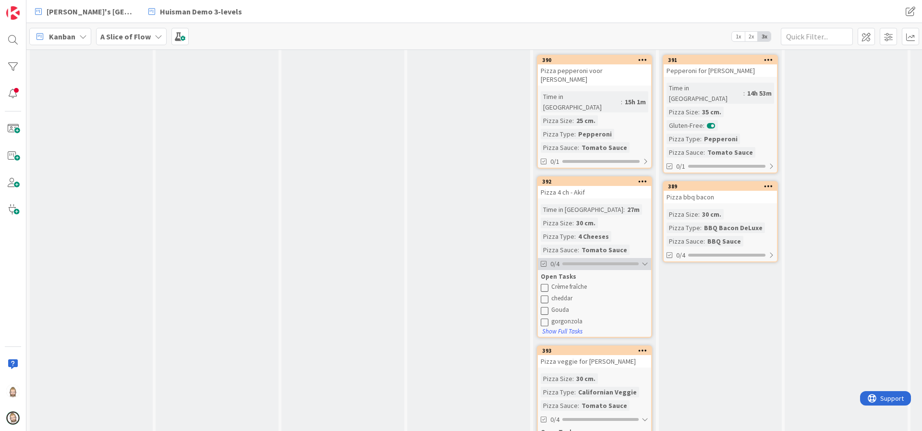
click at [621, 262] on div at bounding box center [600, 263] width 76 height 3
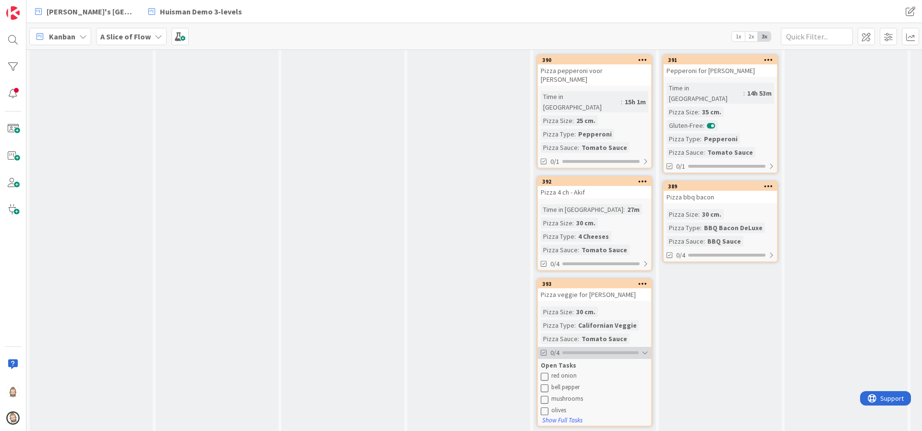
click at [634, 347] on div "0/4" at bounding box center [594, 353] width 113 height 12
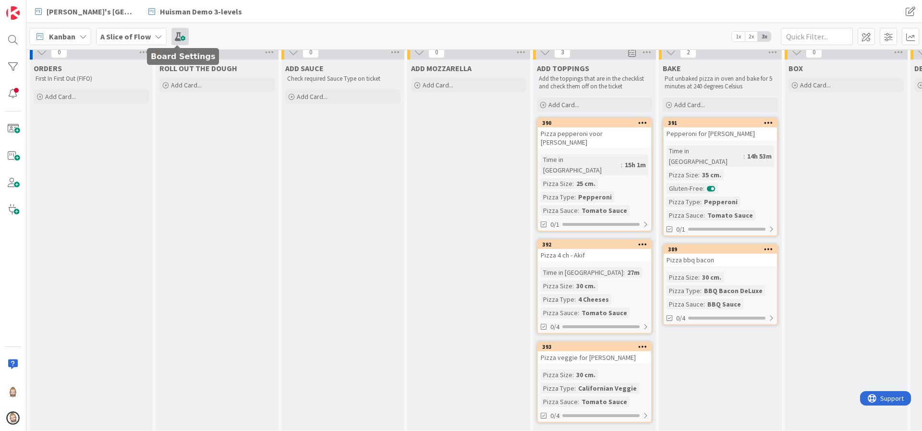
click at [176, 33] on span at bounding box center [179, 36] width 17 height 17
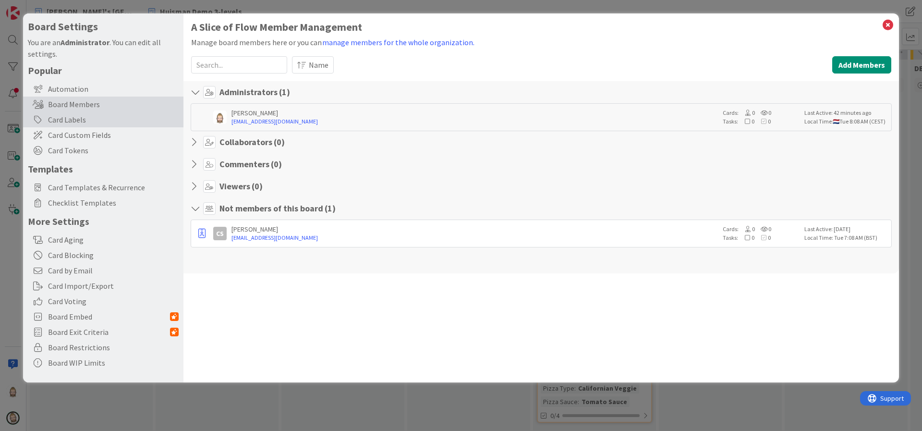
click at [99, 117] on div "Card Labels" at bounding box center [103, 119] width 160 height 15
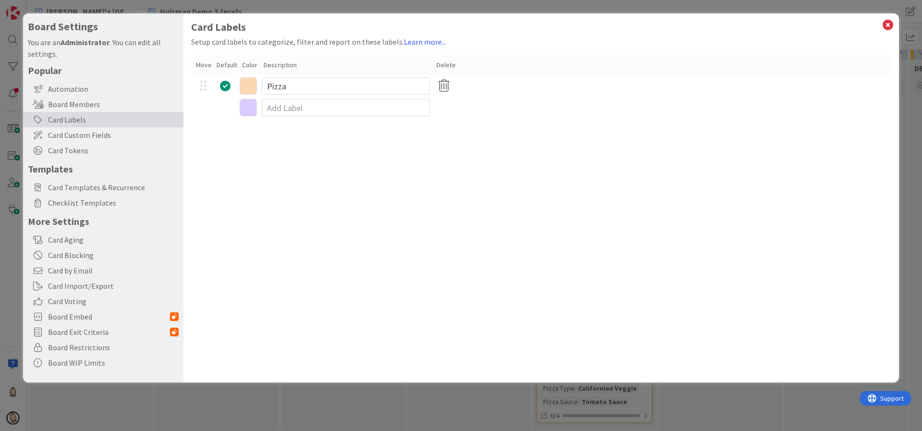
click at [250, 85] on icon at bounding box center [248, 85] width 17 height 17
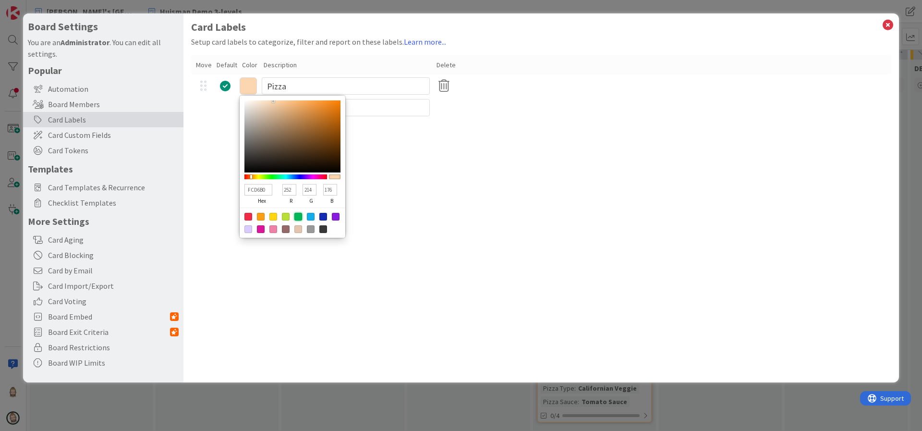
click at [299, 214] on div at bounding box center [298, 217] width 8 height 8
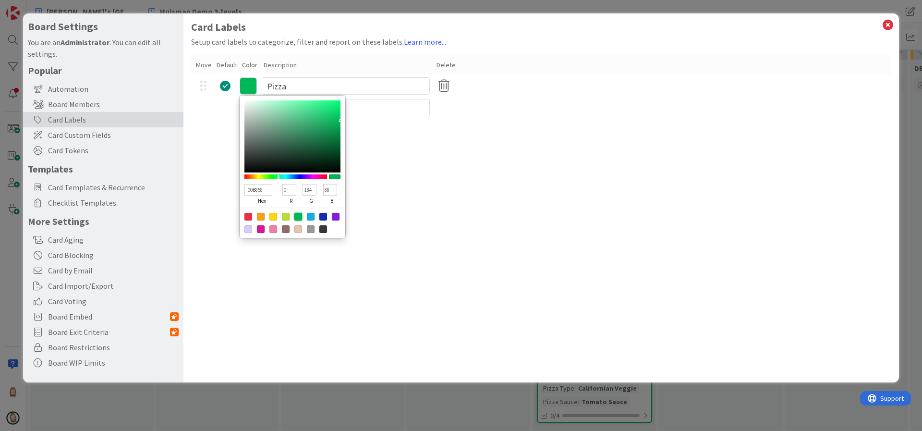
click at [709, 192] on div "Card Labels Setup card labels to categorize, filter and report on these labels.…" at bounding box center [541, 197] width 716 height 369
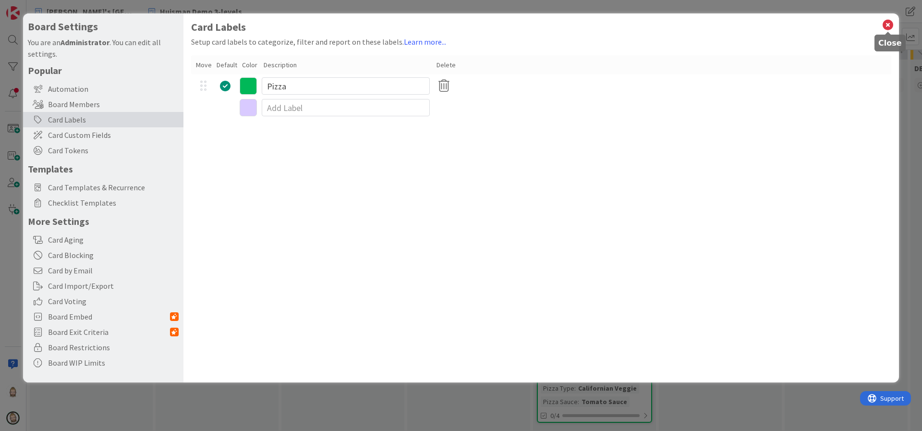
click at [887, 26] on icon at bounding box center [888, 24] width 12 height 13
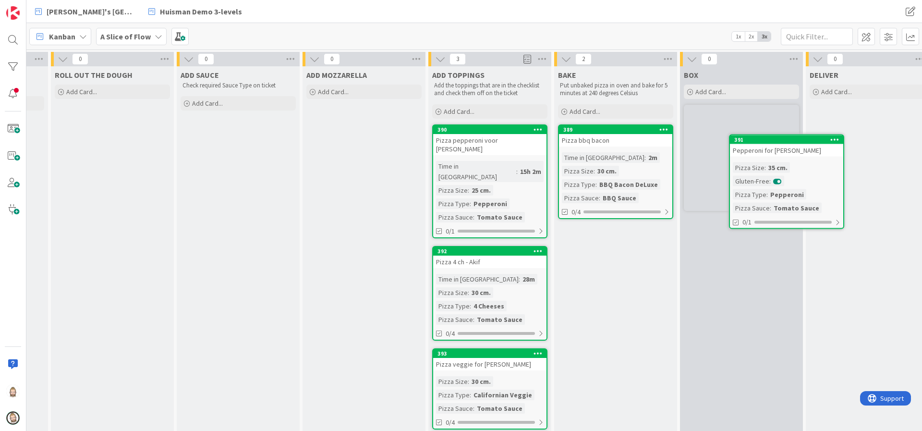
scroll to position [0, 121]
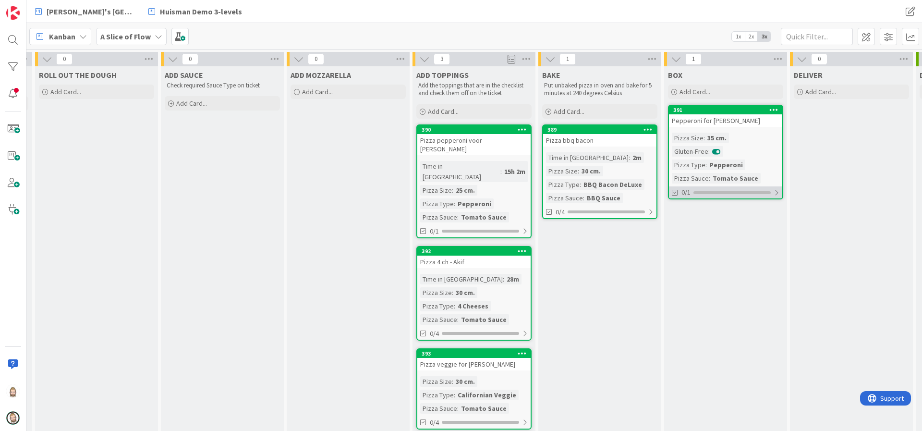
click at [775, 192] on div at bounding box center [777, 193] width 6 height 8
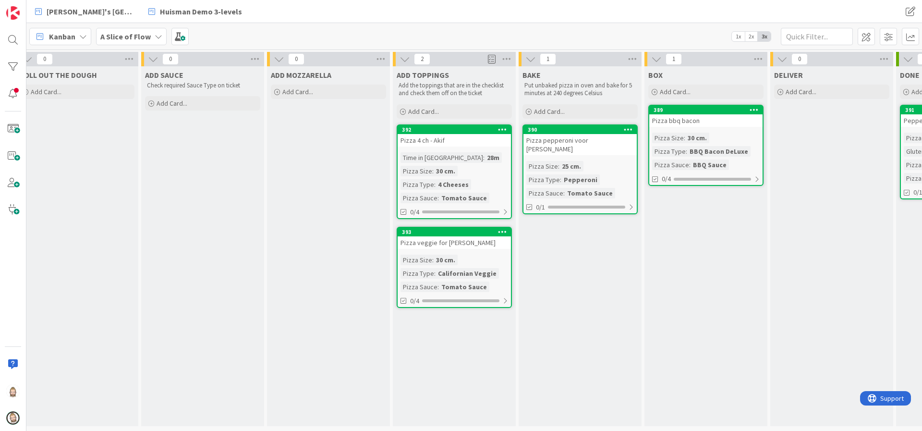
scroll to position [0, 0]
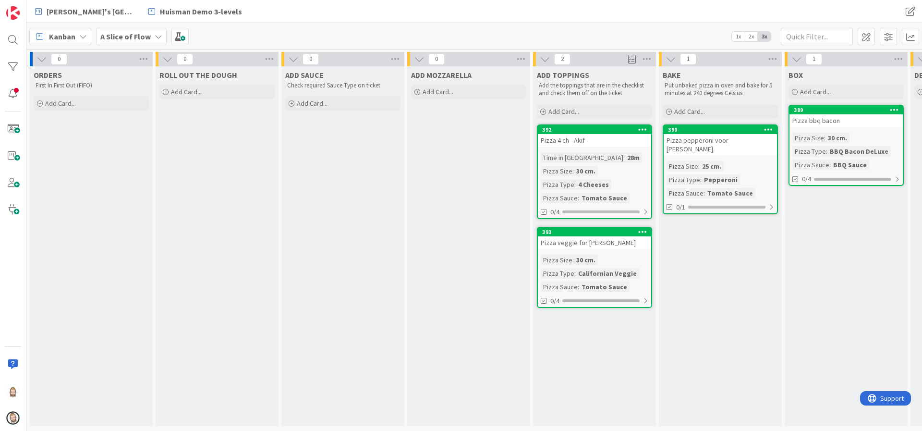
click at [752, 38] on span "2x" at bounding box center [751, 37] width 13 height 10
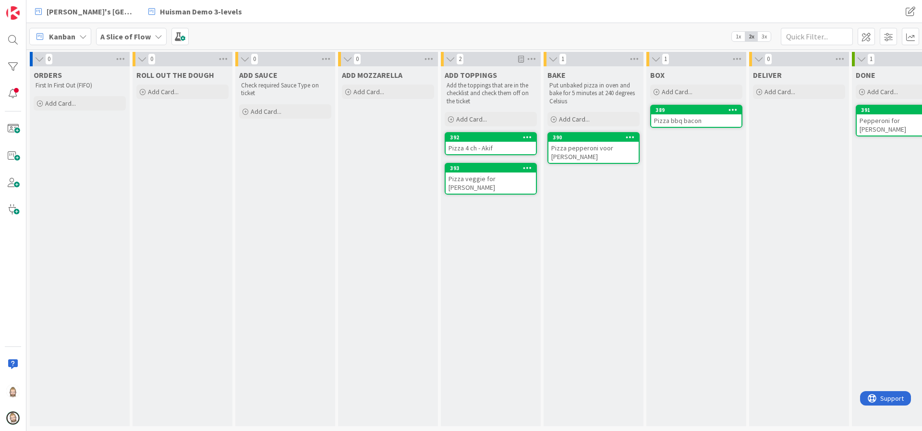
click at [769, 37] on span "3x" at bounding box center [764, 37] width 13 height 10
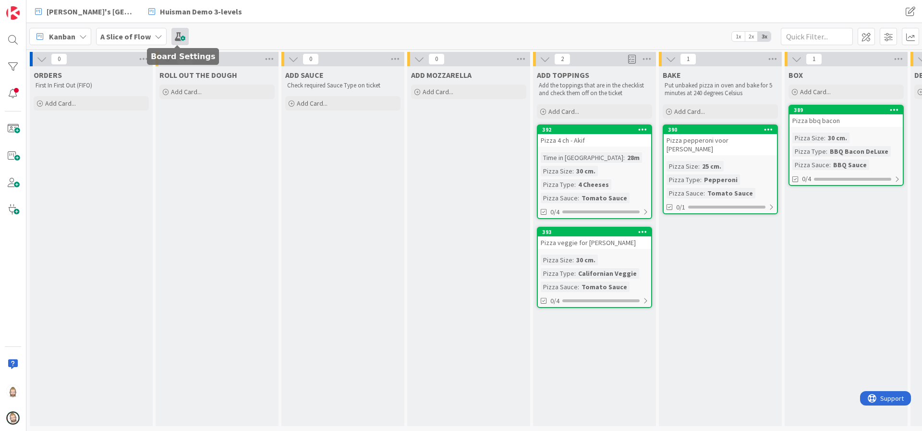
click at [182, 36] on span at bounding box center [179, 36] width 17 height 17
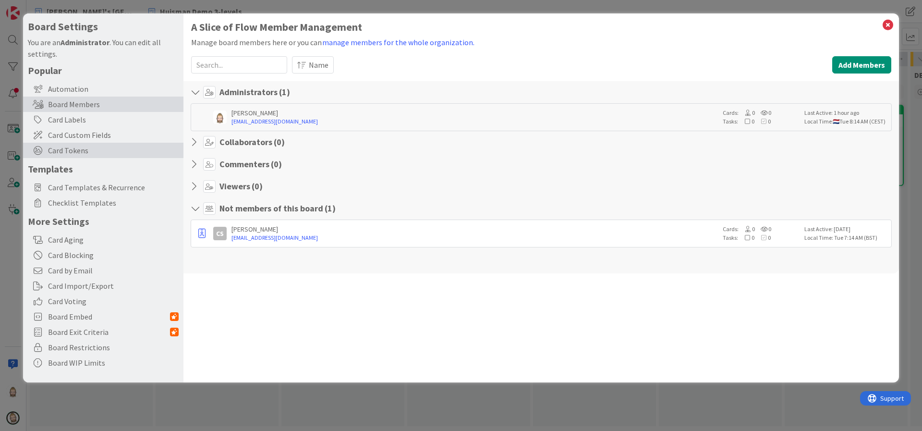
click at [126, 151] on span "Card Tokens" at bounding box center [113, 151] width 131 height 12
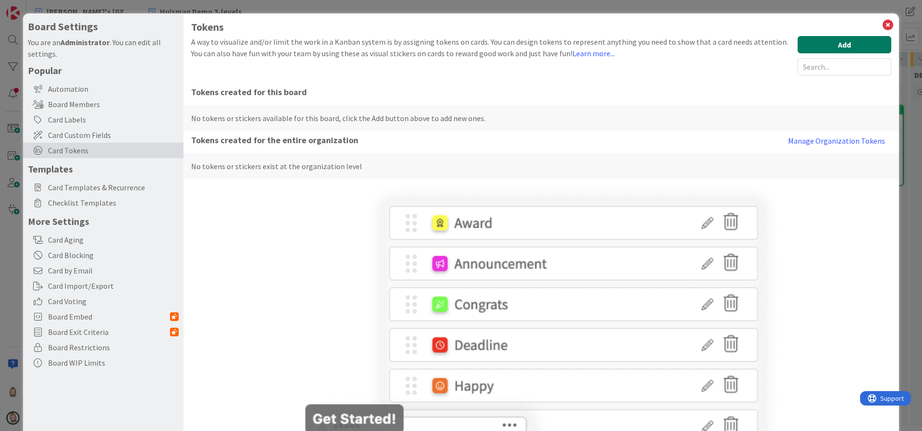
click at [814, 43] on button "Add" at bounding box center [845, 44] width 94 height 17
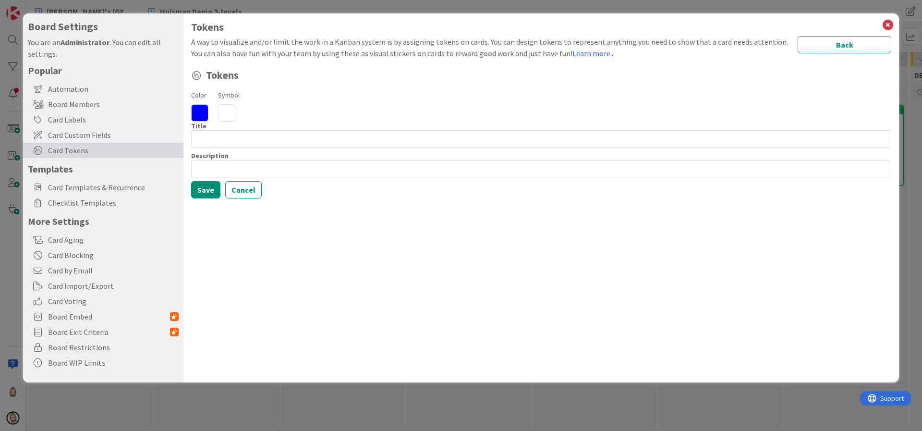
click at [230, 111] on icon at bounding box center [226, 112] width 17 height 17
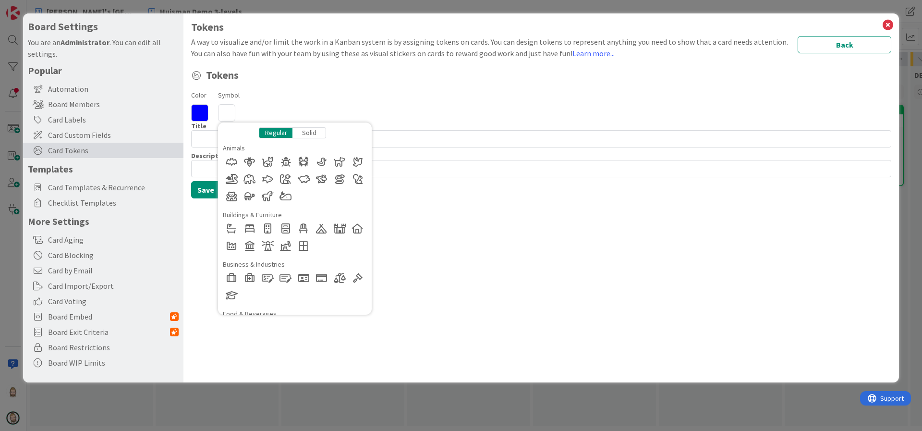
click at [573, 293] on div "Tokens A way to visualize and/or limit the work in a Kanban system is by assign…" at bounding box center [541, 197] width 716 height 369
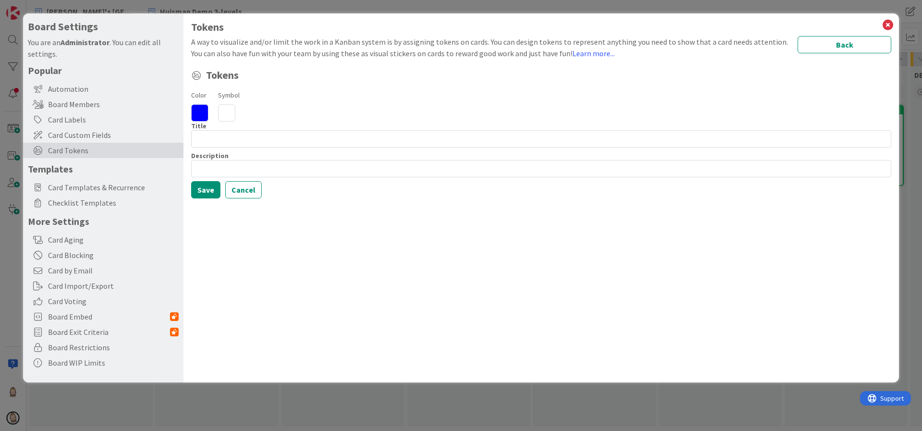
click at [228, 112] on icon at bounding box center [226, 112] width 17 height 17
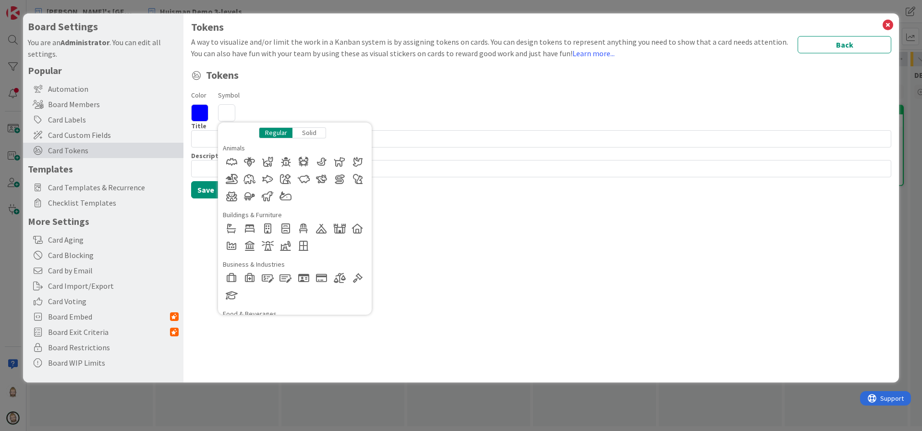
click at [228, 112] on icon at bounding box center [226, 112] width 17 height 17
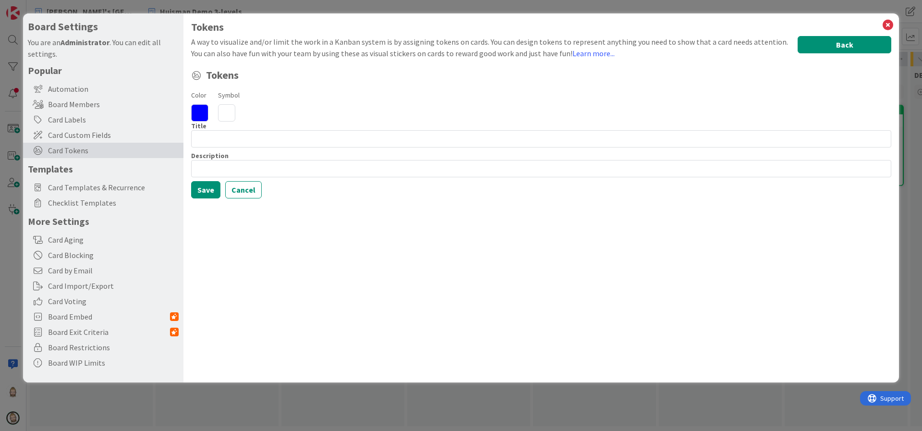
click at [856, 45] on button "Back" at bounding box center [845, 44] width 94 height 17
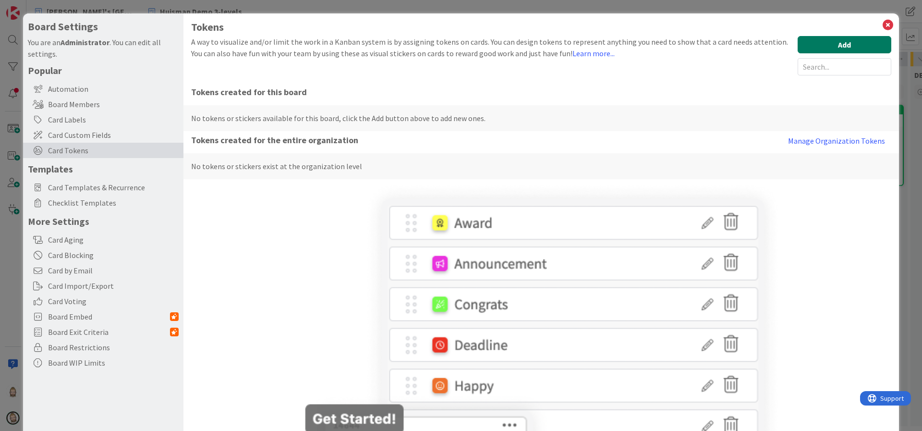
click at [821, 42] on button "Add" at bounding box center [845, 44] width 94 height 17
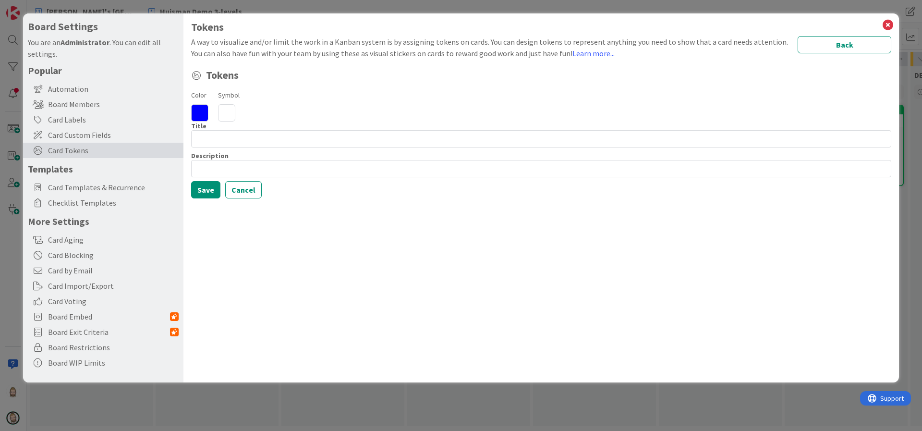
click at [226, 109] on icon at bounding box center [226, 112] width 17 height 17
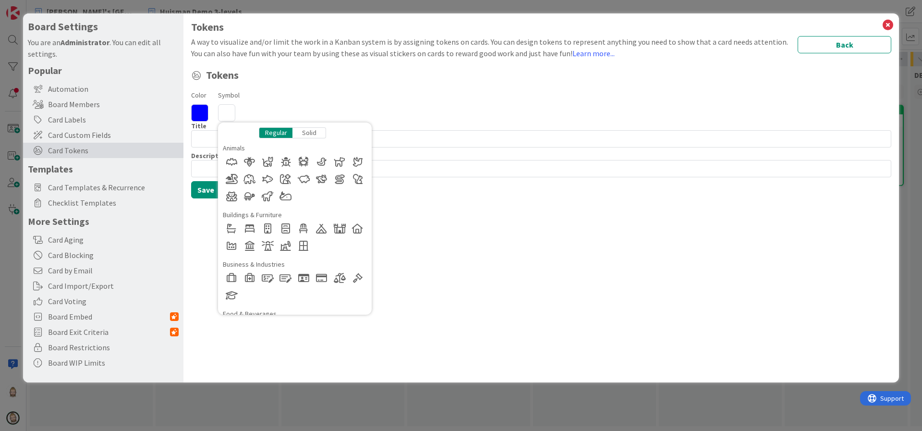
click at [382, 92] on div "Color Symbol Regular Solid Animals Buildings & Furniture Business & Industries …" at bounding box center [541, 105] width 700 height 33
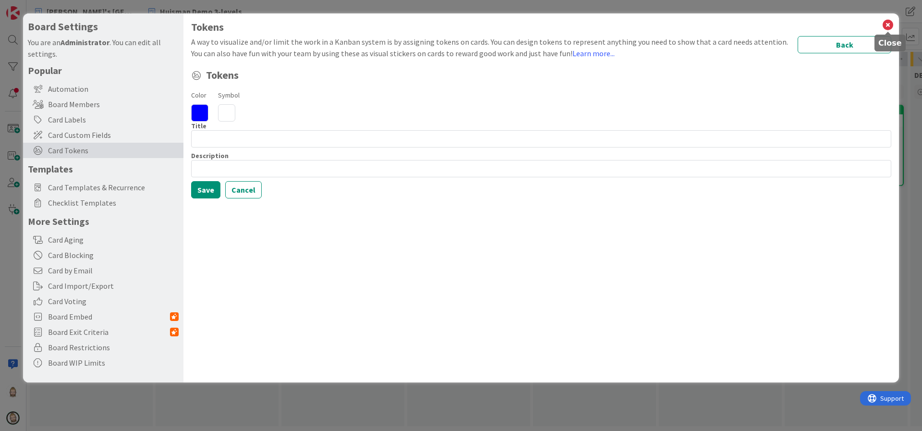
click at [889, 24] on icon at bounding box center [888, 24] width 12 height 13
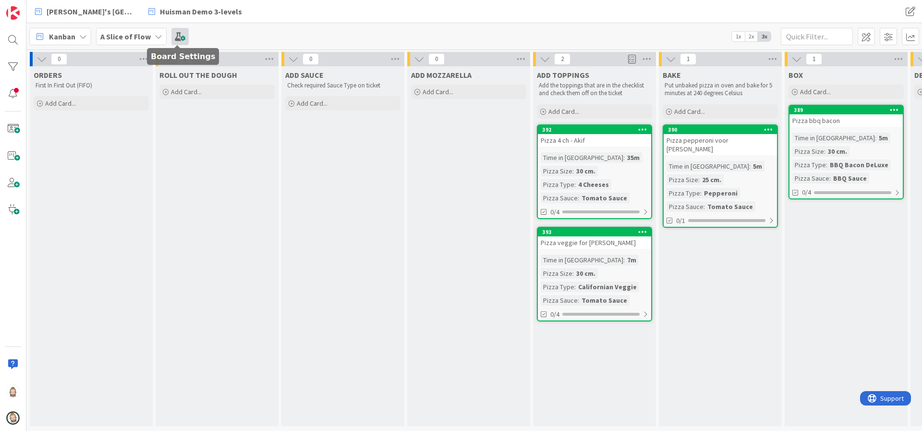
click at [183, 36] on span at bounding box center [179, 36] width 17 height 17
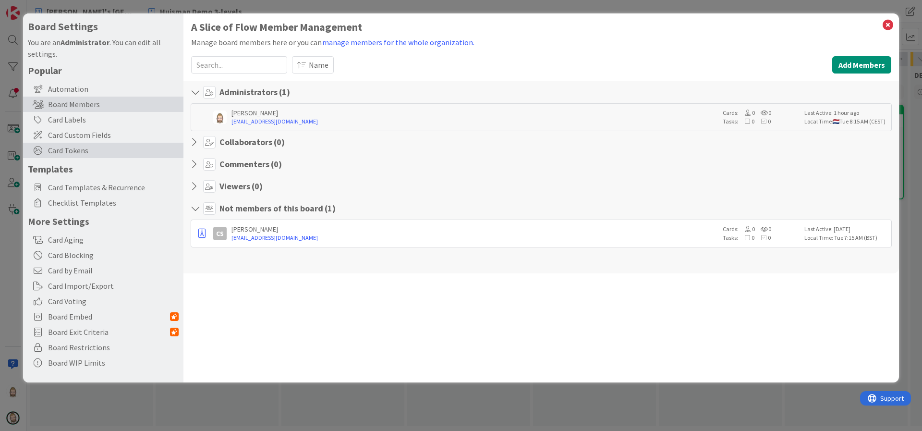
click at [68, 146] on span "Card Tokens" at bounding box center [113, 151] width 131 height 12
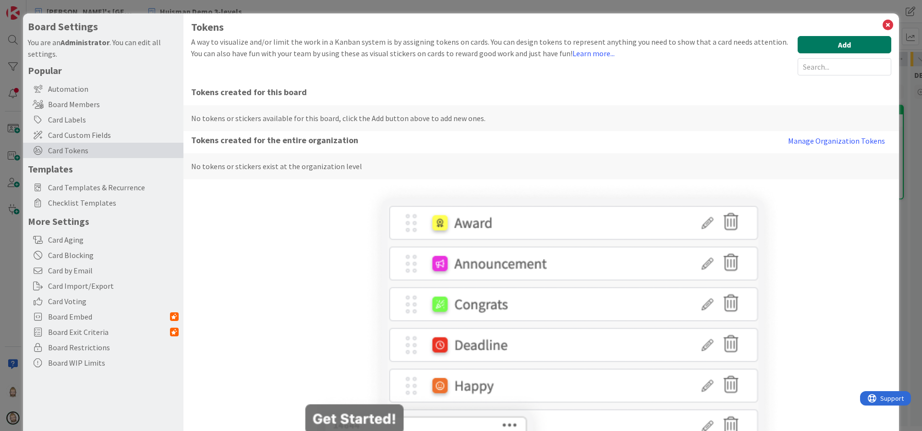
click at [823, 50] on button "Add" at bounding box center [845, 44] width 94 height 17
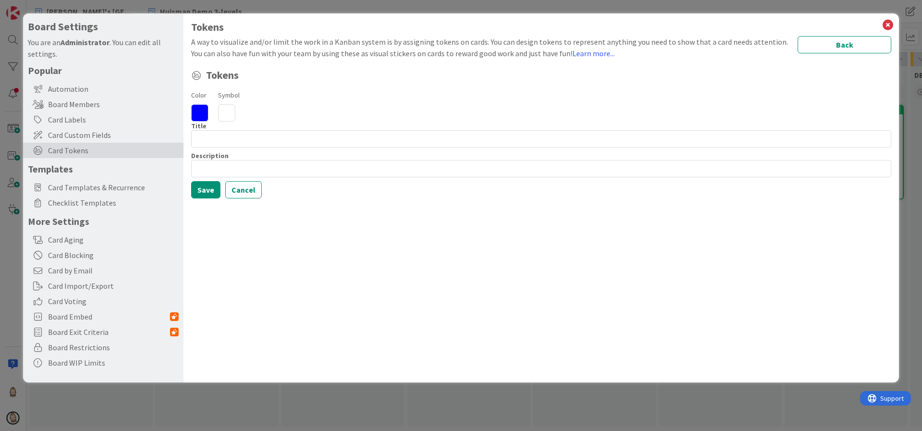
click at [229, 115] on icon at bounding box center [226, 112] width 17 height 17
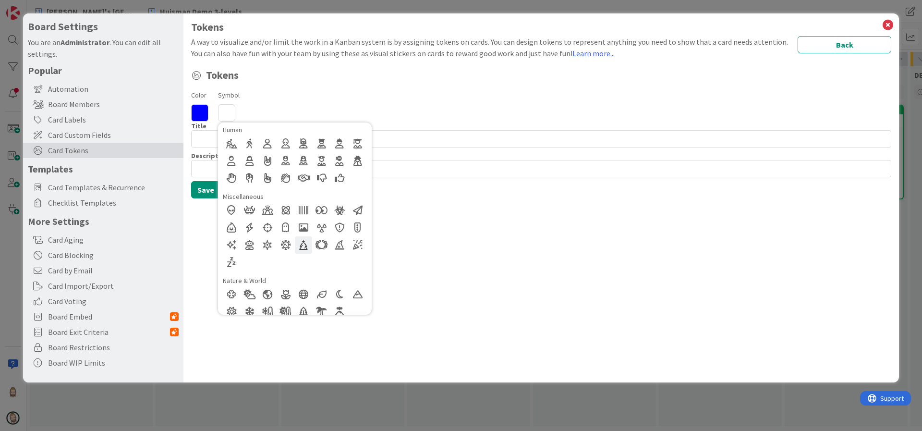
scroll to position [288, 0]
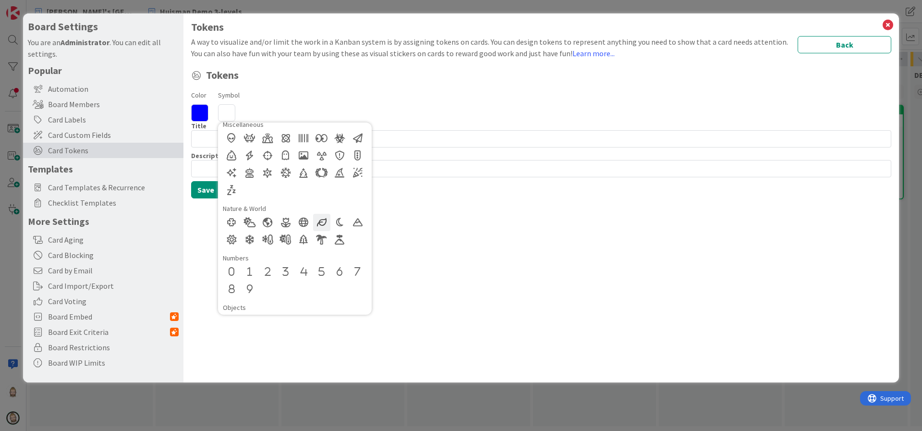
click at [322, 225] on div at bounding box center [321, 222] width 17 height 17
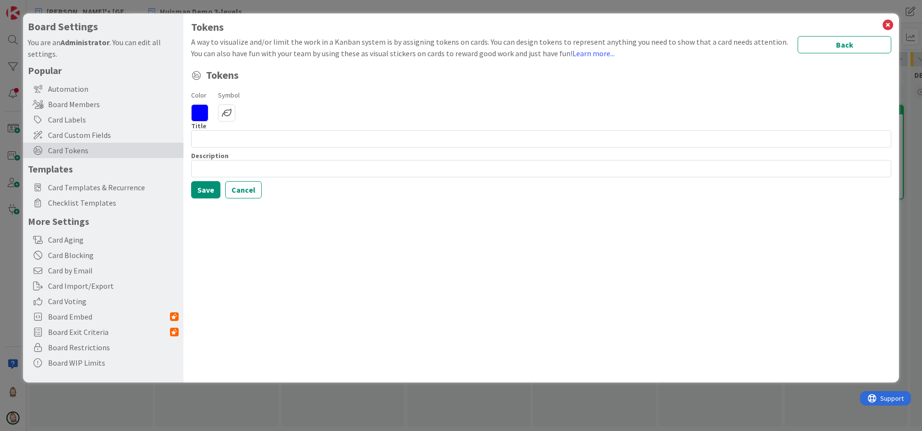
click at [205, 116] on icon at bounding box center [199, 112] width 17 height 17
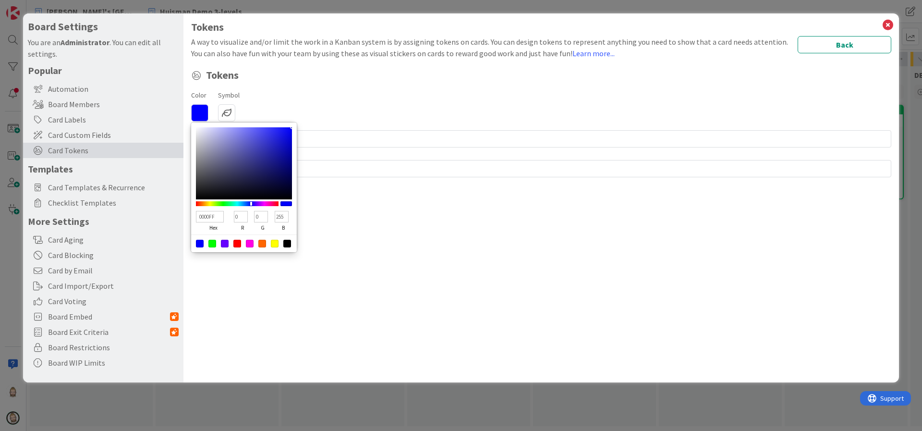
click at [212, 241] on div at bounding box center [212, 244] width 8 height 8
type input "00FF00"
type input "255"
type input "0"
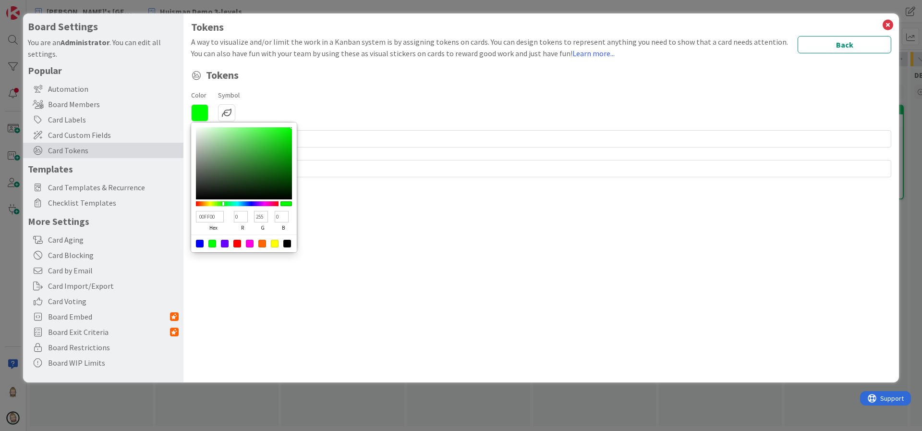
click at [234, 277] on div "Tokens A way to visualize and/or limit the work in a Kanban system is by assign…" at bounding box center [541, 197] width 716 height 369
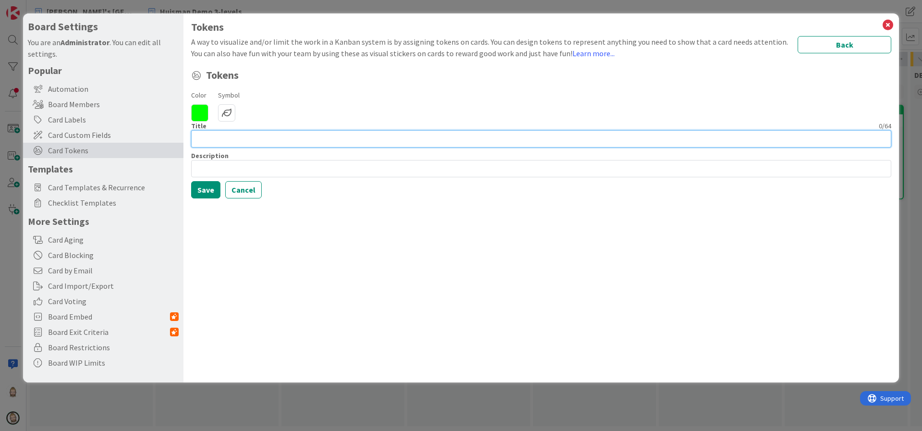
click at [257, 139] on input at bounding box center [541, 138] width 700 height 17
type input "Veggie"
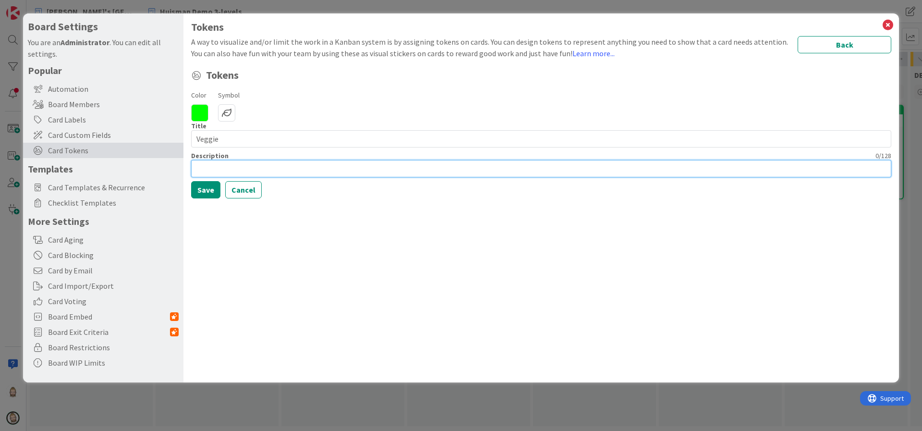
click at [240, 169] on input at bounding box center [541, 168] width 700 height 17
type input "Veggie pizza"
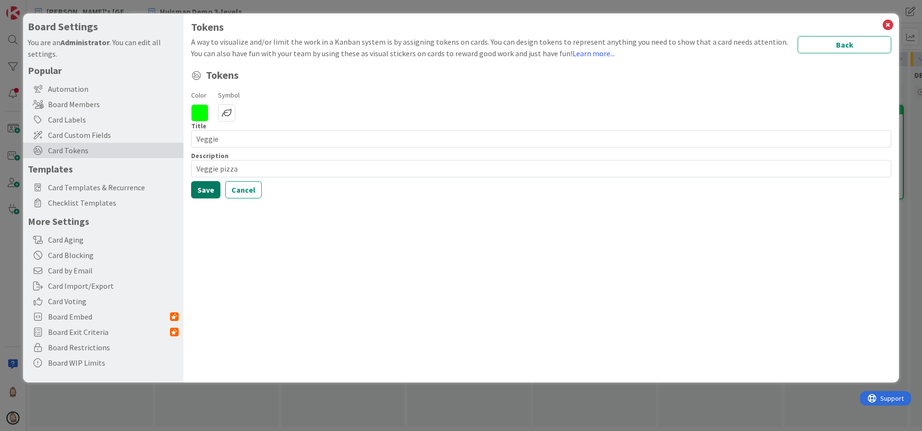
click at [213, 190] on button "Save" at bounding box center [205, 189] width 29 height 17
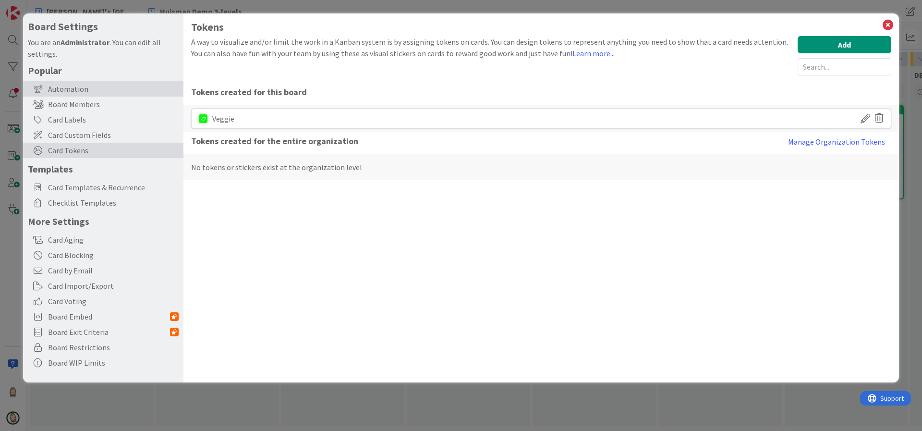
click at [95, 89] on div "Automation" at bounding box center [103, 88] width 160 height 15
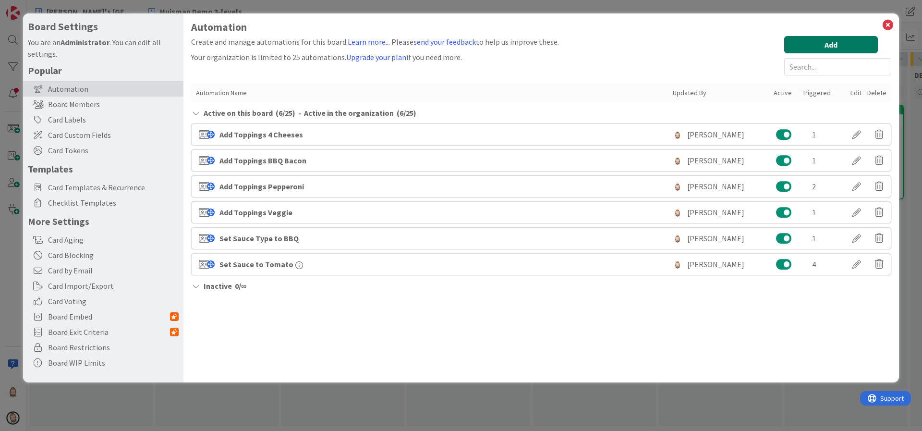
click at [826, 41] on button "Add" at bounding box center [831, 44] width 94 height 17
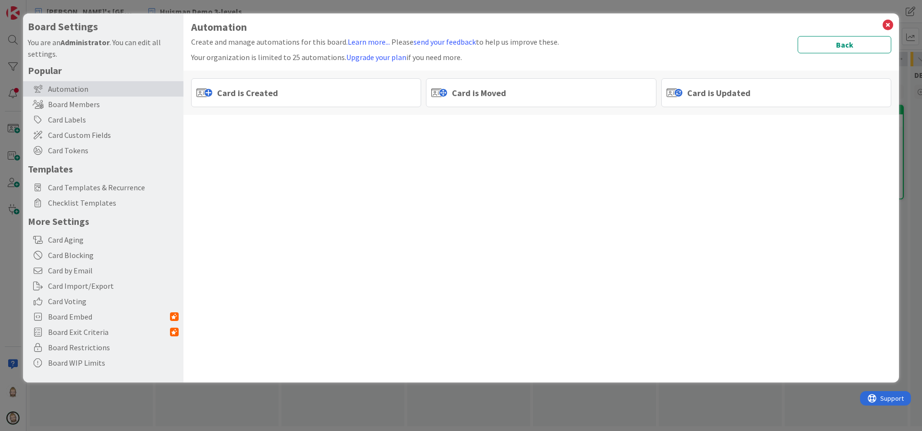
click at [691, 95] on span "Card is Updated" at bounding box center [718, 92] width 63 height 13
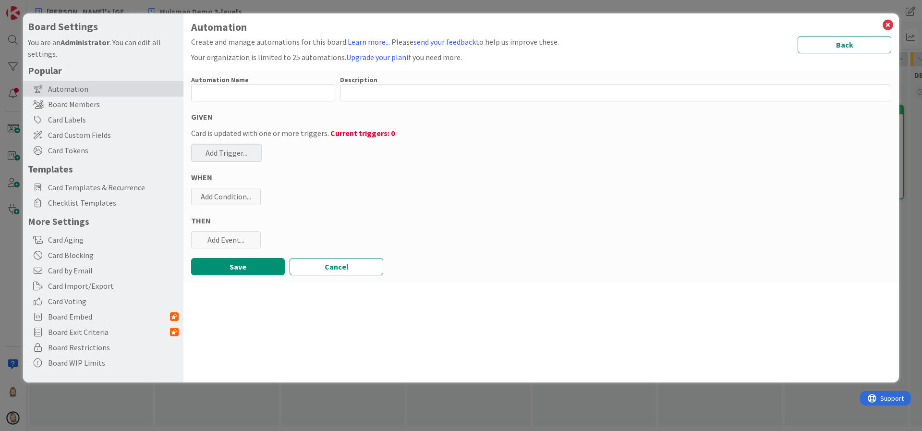
click at [236, 151] on div "Add Trigger..." at bounding box center [227, 152] width 70 height 17
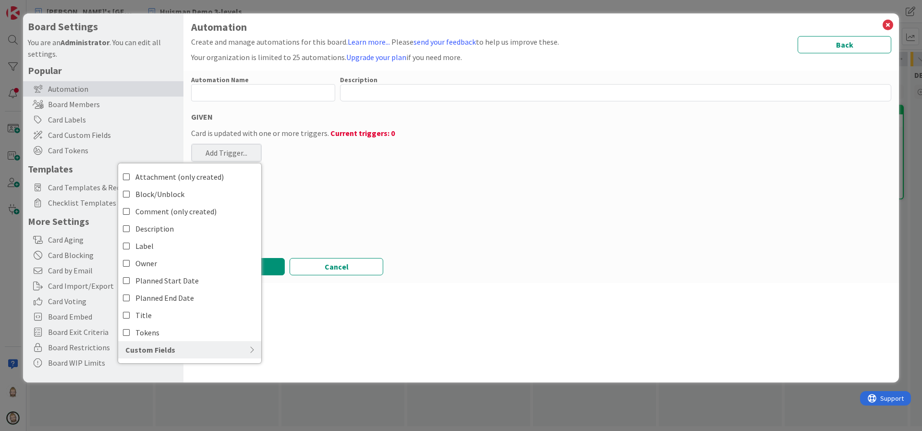
click at [217, 350] on icon at bounding box center [214, 350] width 79 height 8
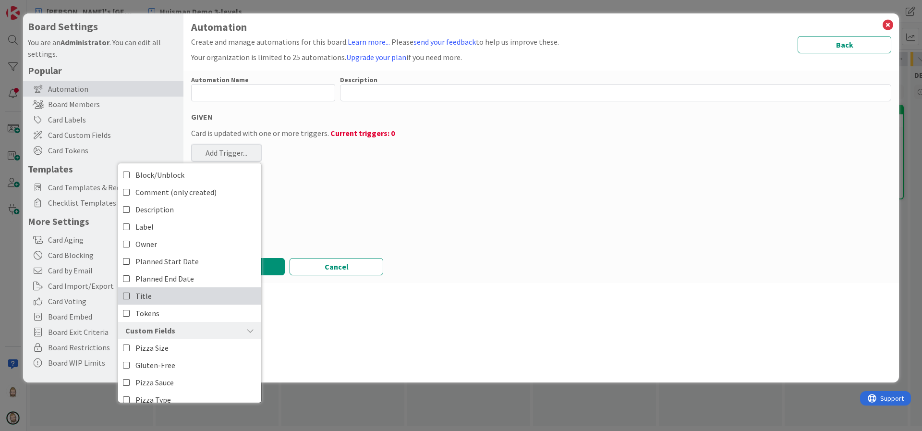
scroll to position [30, 0]
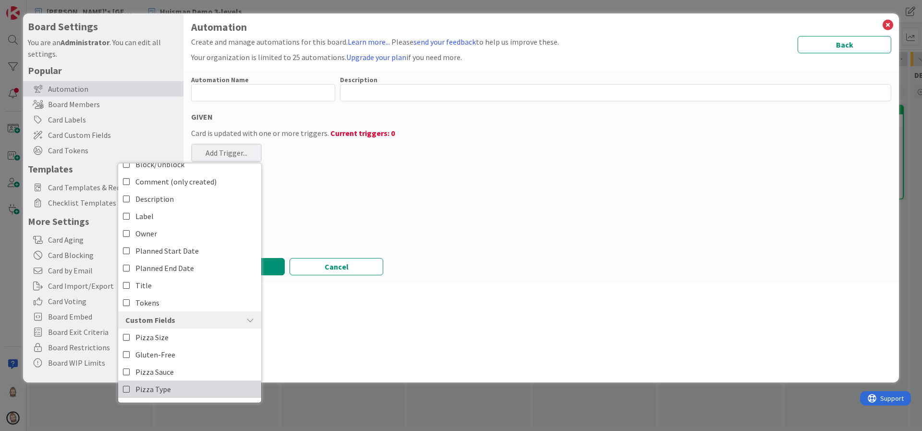
click at [206, 388] on link "Pizza Type" at bounding box center [189, 388] width 143 height 17
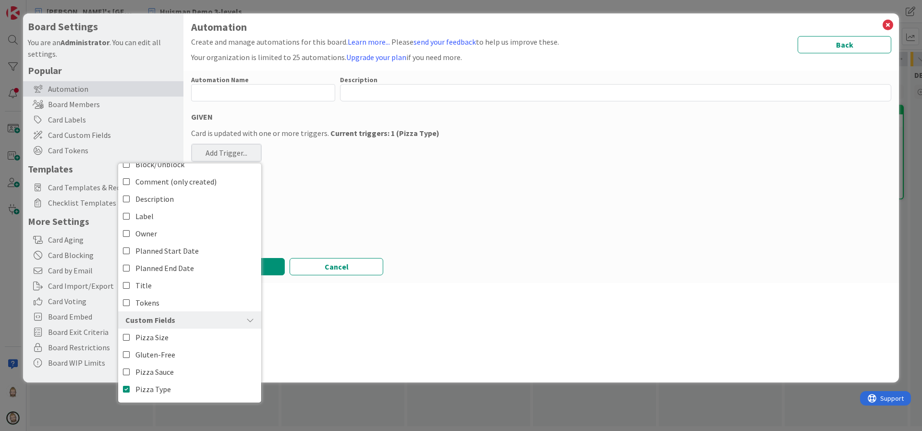
click at [494, 248] on div "Automation Name 0 / 128 Description 0 / 256 GIVEN Card is updated with one or m…" at bounding box center [541, 177] width 716 height 212
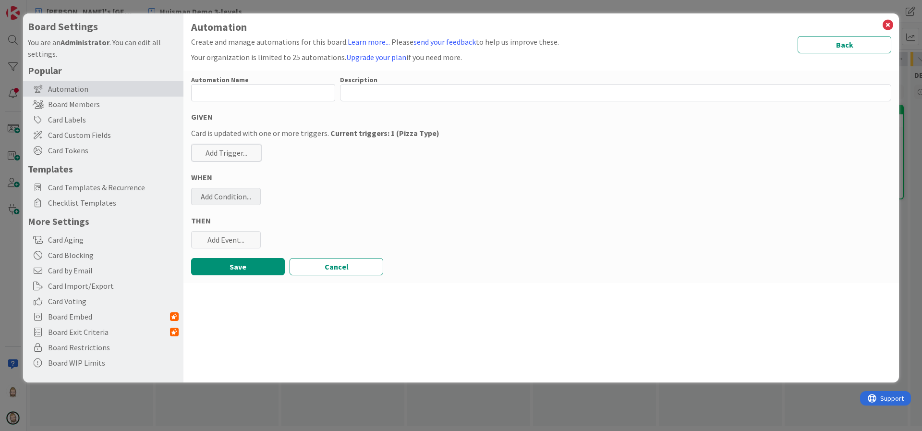
click at [230, 190] on div "Add Condition..." at bounding box center [226, 196] width 70 height 17
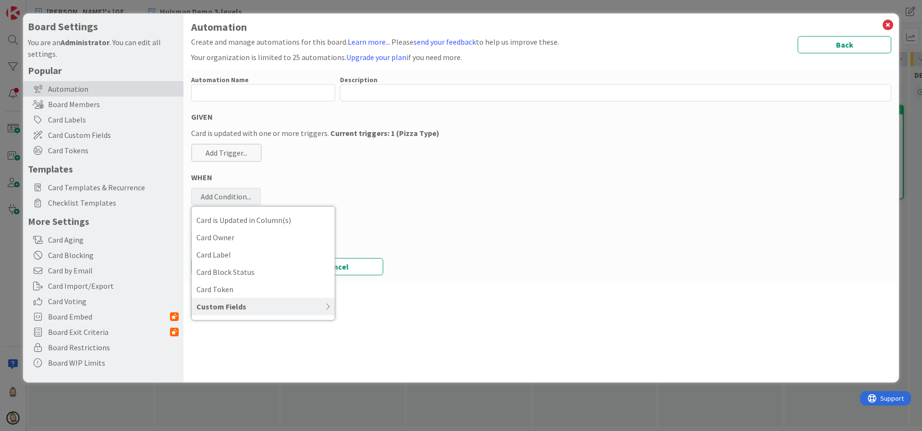
click at [273, 309] on icon at bounding box center [288, 307] width 84 height 8
click at [249, 376] on span "Pizza Type" at bounding box center [263, 375] width 134 height 14
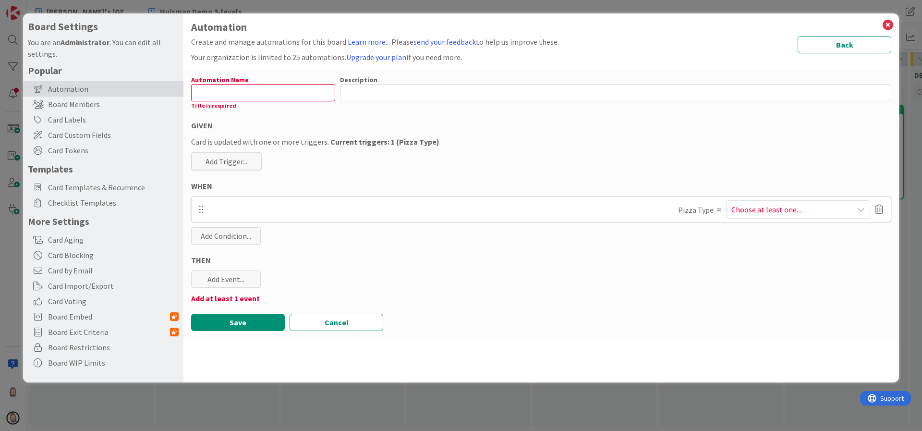
click at [780, 211] on span "Choose at least one..." at bounding box center [767, 210] width 70 height 12
click at [764, 310] on span "Californian Veggie" at bounding box center [766, 307] width 61 height 14
click at [618, 283] on div "Automation Name 0 / 128 Title is required Description 0 / 256 GIVEN Card is upd…" at bounding box center [541, 205] width 716 height 268
click at [237, 280] on div "Add Event..." at bounding box center [226, 278] width 70 height 17
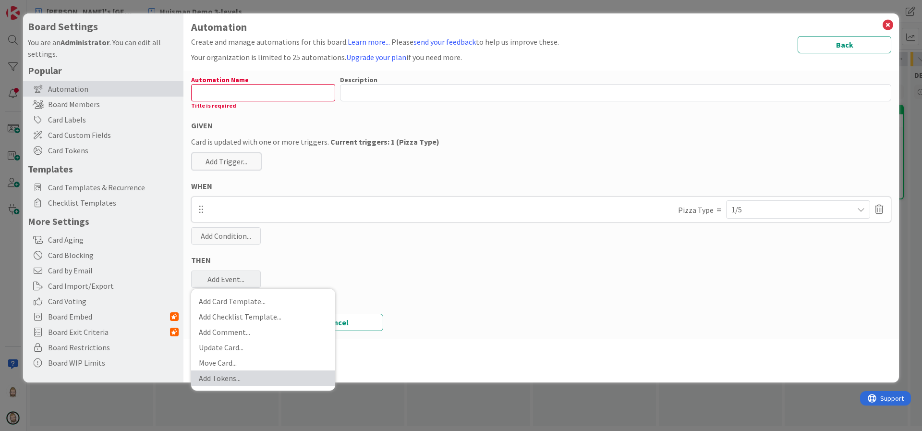
click at [247, 372] on link "Add Tokens ..." at bounding box center [263, 377] width 144 height 15
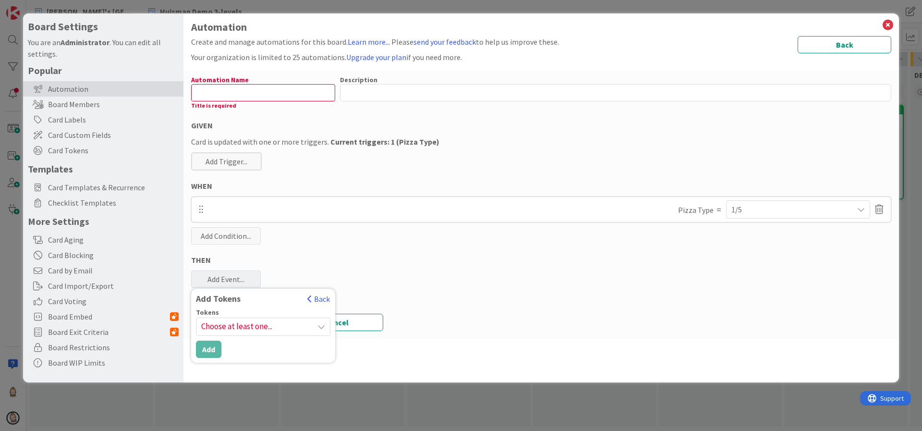
click at [288, 329] on span "Choose at least one..." at bounding box center [263, 326] width 134 height 17
click at [186, 371] on icon at bounding box center [188, 373] width 8 height 14
click at [438, 289] on div "Automation Name 0 / 128 Title is required Description 0 / 256 GIVEN Card is upd…" at bounding box center [541, 205] width 716 height 268
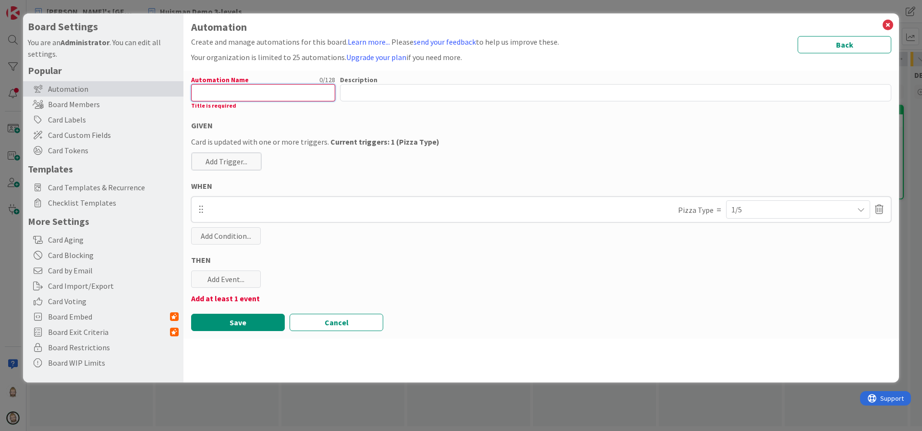
click at [282, 92] on input "text" at bounding box center [263, 92] width 144 height 17
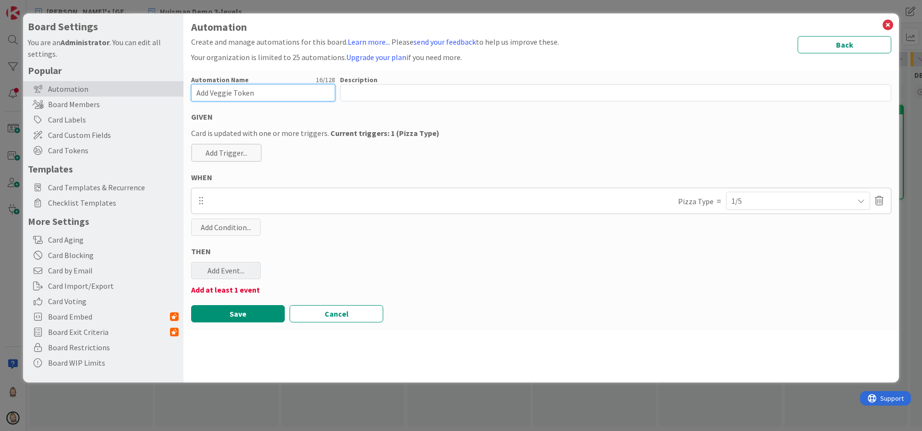
type input "Add Veggie Token"
click at [235, 271] on div "Add Event..." at bounding box center [226, 270] width 70 height 17
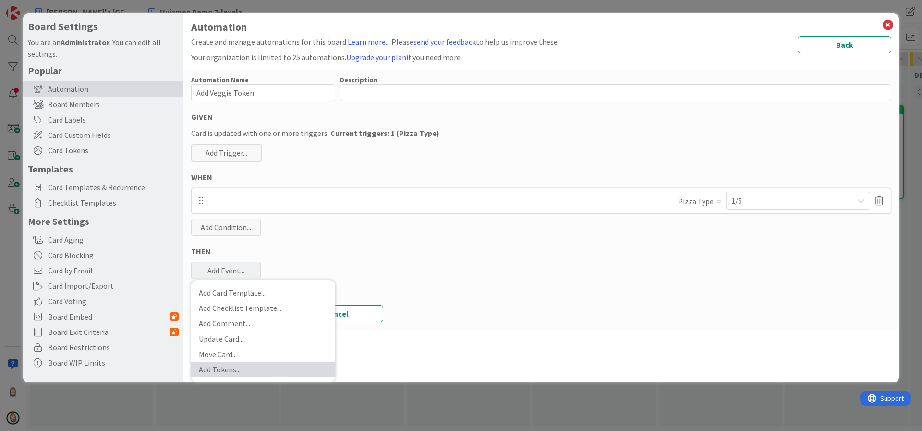
click at [239, 364] on link "Add Tokens ..." at bounding box center [263, 369] width 144 height 15
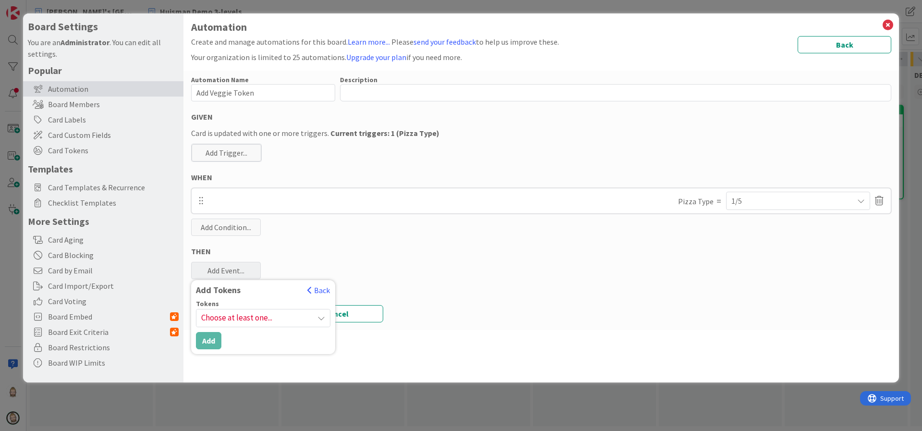
click at [269, 313] on span "Choose at least one..." at bounding box center [263, 317] width 134 height 17
click at [188, 367] on icon at bounding box center [188, 364] width 8 height 14
click at [318, 288] on button "Back" at bounding box center [319, 290] width 24 height 11
click at [383, 269] on div "Automation Name 16 / 128 Add Veggie Token Description 0 / 256 GIVEN Card is upd…" at bounding box center [541, 200] width 716 height 259
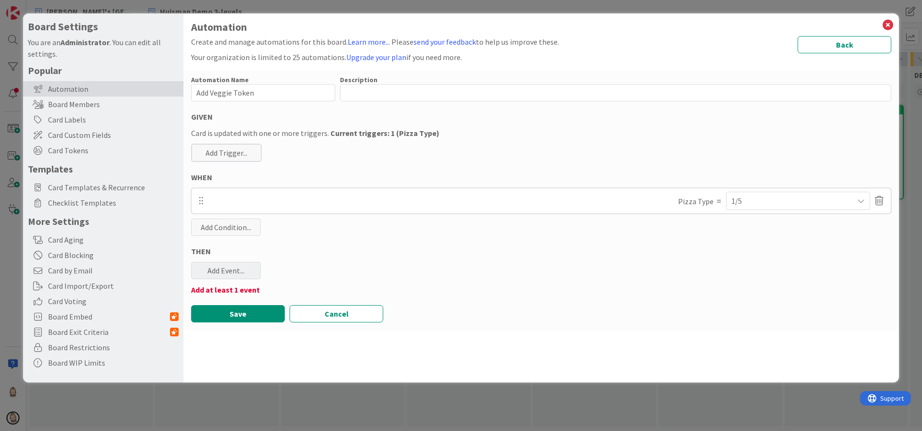
click at [239, 267] on div "Add Event..." at bounding box center [226, 270] width 70 height 17
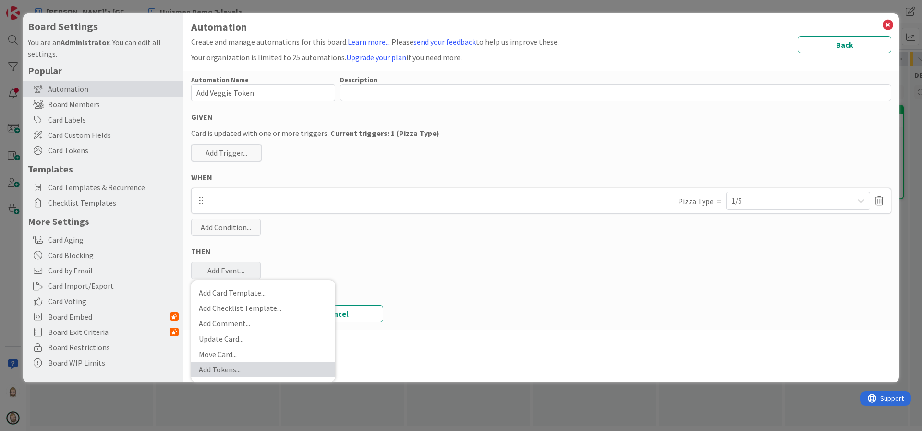
click at [264, 366] on link "Add Tokens ..." at bounding box center [263, 369] width 144 height 15
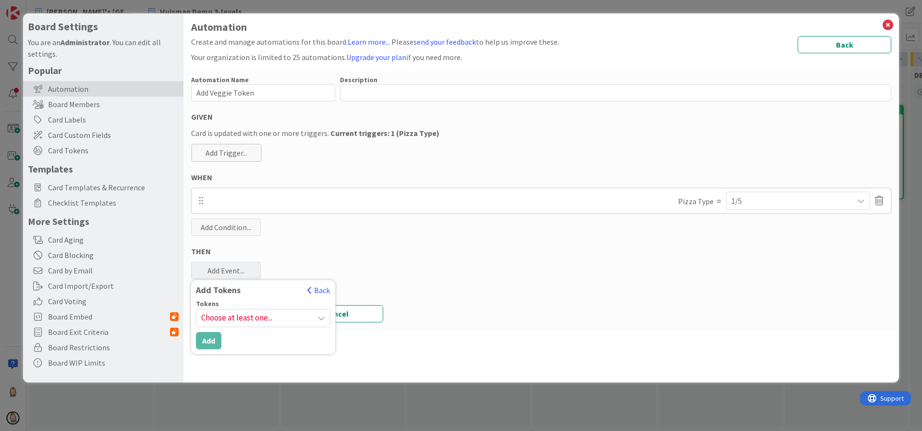
click at [271, 319] on span "Choose at least one..." at bounding box center [263, 317] width 134 height 17
click at [224, 365] on link "Veggie pizza" at bounding box center [253, 363] width 153 height 17
click at [252, 301] on div "Tokens" at bounding box center [263, 303] width 134 height 7
click at [210, 338] on button "Add" at bounding box center [208, 340] width 25 height 17
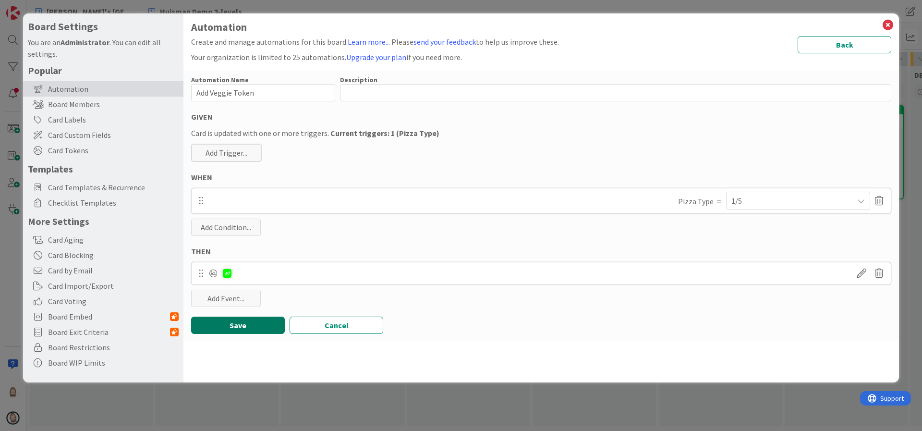
click at [252, 324] on button "Save" at bounding box center [238, 325] width 94 height 17
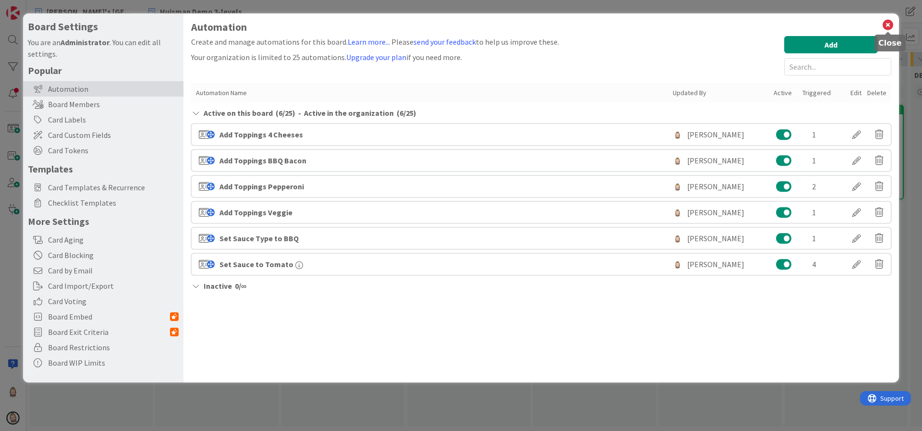
click at [887, 23] on icon at bounding box center [888, 24] width 12 height 13
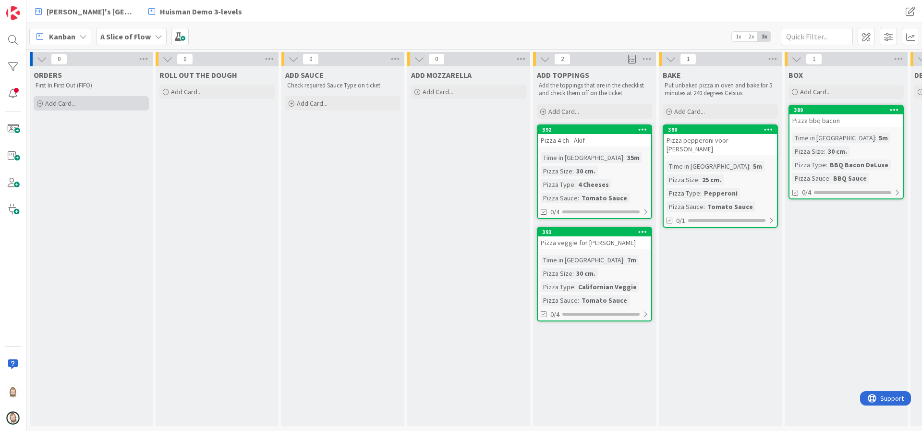
click at [94, 103] on div "Add Card..." at bounding box center [91, 103] width 115 height 14
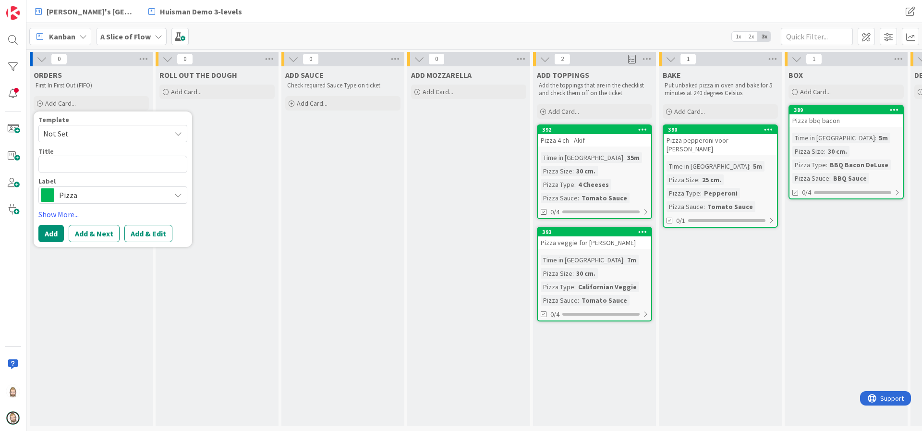
click at [108, 132] on span "Not Set" at bounding box center [103, 133] width 120 height 12
click at [98, 172] on span "Pizza" at bounding box center [120, 175] width 137 height 12
type textarea "x"
type textarea "Pizza"
click at [118, 167] on textarea "Pizza" at bounding box center [112, 164] width 149 height 17
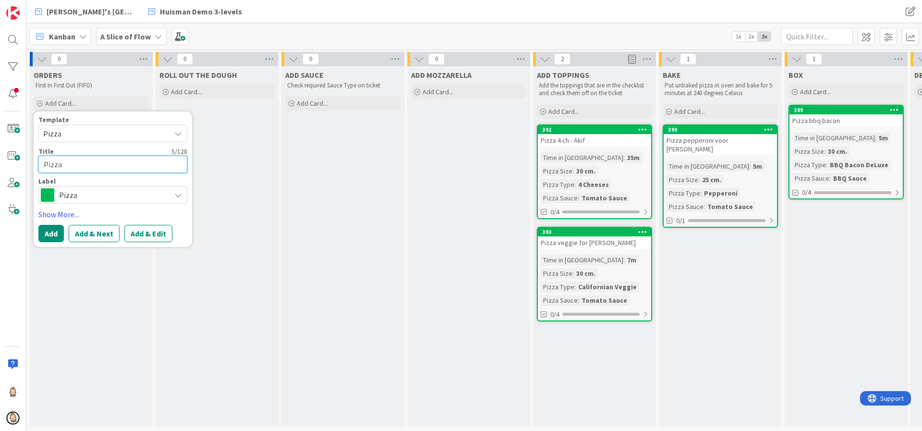
type textarea "x"
type textarea "Pizza"
type textarea "x"
type textarea "Pizza v"
type textarea "x"
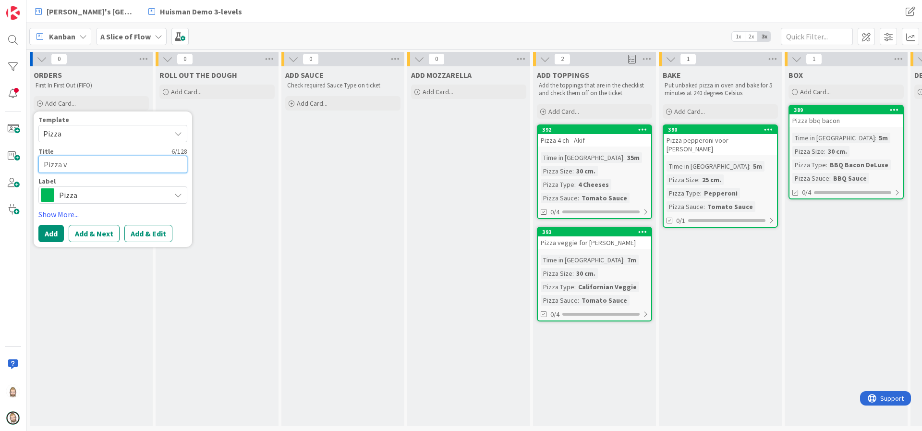
type textarea "Pizza ve"
type textarea "x"
type textarea "Pizza veg"
type textarea "x"
type textarea "Pizza vegg"
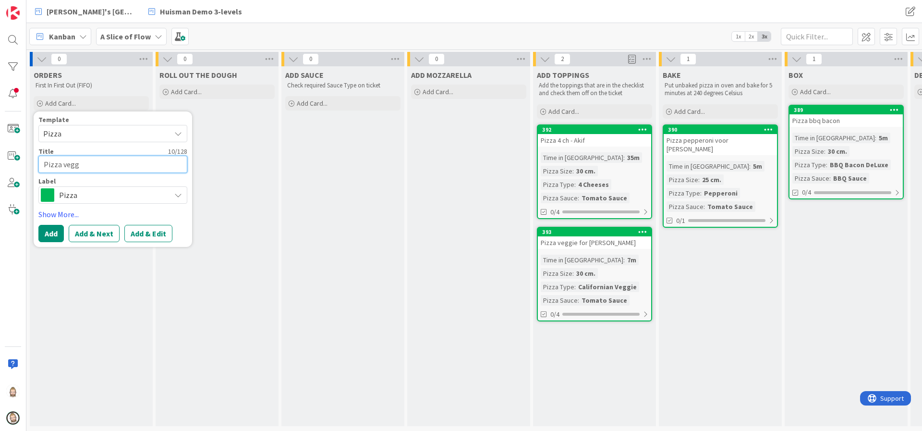
type textarea "x"
type textarea "Pizza veggi"
type textarea "x"
type textarea "Pizza veggie"
type textarea "x"
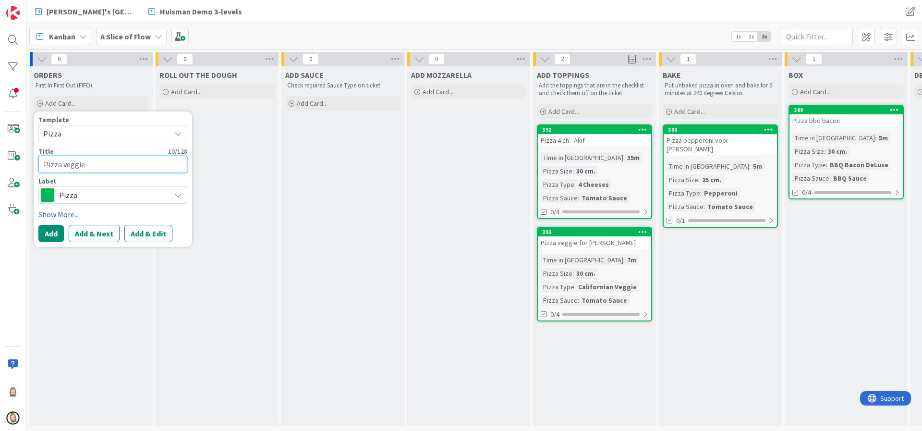
type textarea "Pizza veggie"
type textarea "x"
type textarea "Pizza veggie f"
type textarea "x"
type textarea "Pizza veggie fo"
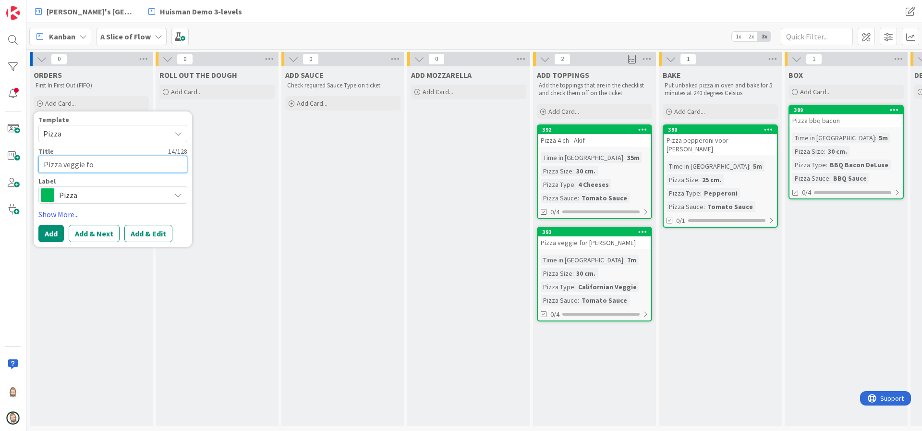
type textarea "x"
type textarea "Pizza veggie for"
type textarea "x"
type textarea "Pizza veggie for"
type textarea "x"
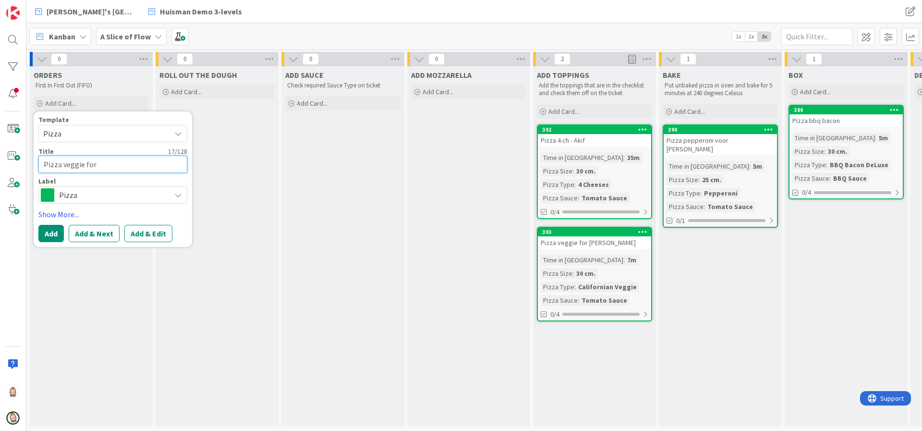
type textarea "Pizza veggie for A"
type textarea "x"
type textarea "Pizza veggie for Al"
type textarea "x"
type textarea "Pizza veggie for Ali"
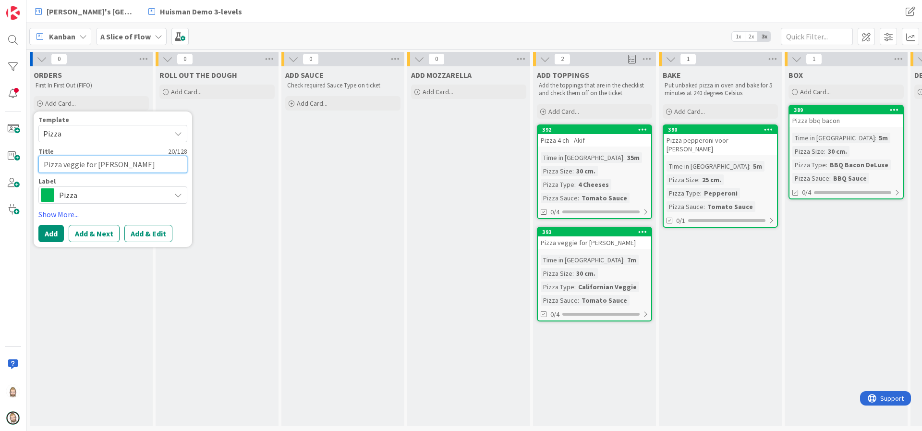
type textarea "x"
type textarea "Pizza veggie for Alic"
type textarea "x"
type textarea "Pizza veggie for Alici"
type textarea "x"
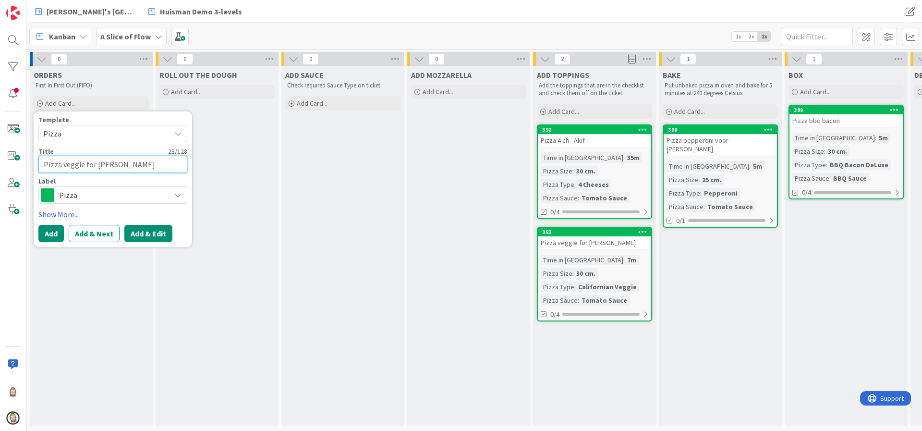
type textarea "Pizza veggie for Alicia"
click at [155, 234] on button "Add & Edit" at bounding box center [148, 233] width 48 height 17
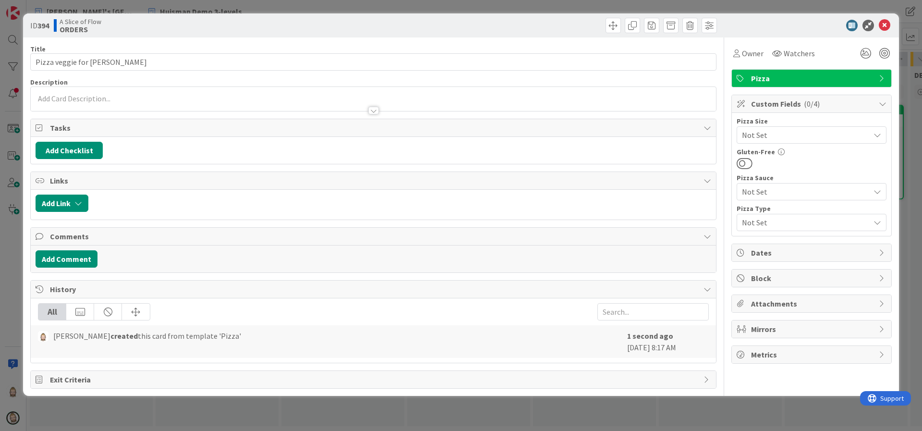
click at [785, 224] on span "Not Set" at bounding box center [803, 222] width 123 height 13
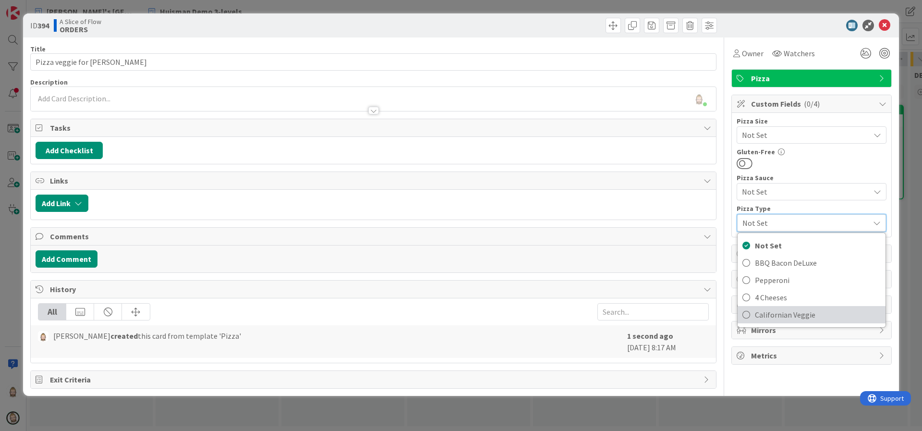
click at [802, 308] on span "Californian Veggie" at bounding box center [818, 314] width 126 height 14
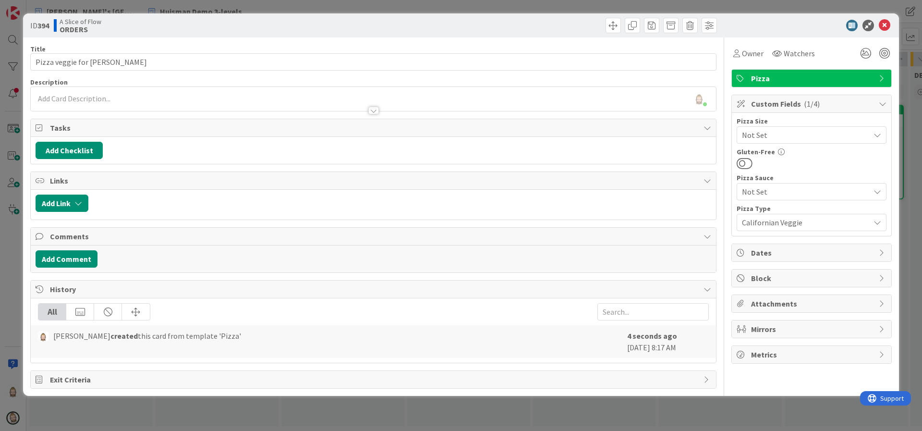
click at [782, 137] on span "Not Set" at bounding box center [803, 134] width 123 height 13
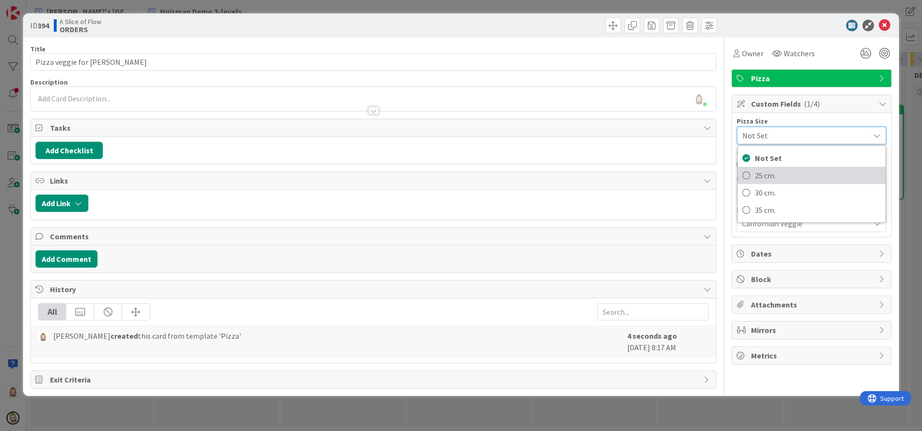
click at [786, 169] on span "25 cm." at bounding box center [818, 175] width 126 height 14
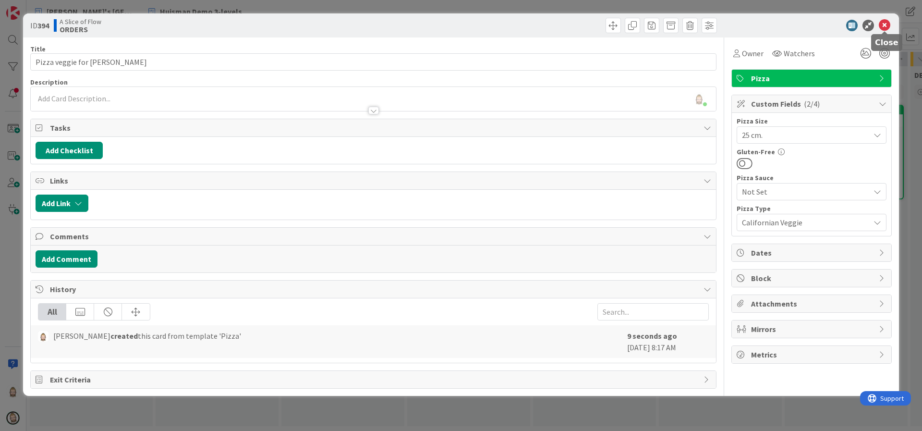
click at [883, 23] on icon at bounding box center [885, 26] width 12 height 12
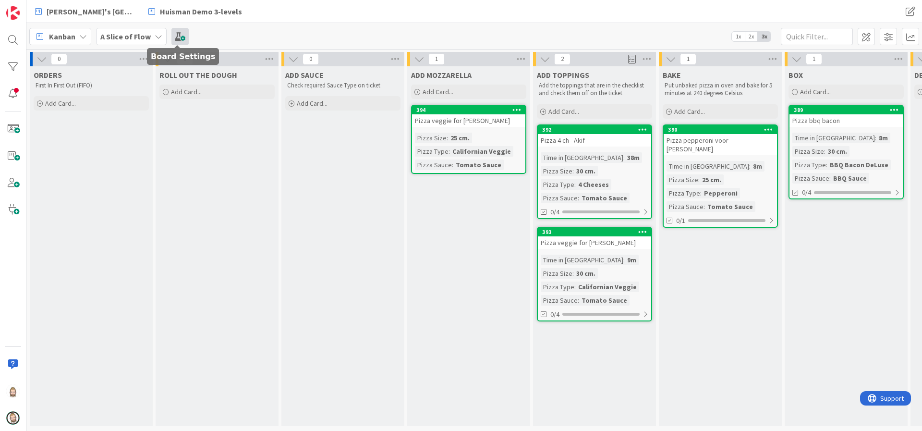
click at [184, 29] on span at bounding box center [179, 36] width 17 height 17
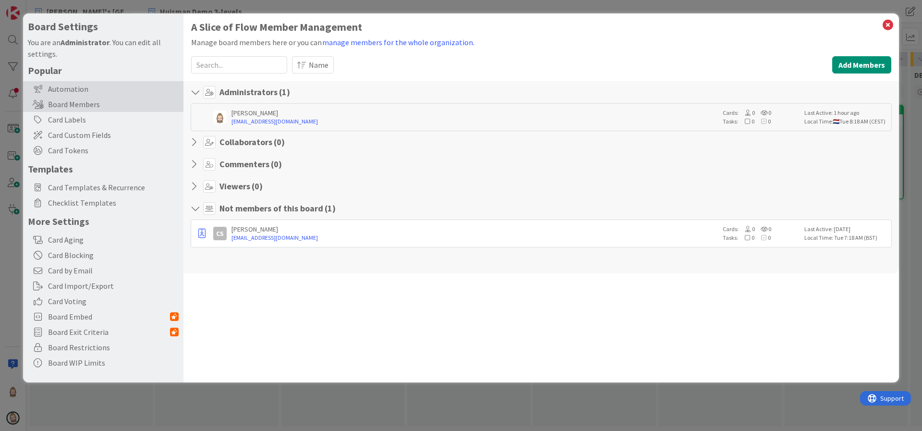
click at [98, 83] on div "Automation" at bounding box center [103, 88] width 160 height 15
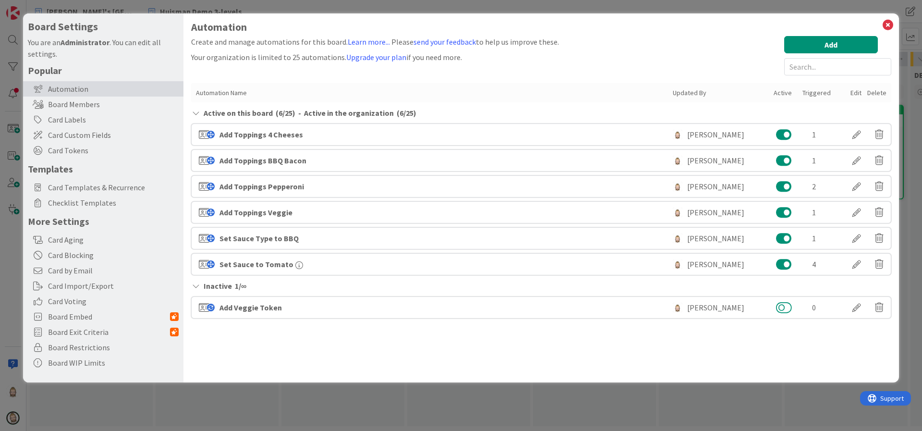
click at [782, 306] on button at bounding box center [784, 307] width 16 height 12
click at [789, 310] on button at bounding box center [784, 307] width 16 height 12
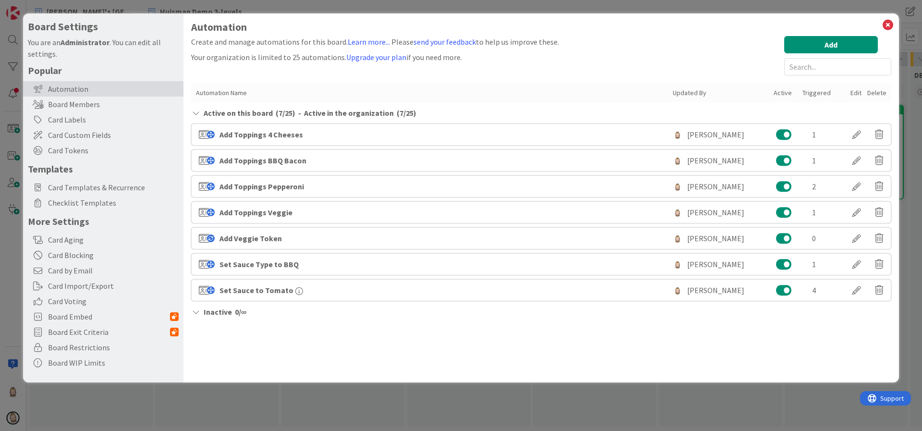
click at [783, 306] on div "Inactive 0 / ∞" at bounding box center [541, 312] width 700 height 12
click at [782, 336] on div "Automation Create and manage automations for this board. Learn more... Please s…" at bounding box center [541, 197] width 716 height 369
click at [886, 22] on icon at bounding box center [888, 24] width 12 height 13
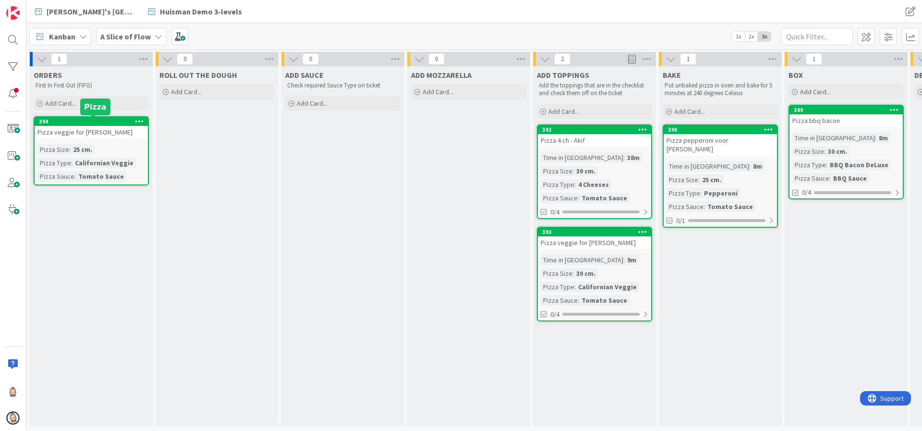
click at [112, 123] on div "394" at bounding box center [93, 121] width 109 height 7
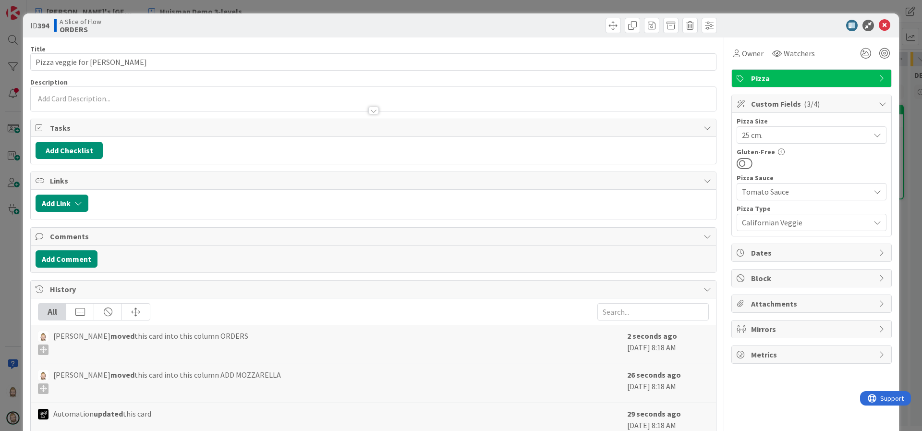
click at [779, 220] on span "Californian Veggie" at bounding box center [803, 222] width 123 height 13
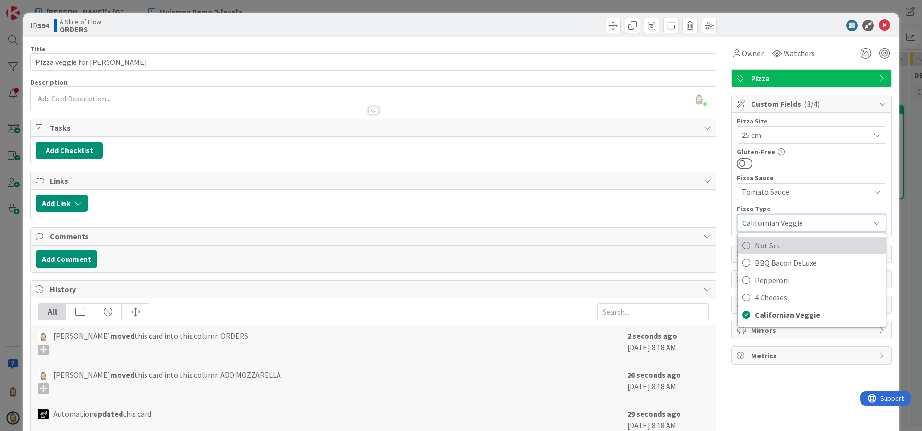
click at [782, 242] on span "Not Set" at bounding box center [818, 245] width 126 height 14
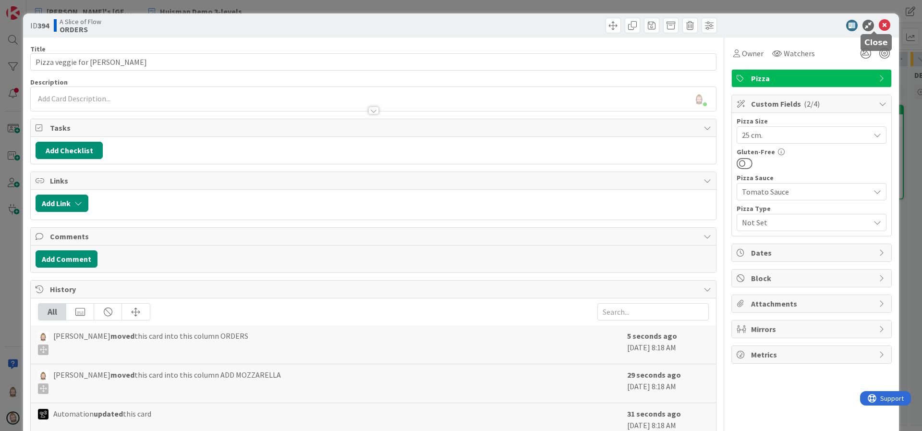
click at [879, 25] on icon at bounding box center [885, 26] width 12 height 12
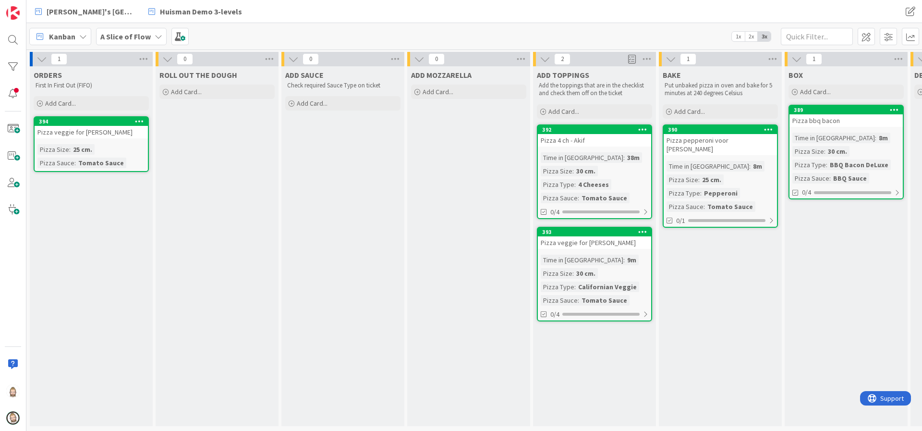
click at [110, 125] on div "394" at bounding box center [91, 121] width 113 height 9
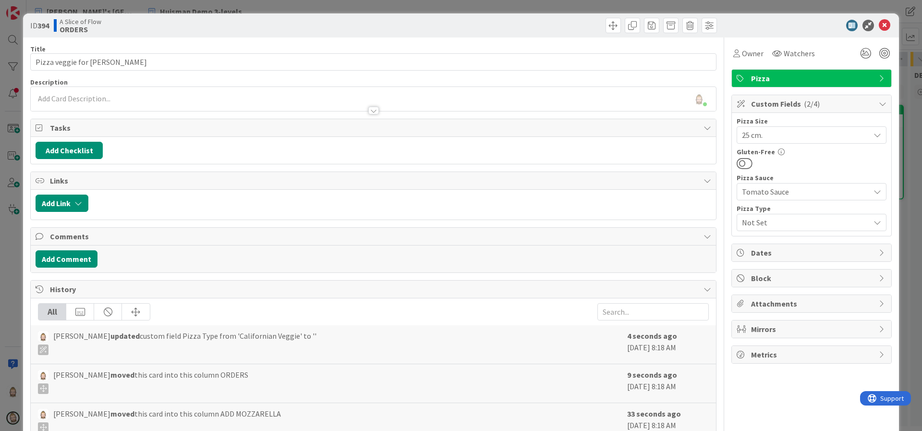
click at [795, 225] on span "Not Set" at bounding box center [803, 222] width 123 height 13
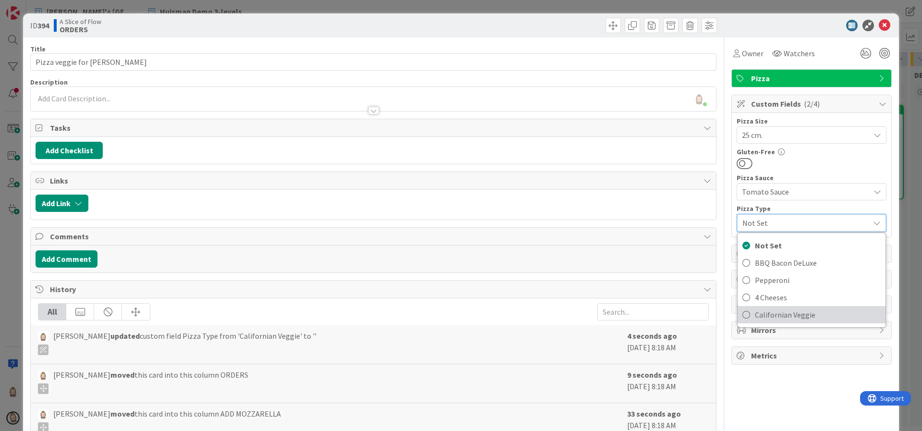
click at [793, 316] on span "Californian Veggie" at bounding box center [818, 314] width 126 height 14
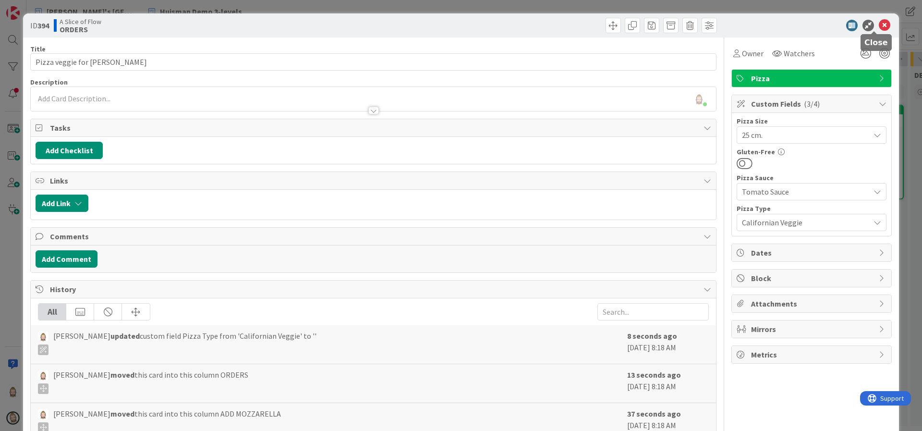
click at [879, 27] on icon at bounding box center [885, 26] width 12 height 12
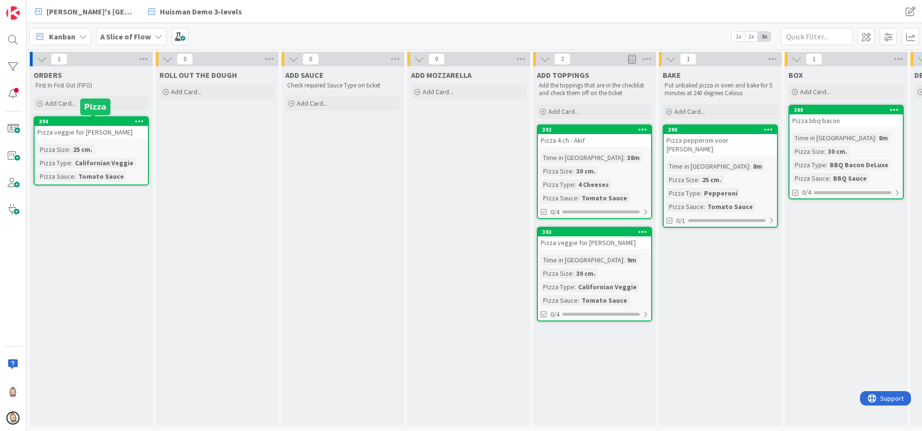
click at [109, 122] on div "394" at bounding box center [93, 121] width 109 height 7
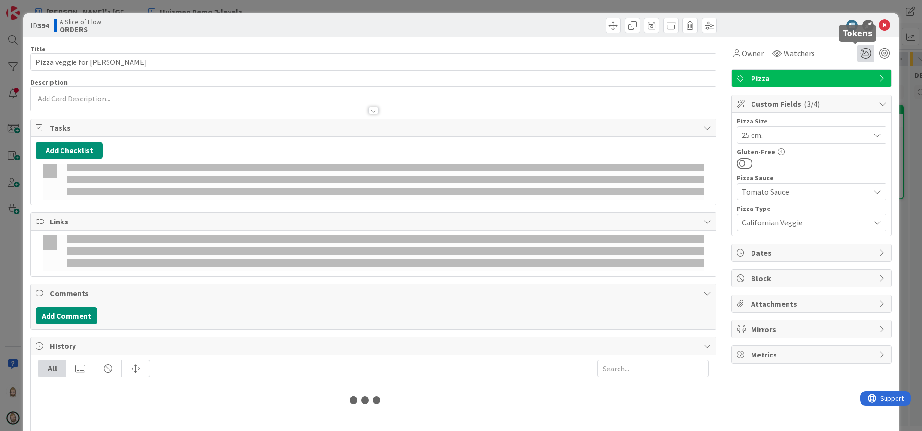
click at [857, 54] on icon at bounding box center [865, 53] width 17 height 17
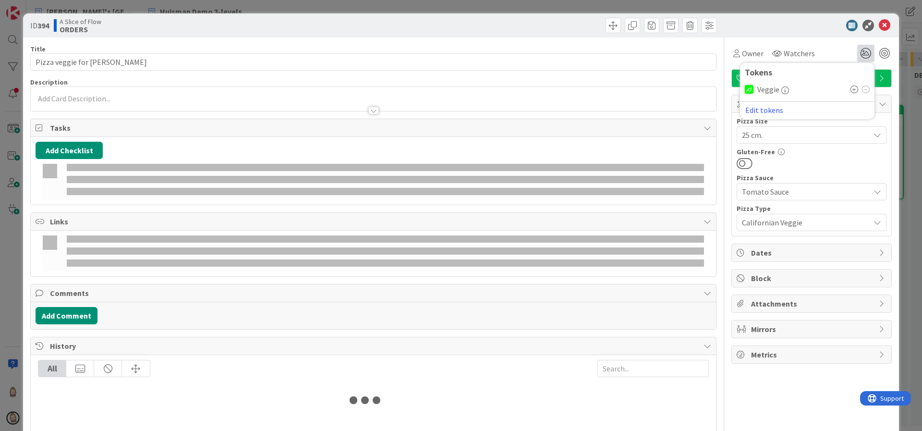
click at [782, 90] on icon "button" at bounding box center [786, 90] width 8 height 8
click at [774, 27] on div at bounding box center [807, 26] width 170 height 12
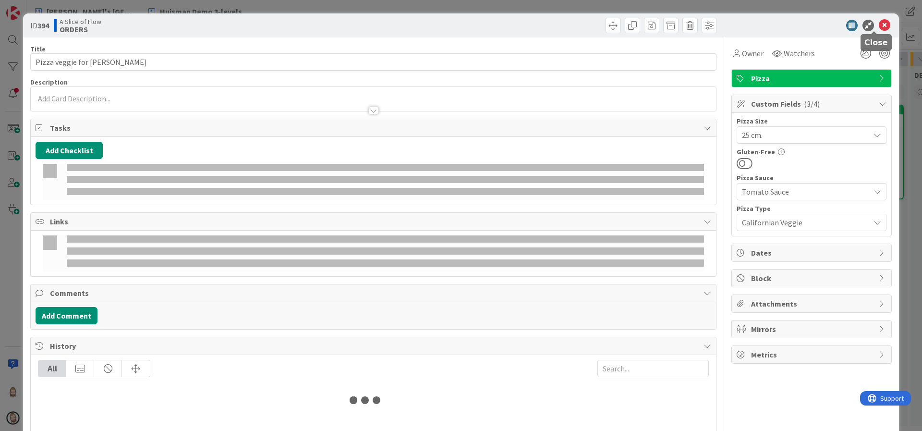
click at [879, 28] on icon at bounding box center [885, 26] width 12 height 12
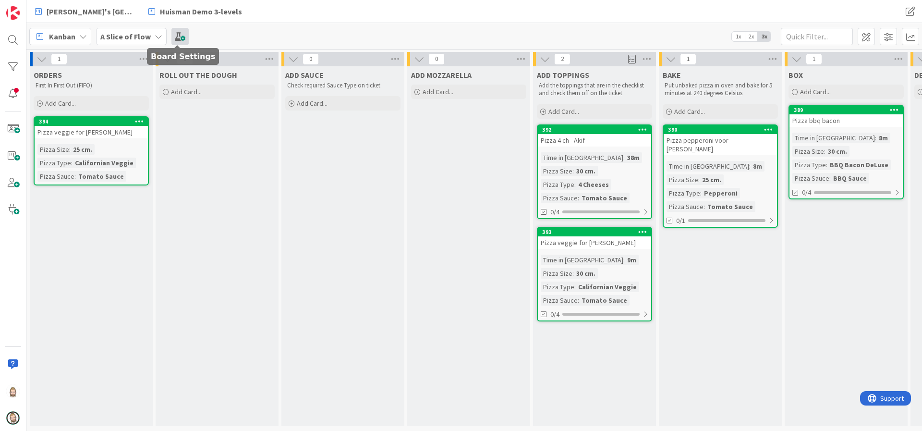
click at [175, 35] on span at bounding box center [179, 36] width 17 height 17
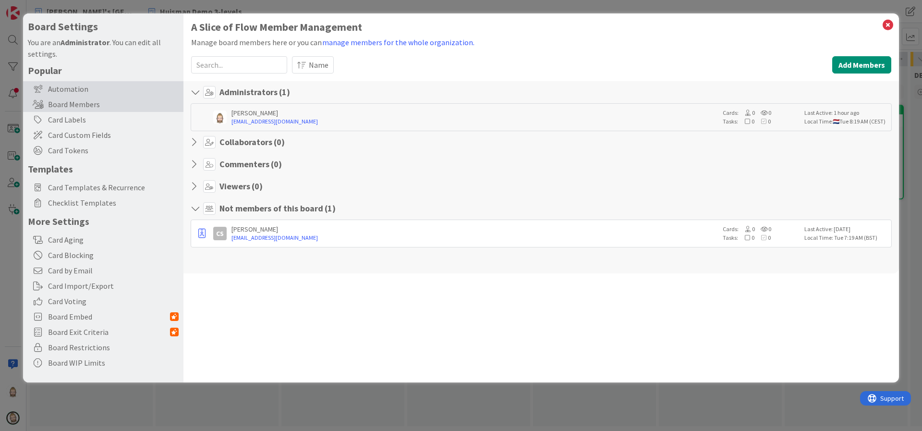
click at [89, 88] on div "Automation" at bounding box center [103, 88] width 160 height 15
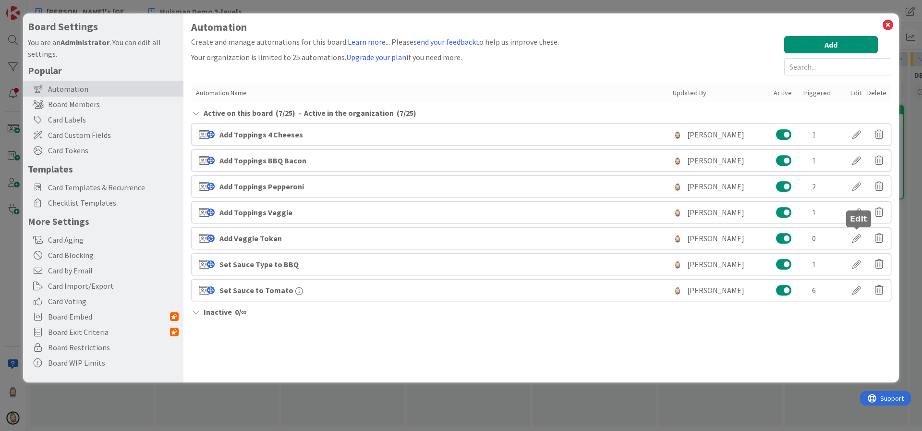
click at [857, 240] on div at bounding box center [856, 238] width 27 height 16
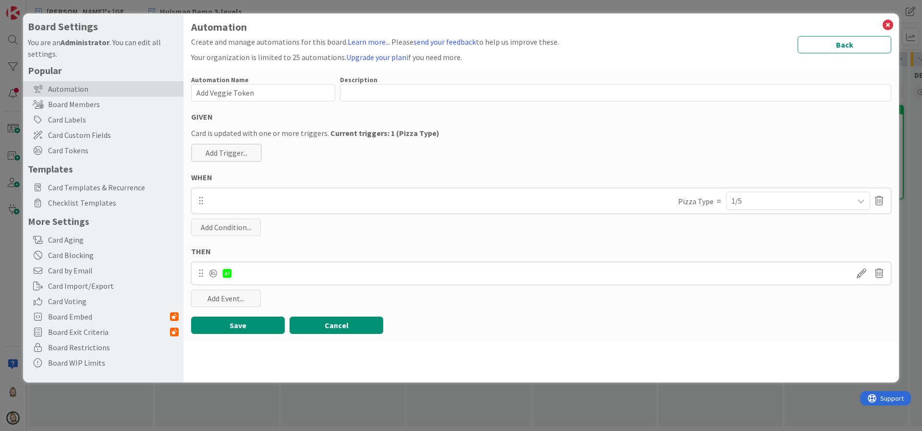
click at [354, 324] on button "Cancel" at bounding box center [337, 325] width 94 height 17
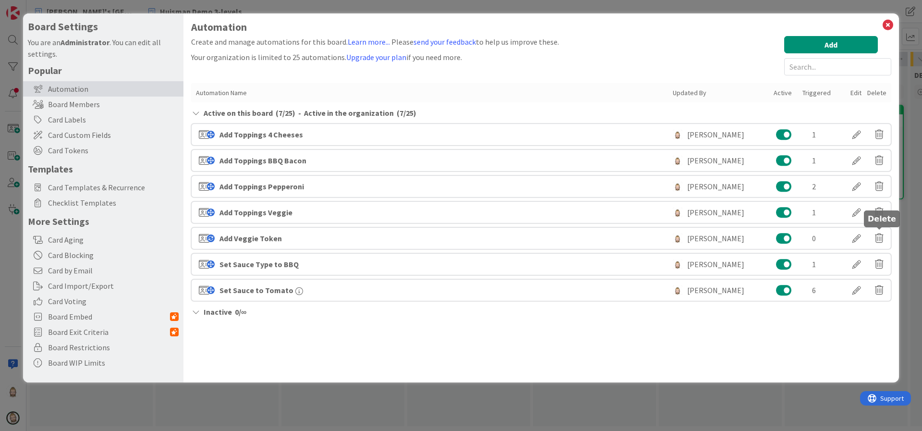
click at [878, 239] on icon at bounding box center [879, 238] width 9 height 16
click at [795, 278] on button "Delete" at bounding box center [787, 275] width 36 height 17
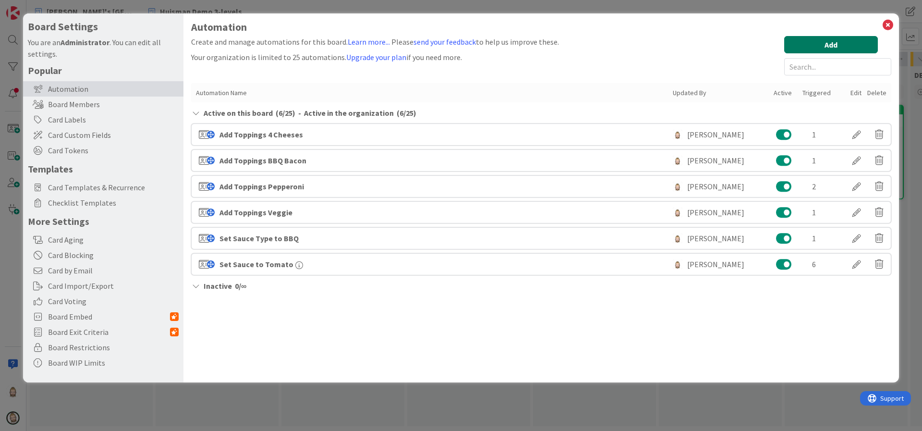
click at [834, 49] on button "Add" at bounding box center [831, 44] width 94 height 17
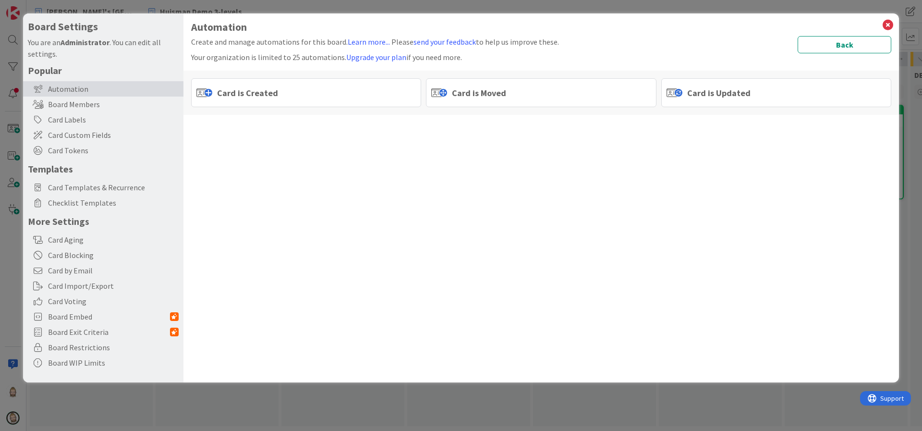
click at [253, 96] on span "Card is Created" at bounding box center [247, 92] width 61 height 13
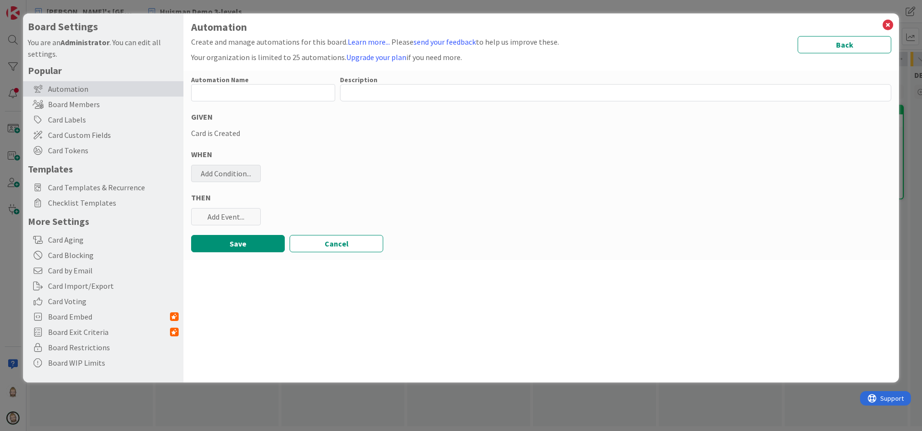
click at [221, 172] on div "Add Condition..." at bounding box center [226, 173] width 70 height 17
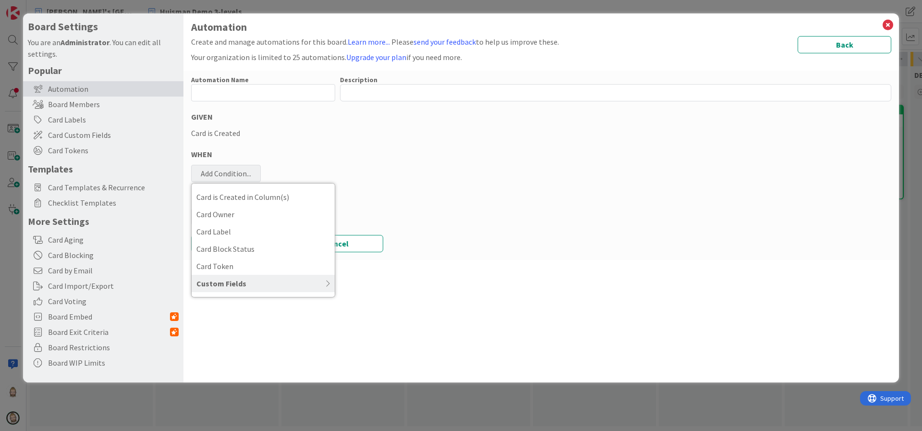
click at [254, 283] on icon at bounding box center [288, 284] width 84 height 8
click at [263, 354] on span "Pizza Type" at bounding box center [263, 352] width 134 height 14
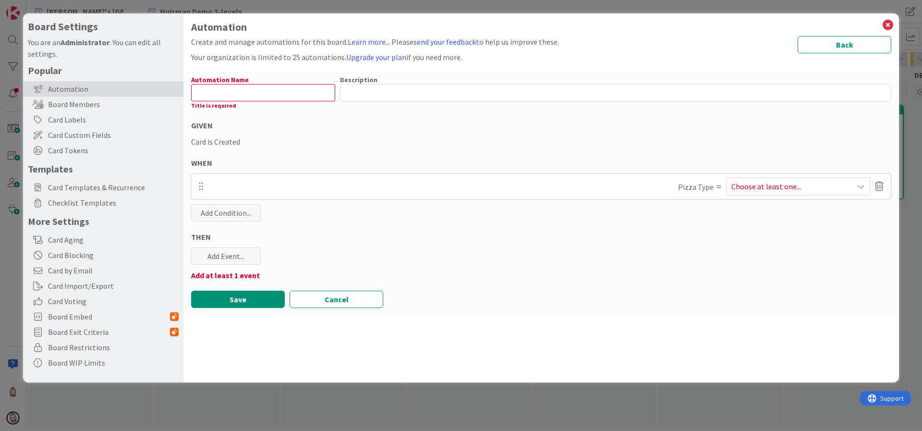
click at [766, 184] on span "Choose at least one..." at bounding box center [767, 187] width 70 height 12
click at [780, 286] on span "Californian Veggie" at bounding box center [766, 284] width 61 height 14
click at [554, 251] on div "Automation Name 0 / 128 Title is required Description 0 / 256 GIVEN Card is Cre…" at bounding box center [541, 193] width 716 height 245
click at [230, 261] on div "Add Event..." at bounding box center [226, 255] width 70 height 17
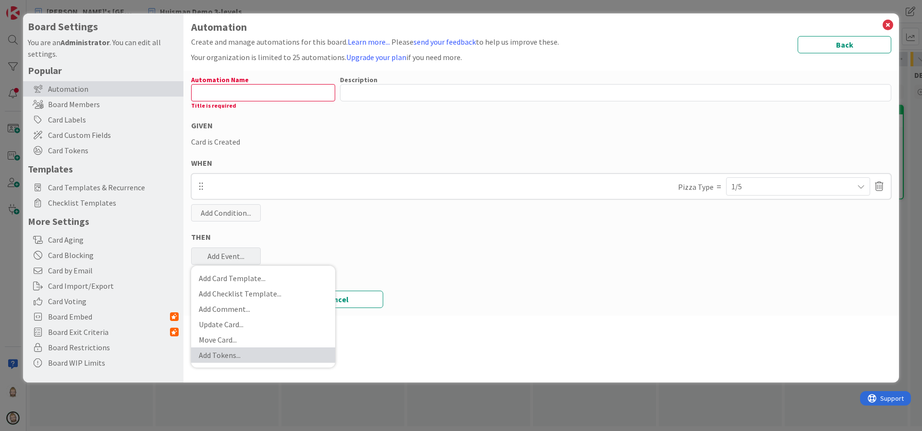
click at [254, 354] on link "Add Tokens ..." at bounding box center [263, 354] width 144 height 15
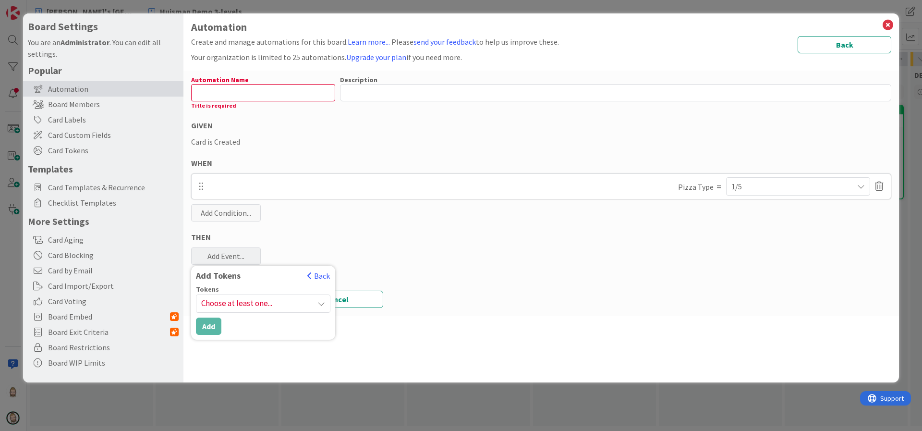
click at [282, 305] on span "Choose at least one..." at bounding box center [263, 303] width 134 height 17
click at [224, 349] on link "Veggie pizza" at bounding box center [253, 349] width 153 height 17
click at [255, 282] on div "Add Tokens Back" at bounding box center [263, 277] width 144 height 15
click at [210, 320] on button "Add" at bounding box center [208, 326] width 25 height 17
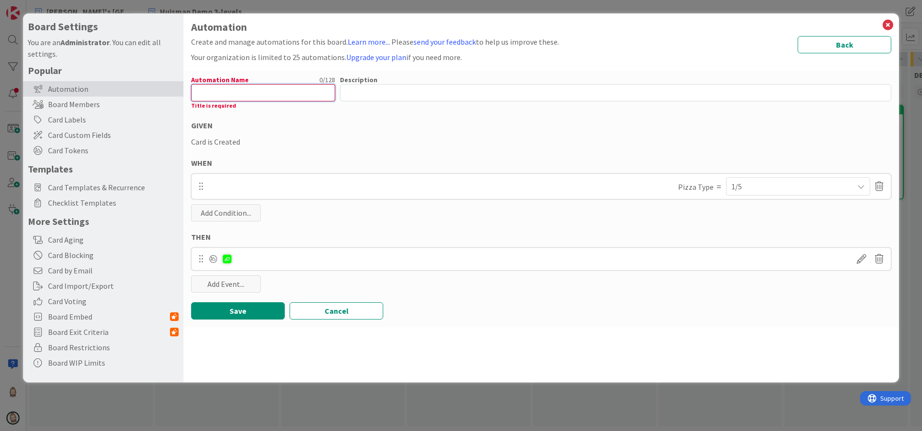
click at [256, 94] on input "text" at bounding box center [263, 92] width 144 height 17
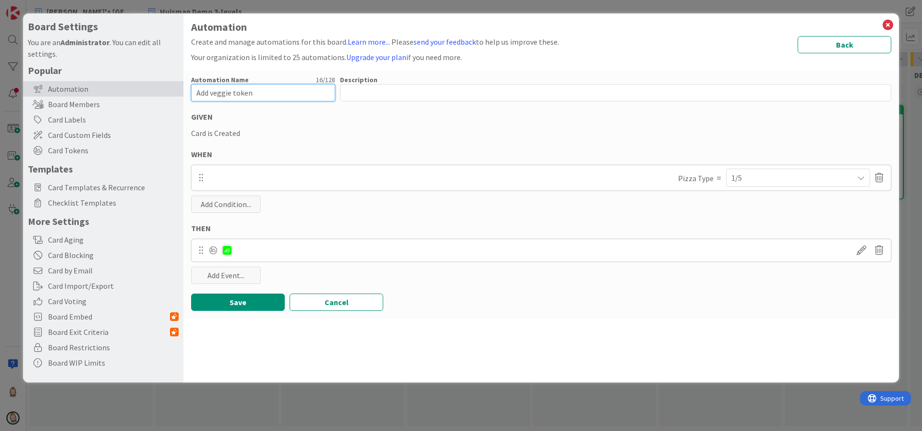
click at [214, 94] on input "Add veggie token" at bounding box center [263, 92] width 144 height 17
type input "Add Veggie token"
click at [252, 299] on button "Save" at bounding box center [238, 301] width 94 height 17
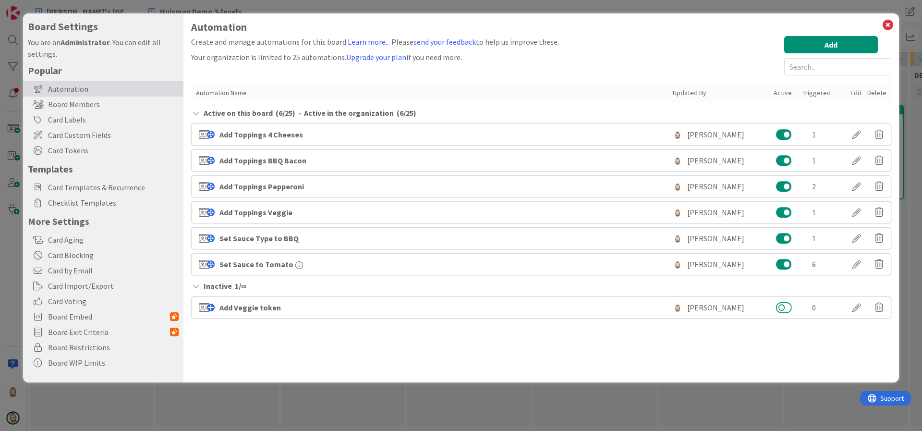
click at [787, 306] on button at bounding box center [784, 307] width 16 height 12
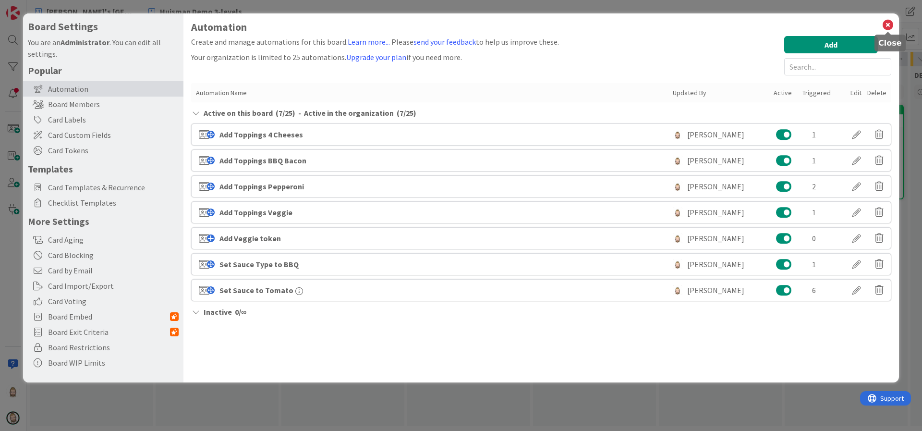
click at [890, 23] on icon at bounding box center [888, 24] width 12 height 13
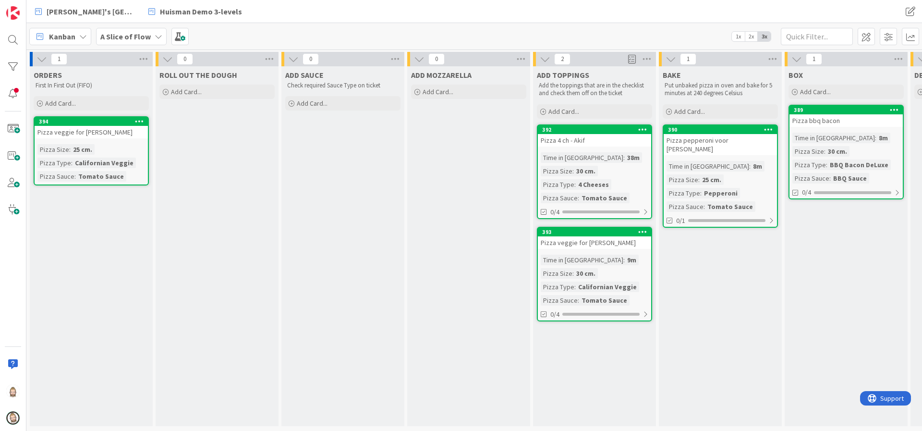
click at [142, 120] on icon at bounding box center [139, 121] width 9 height 7
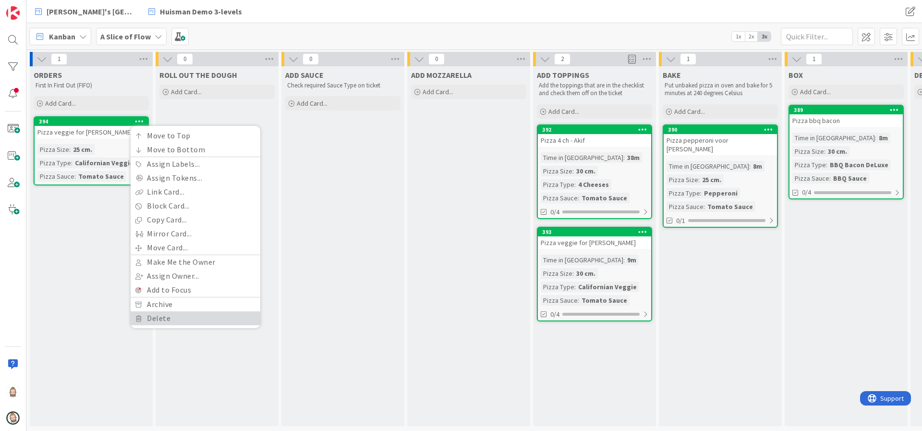
click at [157, 313] on link "Delete" at bounding box center [196, 318] width 130 height 14
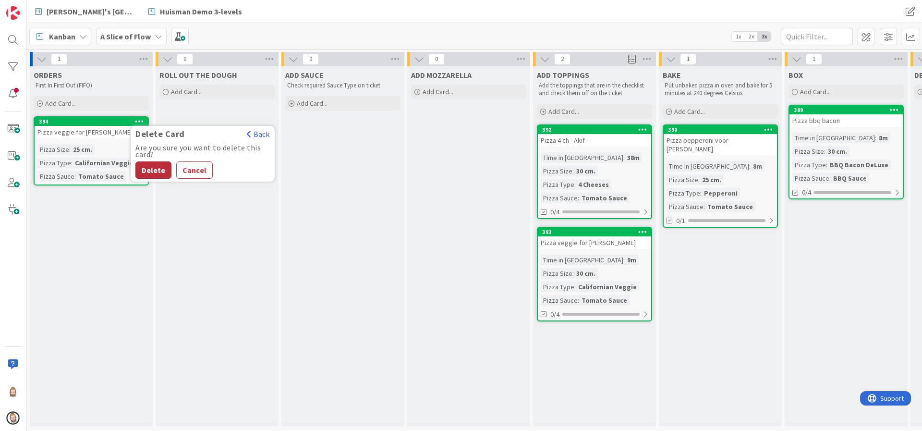
click at [156, 169] on button "Delete" at bounding box center [153, 169] width 36 height 17
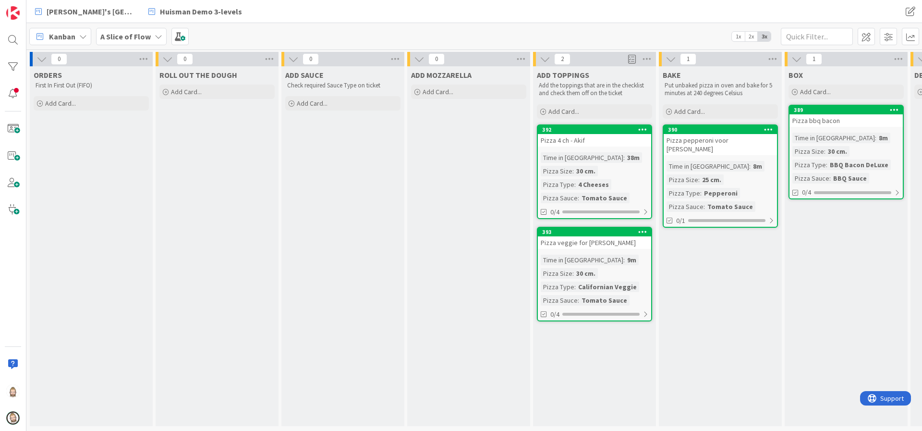
click at [640, 232] on icon at bounding box center [642, 231] width 9 height 7
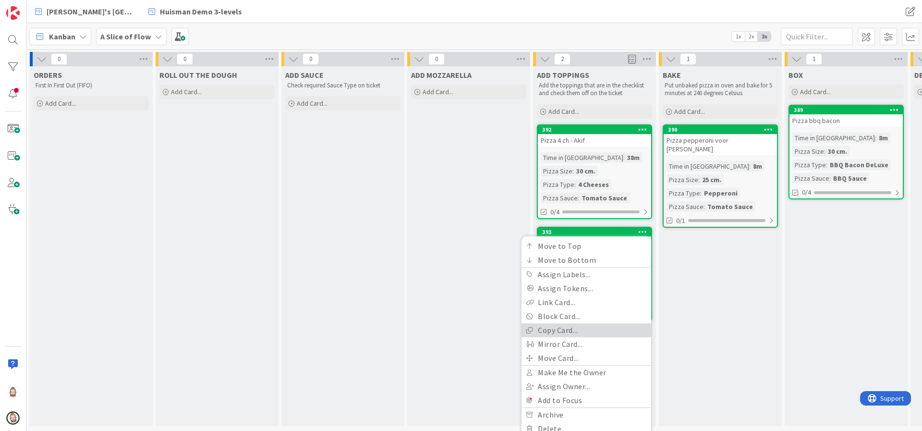
scroll to position [19, 0]
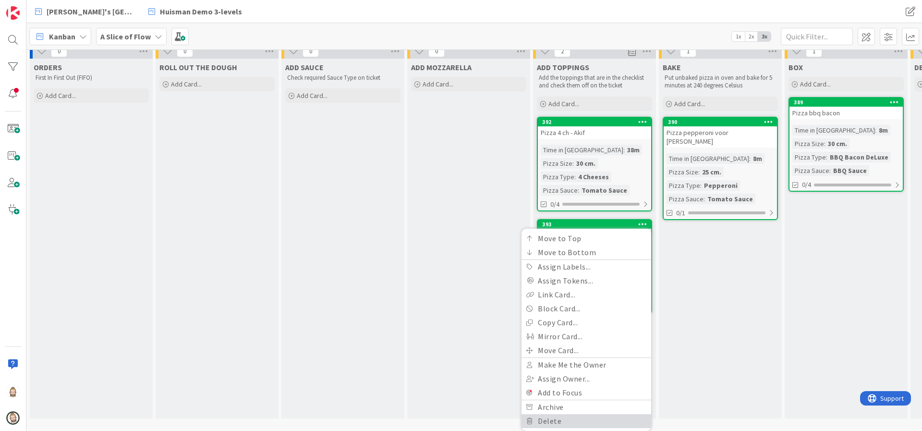
click at [581, 414] on link "Delete" at bounding box center [587, 421] width 130 height 14
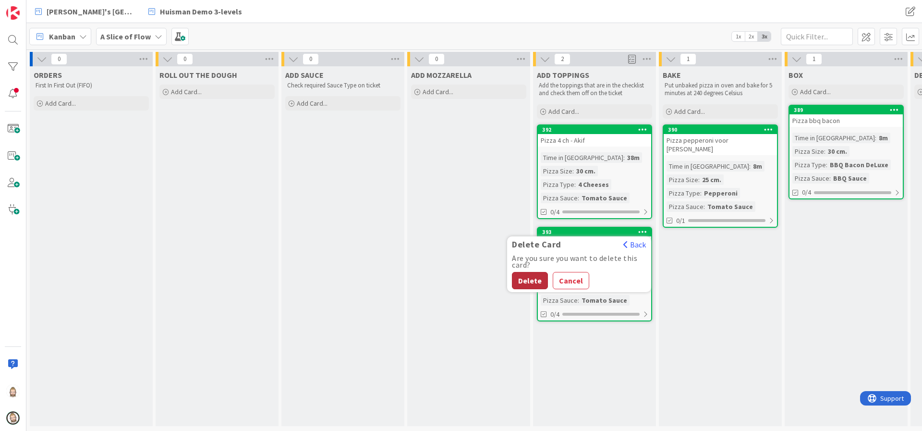
click at [537, 272] on button "Delete" at bounding box center [530, 280] width 36 height 17
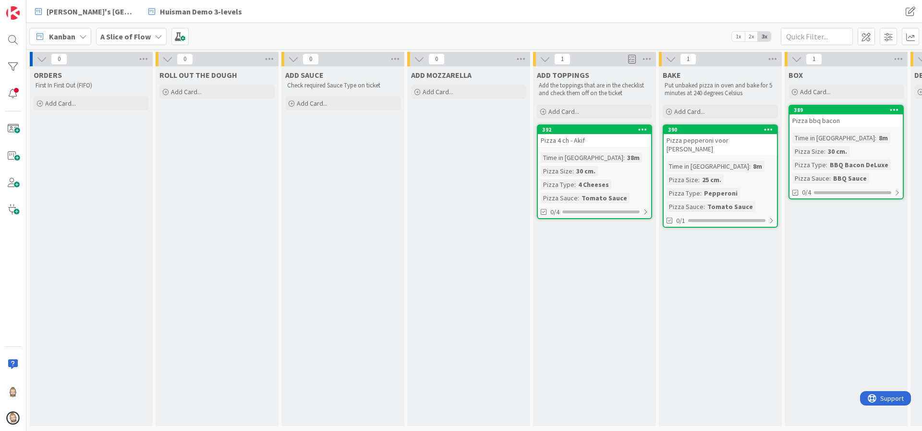
scroll to position [0, 0]
click at [86, 104] on div "Add Card..." at bounding box center [91, 103] width 115 height 14
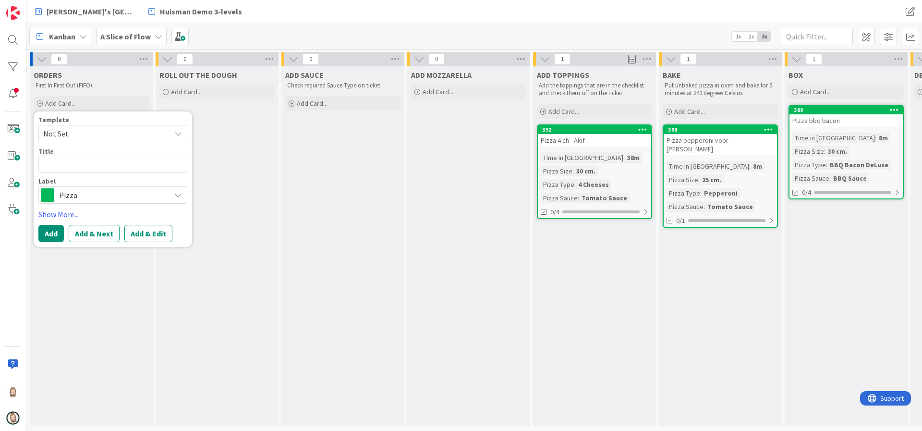
click at [85, 132] on span "Not Set" at bounding box center [103, 133] width 120 height 12
click at [82, 173] on span "Pizza" at bounding box center [120, 175] width 137 height 12
type textarea "x"
type textarea "Pizza"
click at [88, 164] on textarea "Pizza" at bounding box center [112, 164] width 149 height 17
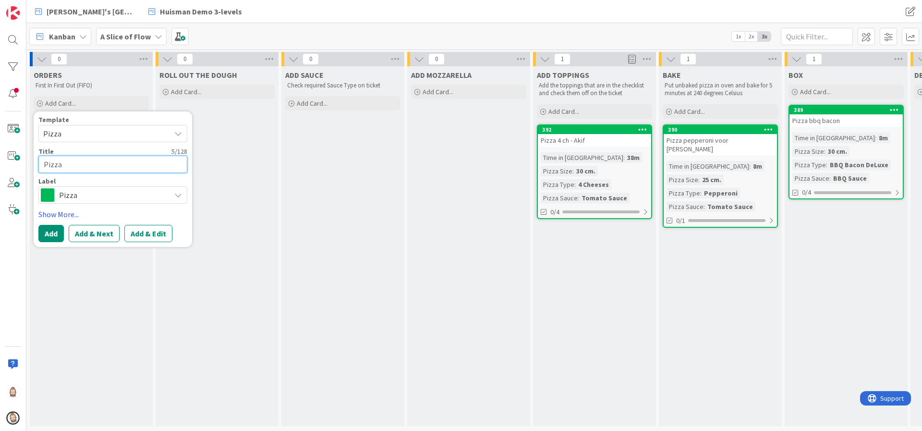
type textarea "x"
type textarea "Pizza"
type textarea "x"
type textarea "Pizza v"
type textarea "x"
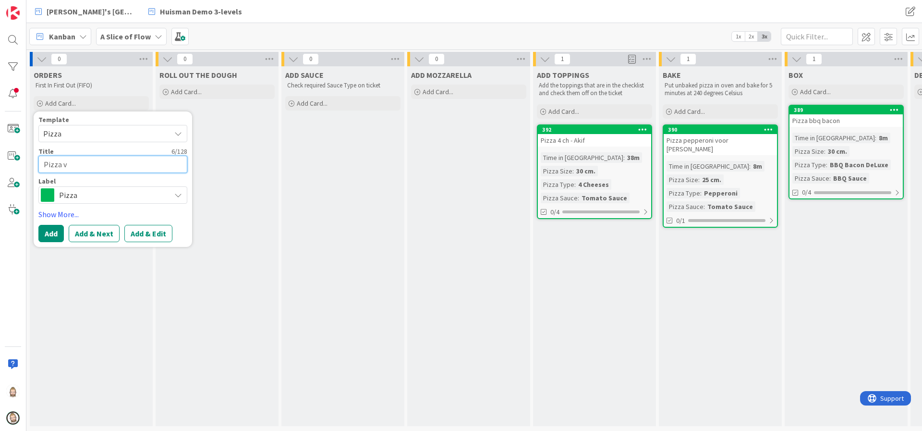
type textarea "Pizza ve"
type textarea "x"
type textarea "Pizza veg"
type textarea "x"
type textarea "Pizza vegg"
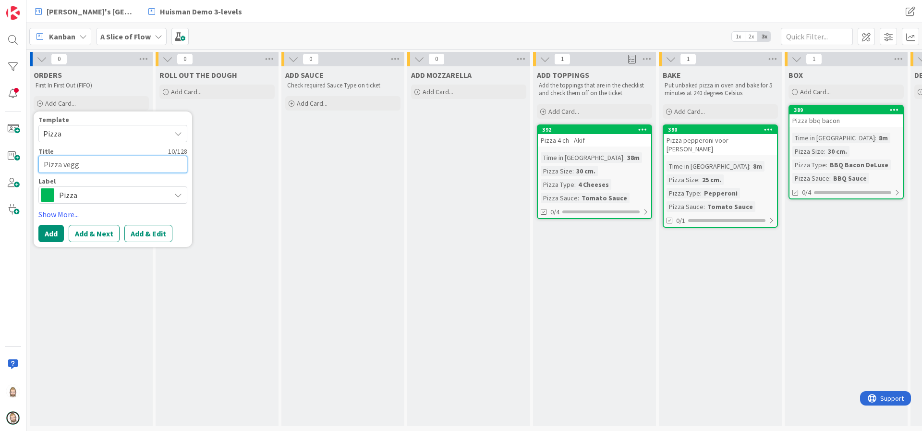
type textarea "x"
type textarea "Pizza veggi"
type textarea "x"
type textarea "Pizza veggie"
type textarea "x"
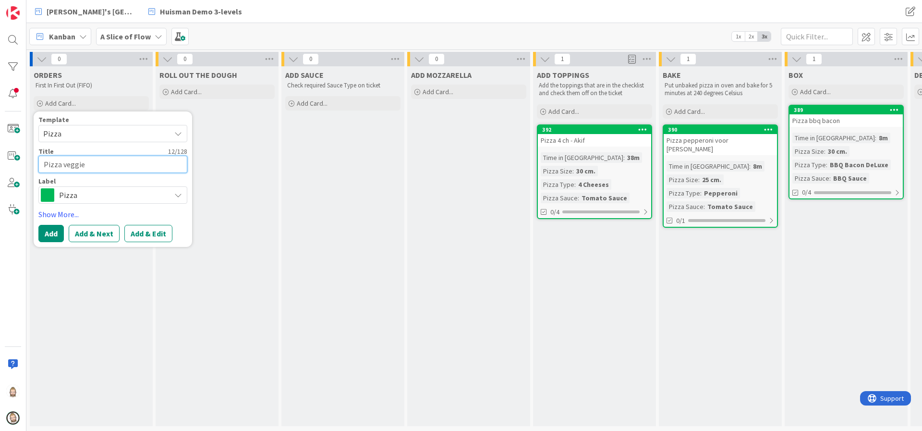
type textarea "Pizza veggie"
type textarea "x"
type textarea "Pizza veggie f"
type textarea "x"
type textarea "Pizza veggie fo"
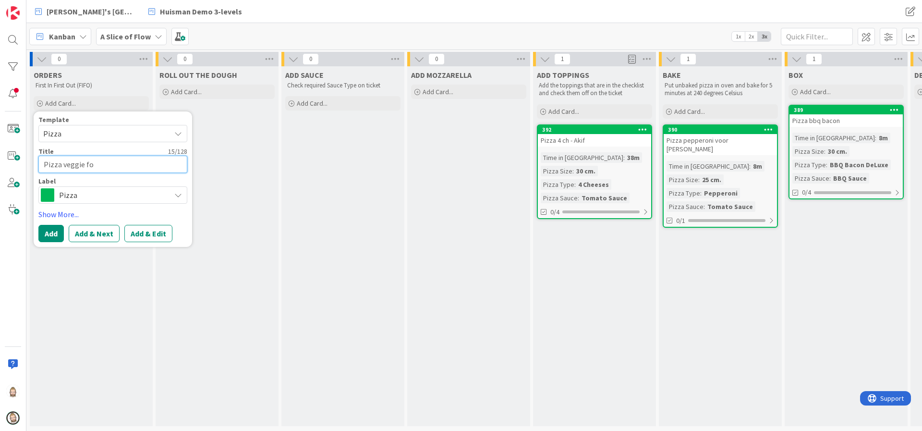
type textarea "x"
type textarea "Pizza veggie for"
type textarea "x"
type textarea "Pizza veggie for"
type textarea "x"
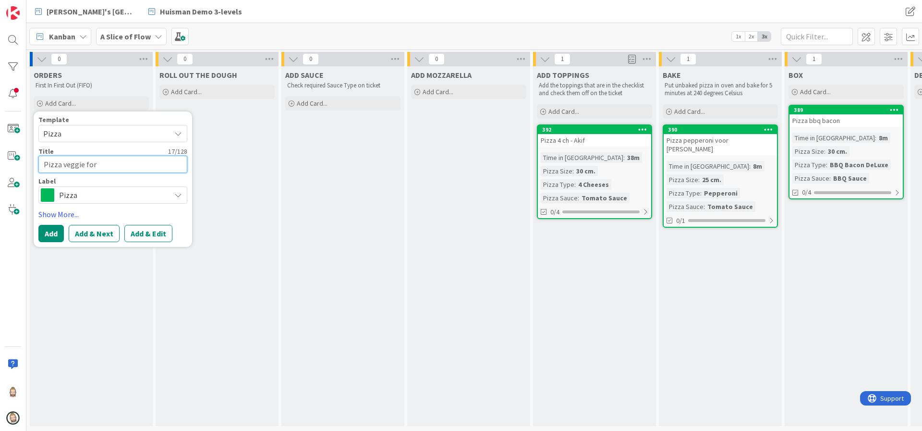
type textarea "Pizza veggie for B"
type textarea "x"
type textarea "Pizza veggie for Bi"
type textarea "x"
type textarea "Pizza veggie for Bib"
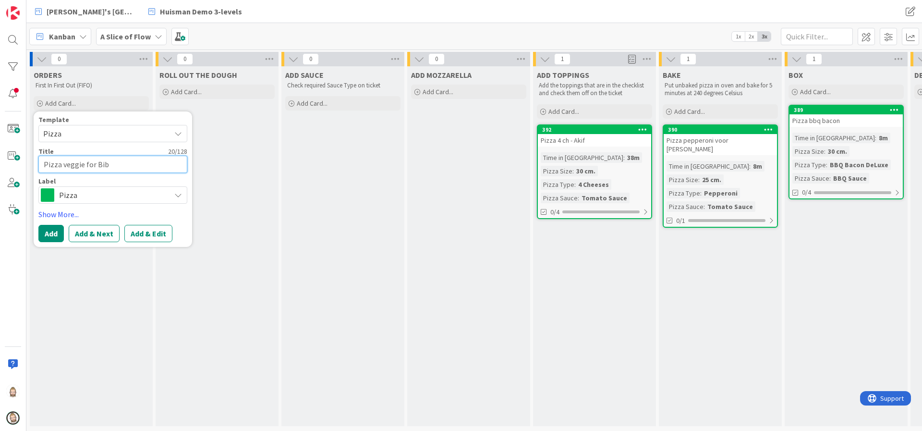
type textarea "x"
type textarea "Pizza veggie for Bibi"
click at [137, 234] on button "Add & Edit" at bounding box center [148, 233] width 48 height 17
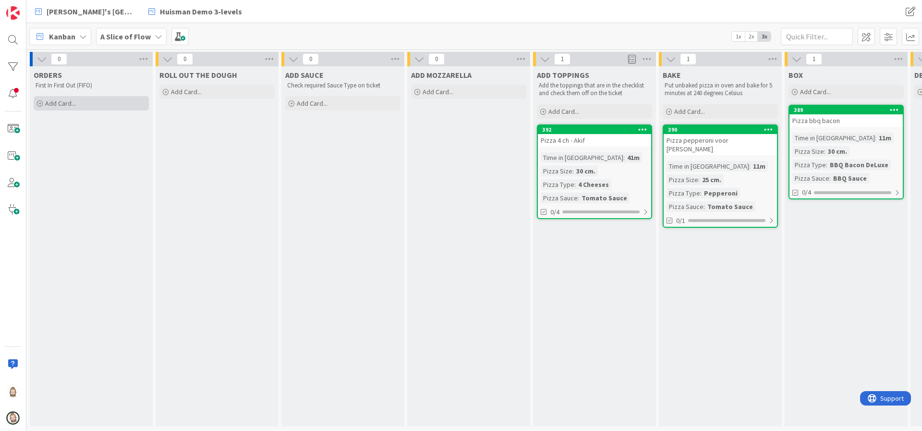
click at [59, 99] on span "Add Card..." at bounding box center [60, 103] width 31 height 9
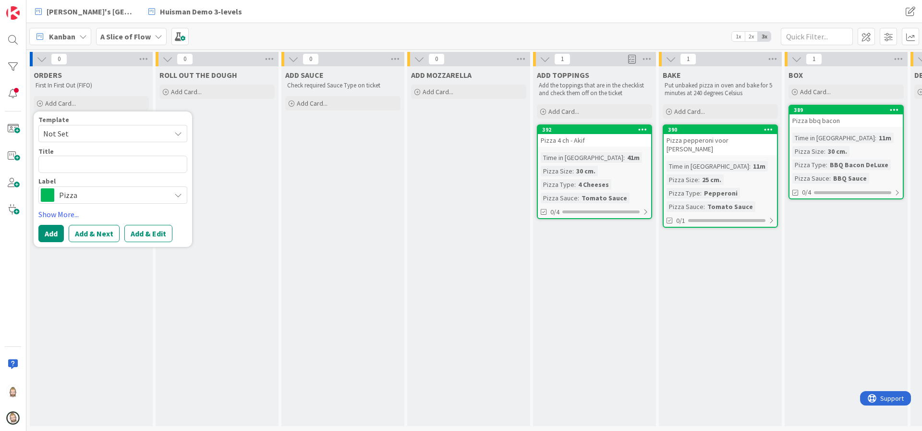
click at [69, 128] on span "Not Set" at bounding box center [103, 133] width 120 height 12
click at [73, 167] on link "Pizza" at bounding box center [118, 175] width 158 height 18
type textarea "x"
type textarea "Pizza"
click at [73, 167] on textarea "Pizza" at bounding box center [112, 164] width 149 height 17
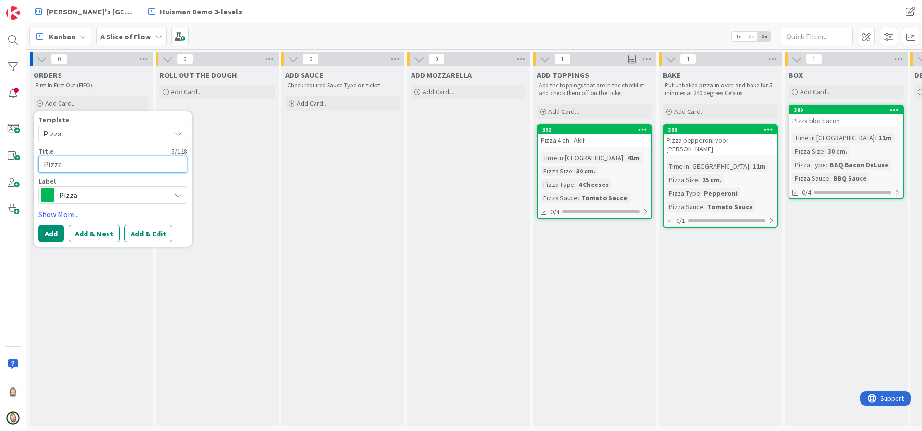
type textarea "x"
type textarea "Pizza"
type textarea "x"
type textarea "Pizza v"
type textarea "x"
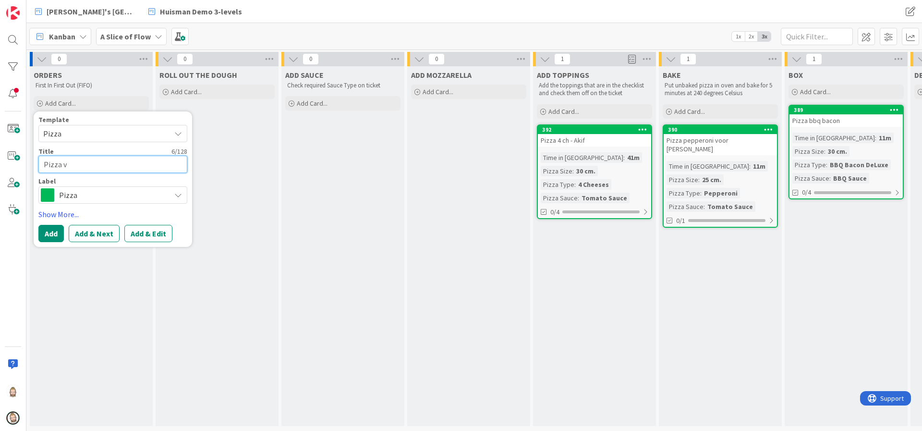
type textarea "Pizza ve"
type textarea "x"
type textarea "Pizza veg"
type textarea "x"
type textarea "Pizza vegg"
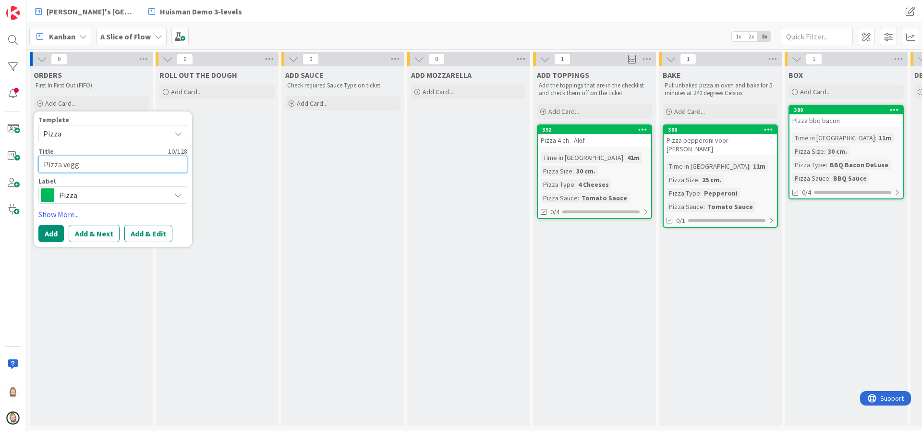
type textarea "x"
type textarea "Pizza veggi"
type textarea "x"
type textarea "Pizza veggie"
type textarea "x"
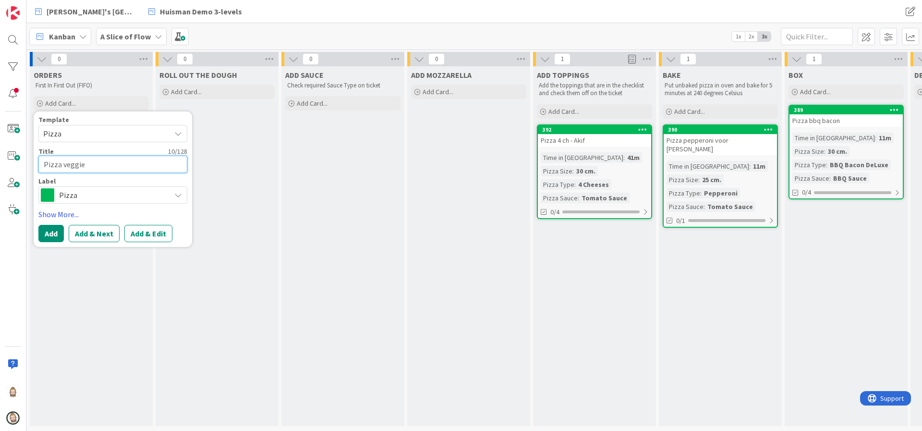
type textarea "Pizza veggie"
type textarea "x"
type textarea "Pizza veggie f"
type textarea "x"
type textarea "Pizza veggie fo"
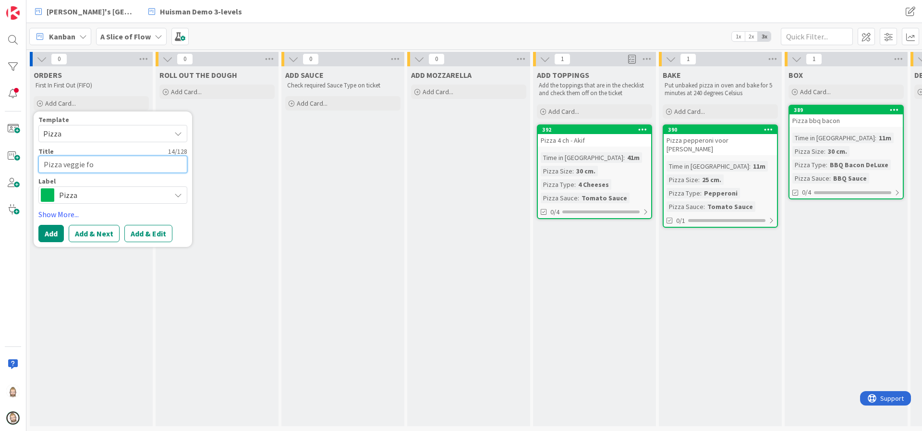
type textarea "x"
type textarea "Pizza veggie for"
type textarea "x"
type textarea "Pizza veggie for"
type textarea "x"
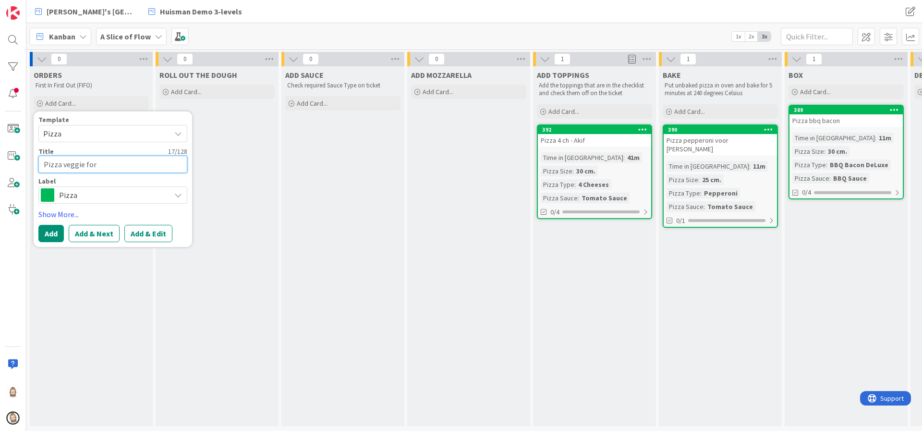
type textarea "Pizza veggie for D"
type textarea "x"
type textarea "Pizza veggie for Da"
type textarea "x"
type textarea "Pizza veggie for Dan"
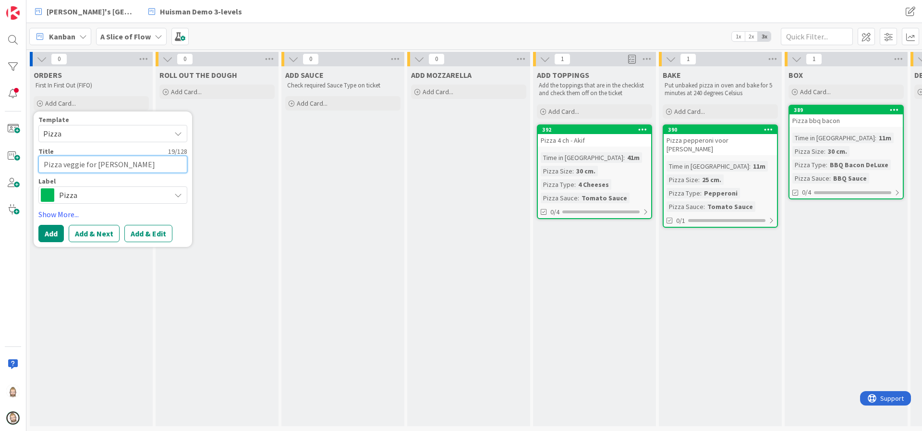
type textarea "x"
type textarea "Pizza veggie for [PERSON_NAME]"
click at [160, 234] on button "Add & Edit" at bounding box center [148, 233] width 48 height 17
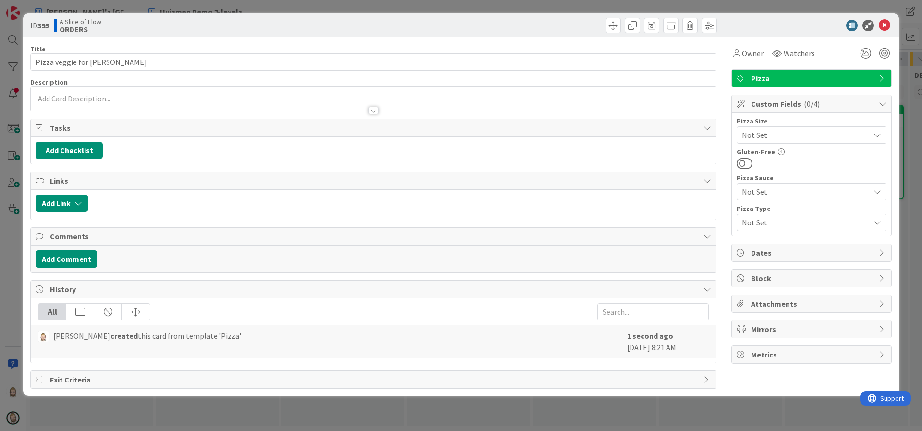
click at [794, 217] on span "Not Set" at bounding box center [803, 222] width 123 height 13
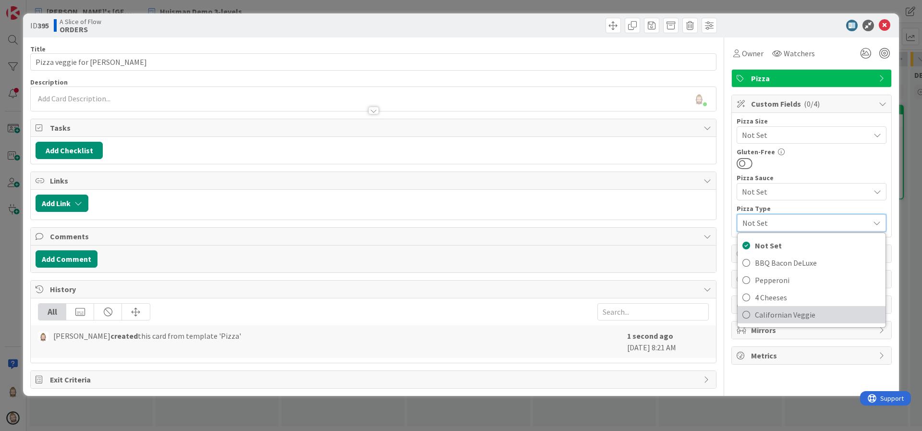
click at [803, 311] on span "Californian Veggie" at bounding box center [818, 314] width 126 height 14
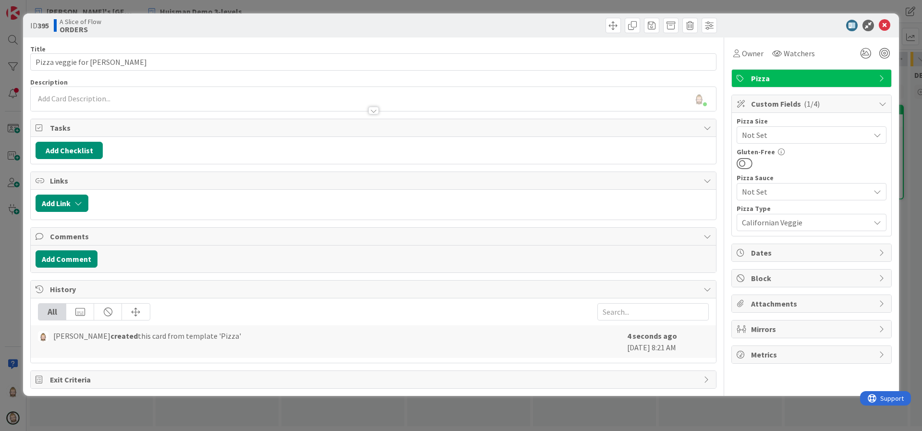
click at [806, 139] on span "Not Set" at bounding box center [803, 134] width 123 height 13
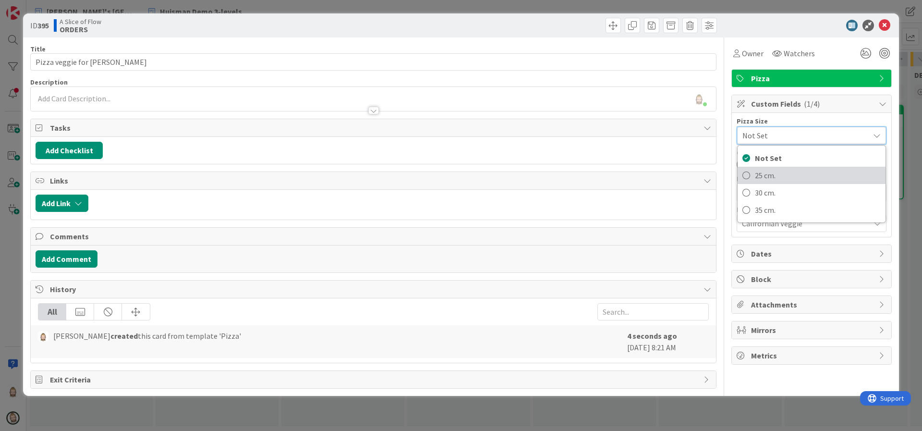
click at [796, 172] on span "25 cm." at bounding box center [818, 175] width 126 height 14
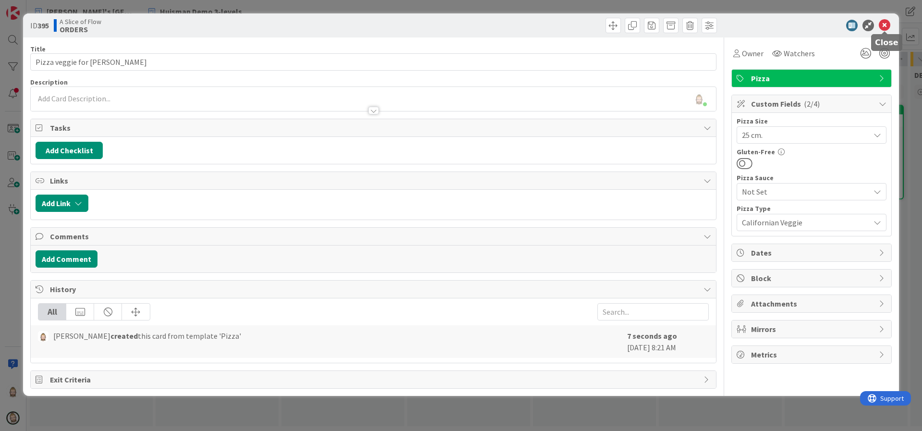
click at [888, 24] on icon at bounding box center [885, 26] width 12 height 12
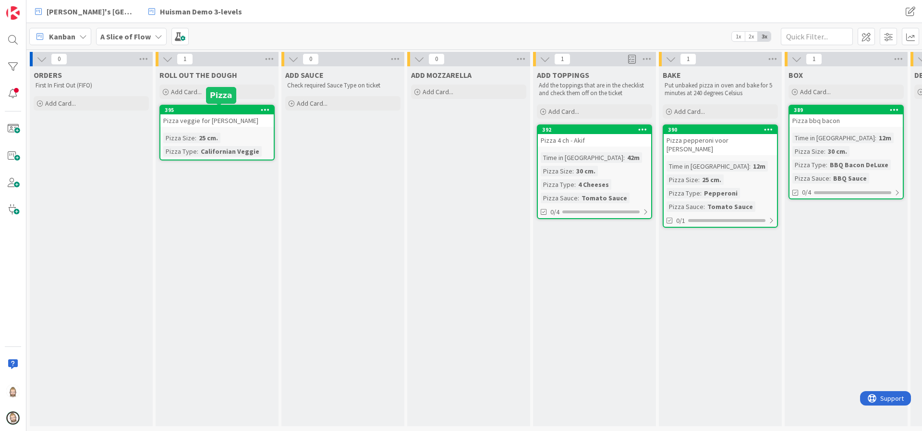
click at [236, 112] on div "395" at bounding box center [219, 110] width 109 height 7
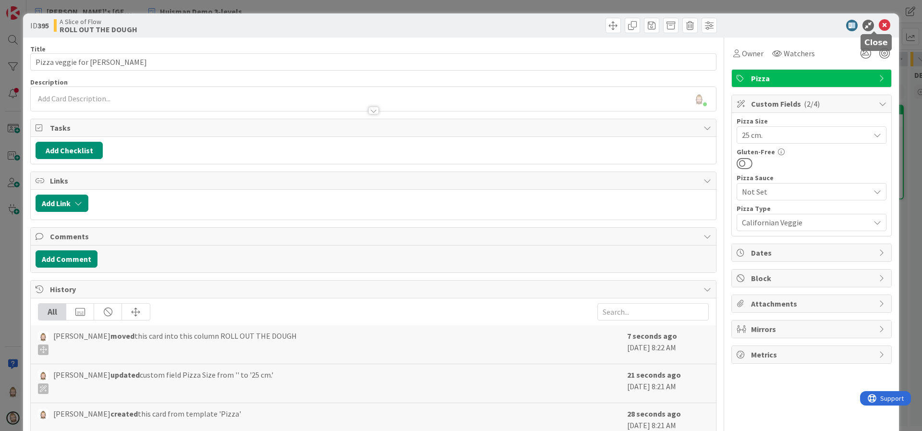
click at [879, 21] on icon at bounding box center [885, 26] width 12 height 12
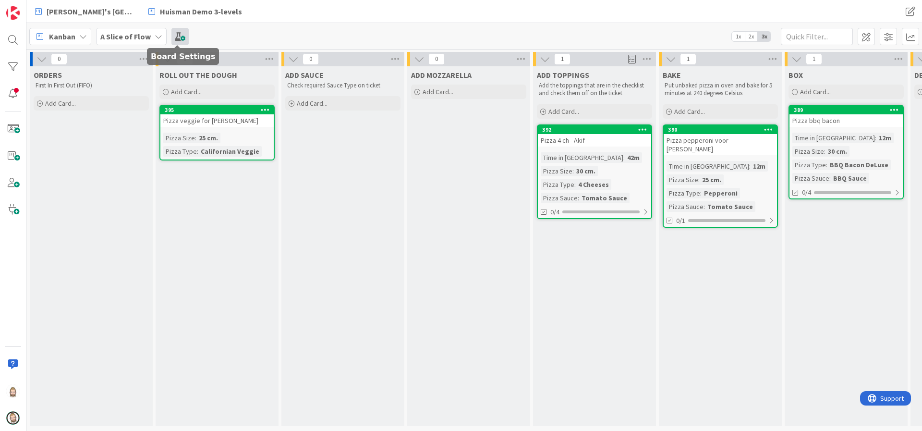
click at [176, 38] on span at bounding box center [179, 36] width 17 height 17
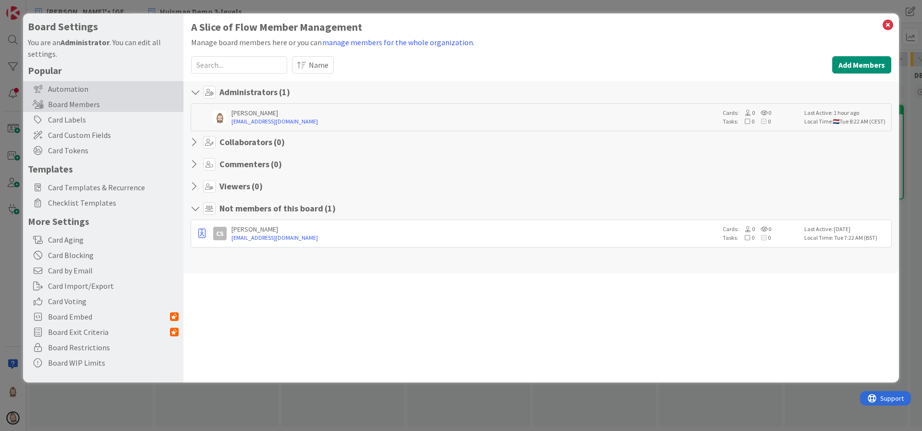
click at [87, 85] on div "Automation" at bounding box center [103, 88] width 160 height 15
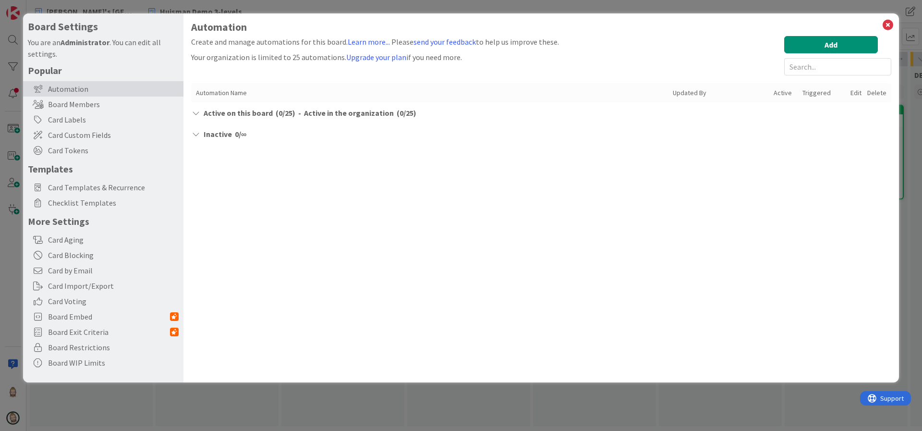
click at [209, 114] on span "Active on this board" at bounding box center [238, 113] width 69 height 12
click at [211, 133] on span "Inactive" at bounding box center [218, 134] width 28 height 12
